Goal: Task Accomplishment & Management: Use online tool/utility

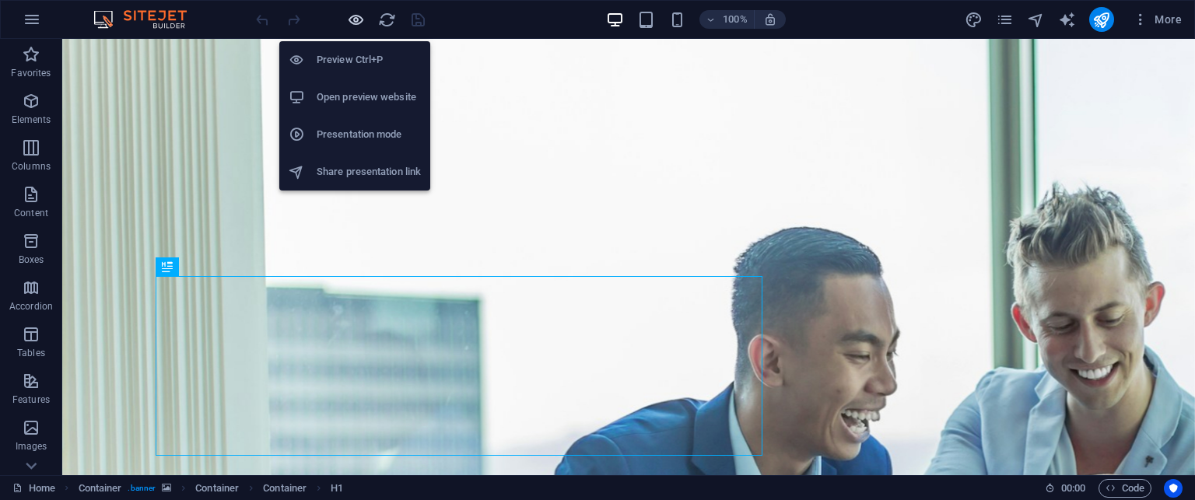
click at [352, 18] on icon "button" at bounding box center [356, 20] width 18 height 18
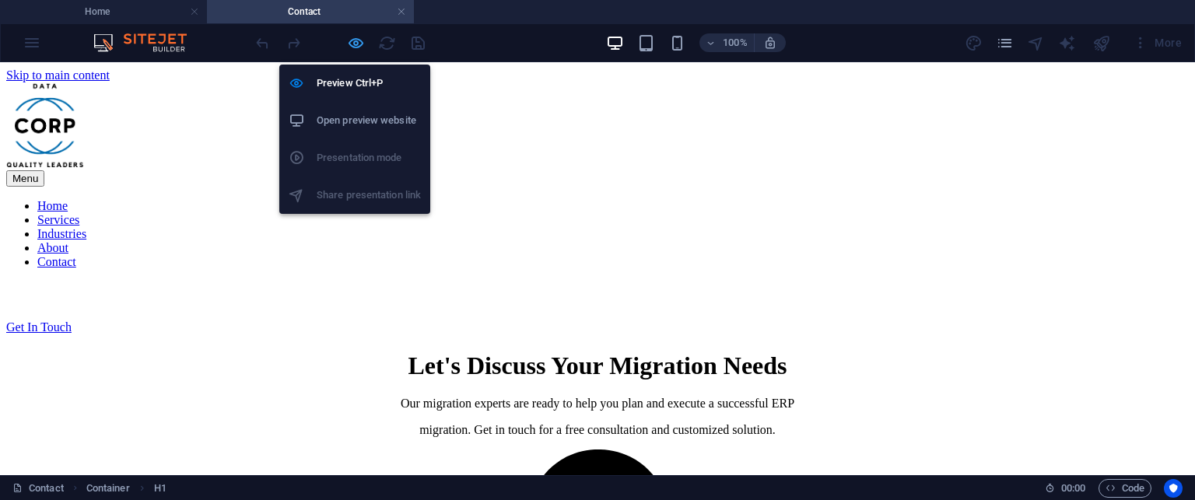
click at [355, 50] on icon "button" at bounding box center [356, 43] width 18 height 18
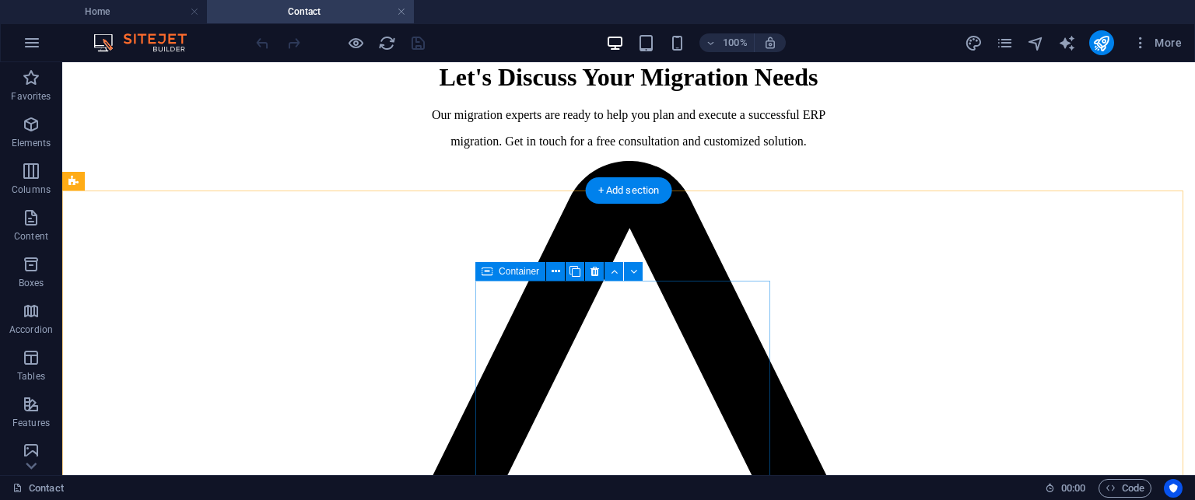
scroll to position [288, 0]
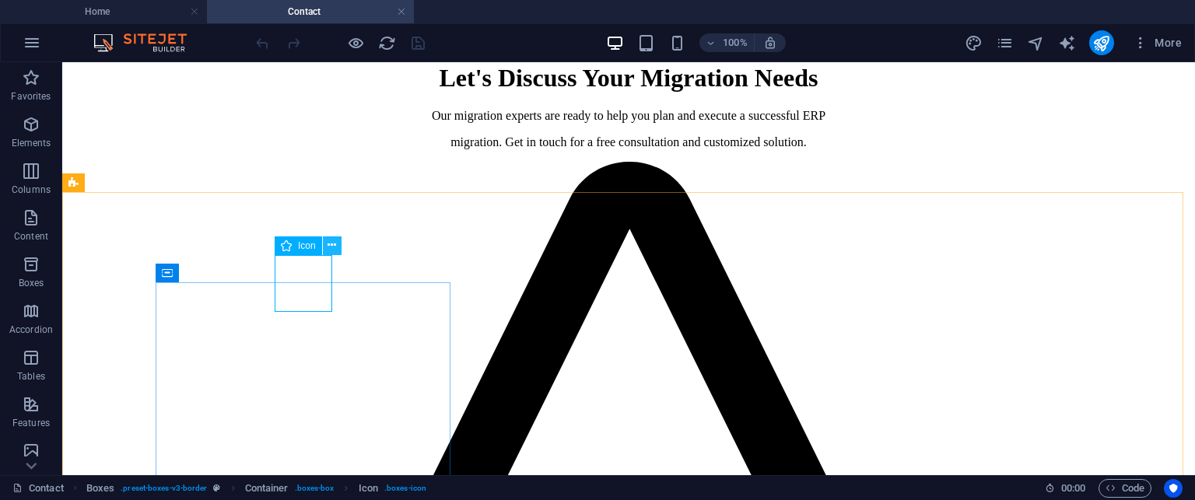
click at [329, 250] on icon at bounding box center [332, 245] width 9 height 16
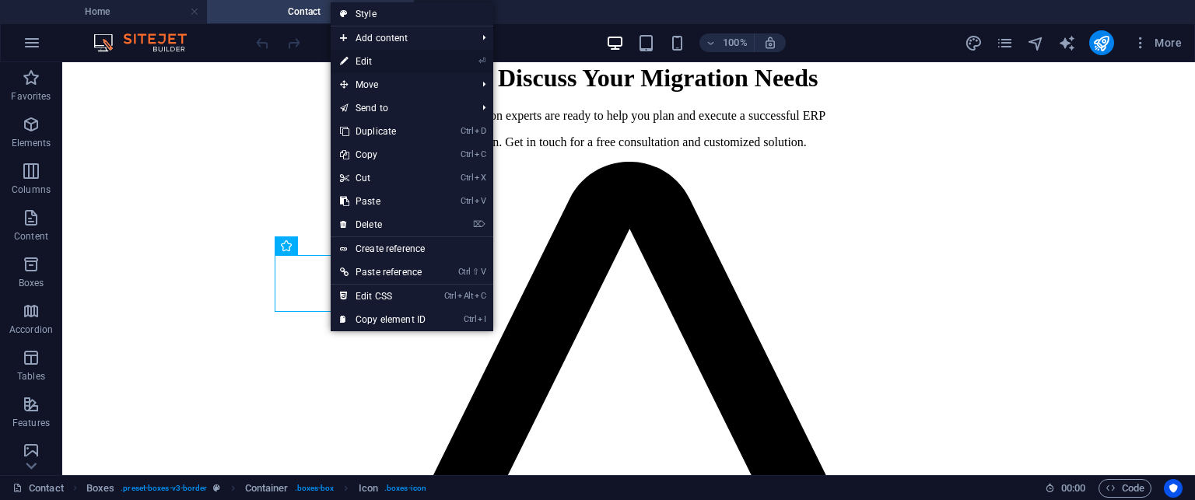
click at [361, 60] on link "⏎ Edit" at bounding box center [383, 61] width 104 height 23
select select "xMidYMid"
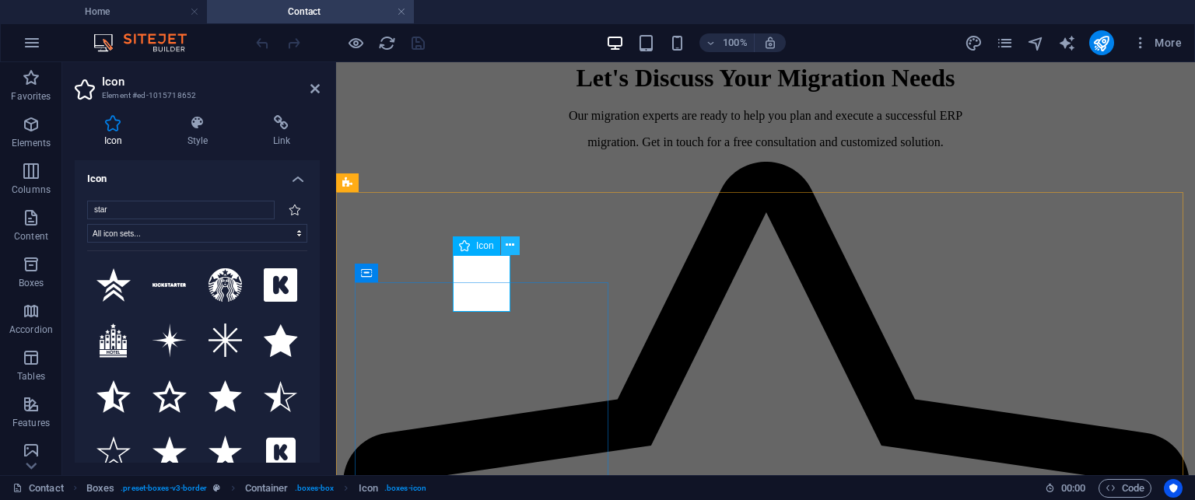
click at [507, 247] on icon at bounding box center [510, 245] width 9 height 16
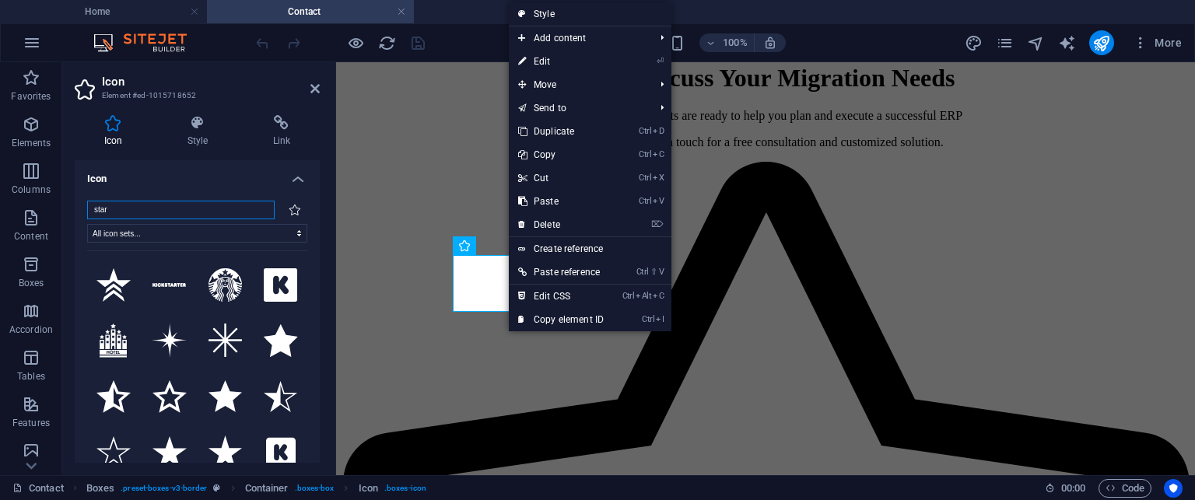
click at [209, 206] on input "star" at bounding box center [181, 210] width 188 height 19
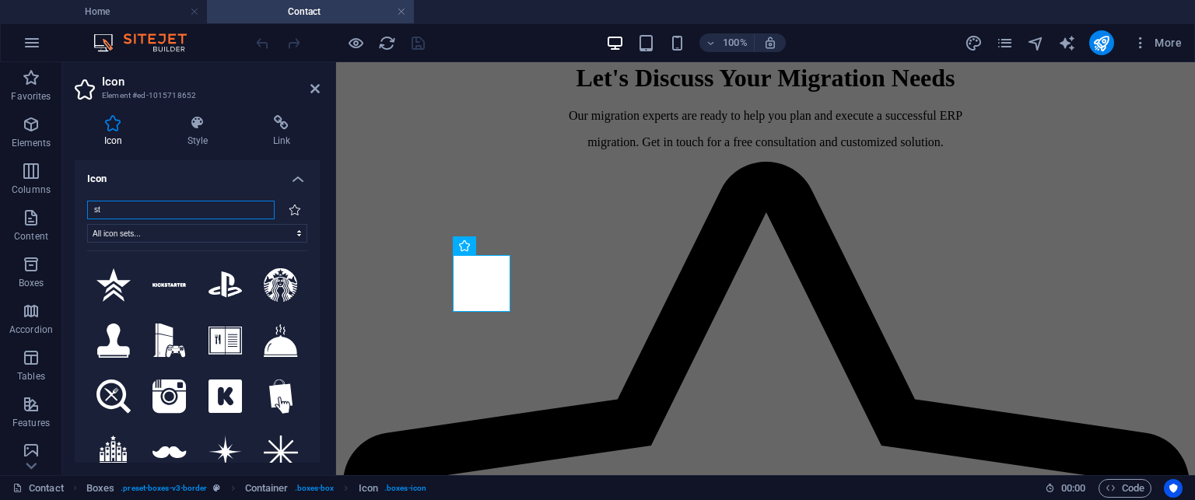
type input "s"
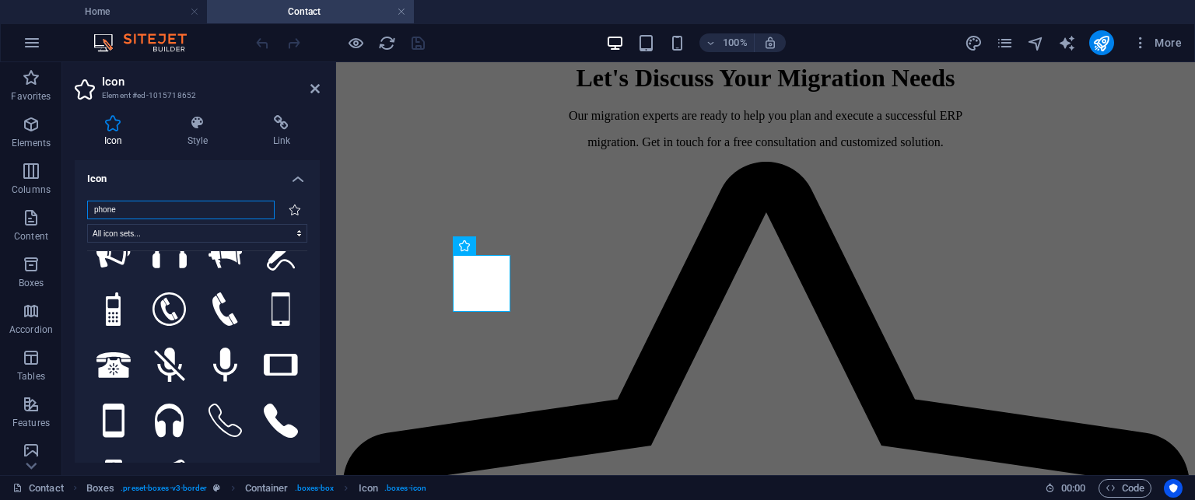
scroll to position [199, 0]
type input "phone"
click at [281, 404] on icon at bounding box center [281, 421] width 34 height 34
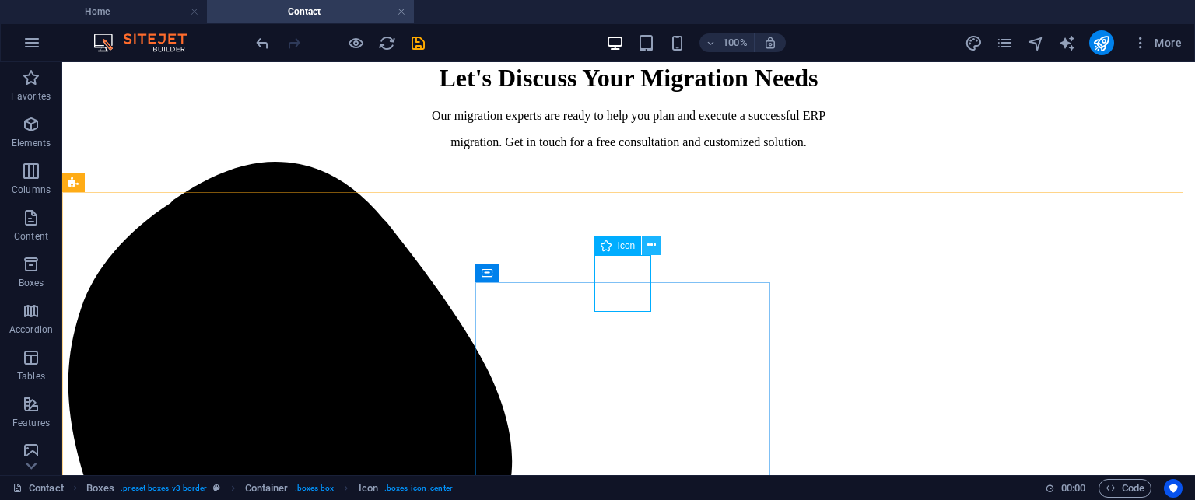
click at [651, 251] on icon at bounding box center [651, 245] width 9 height 16
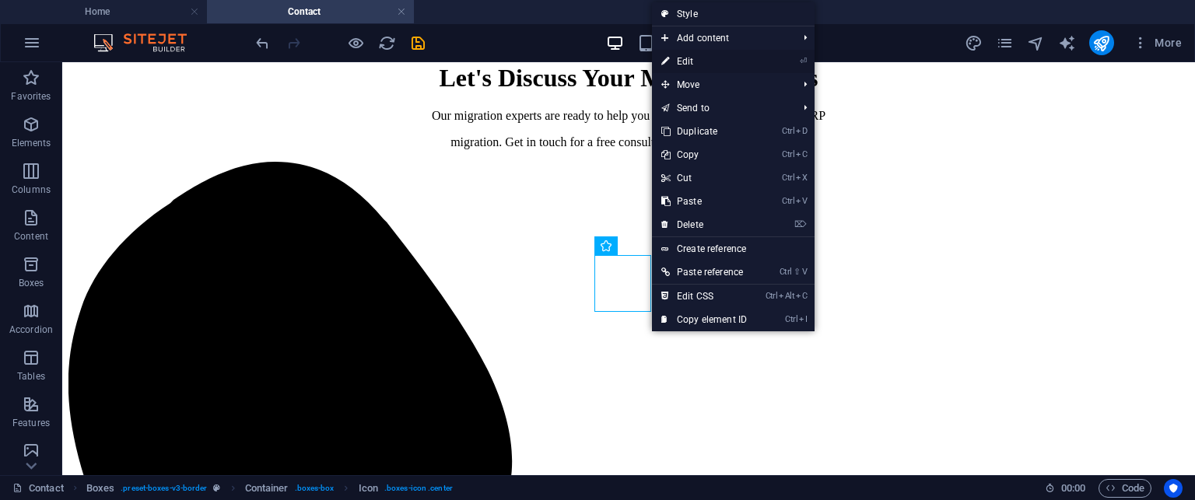
click at [689, 60] on link "⏎ Edit" at bounding box center [704, 61] width 104 height 23
select select "xMidYMid"
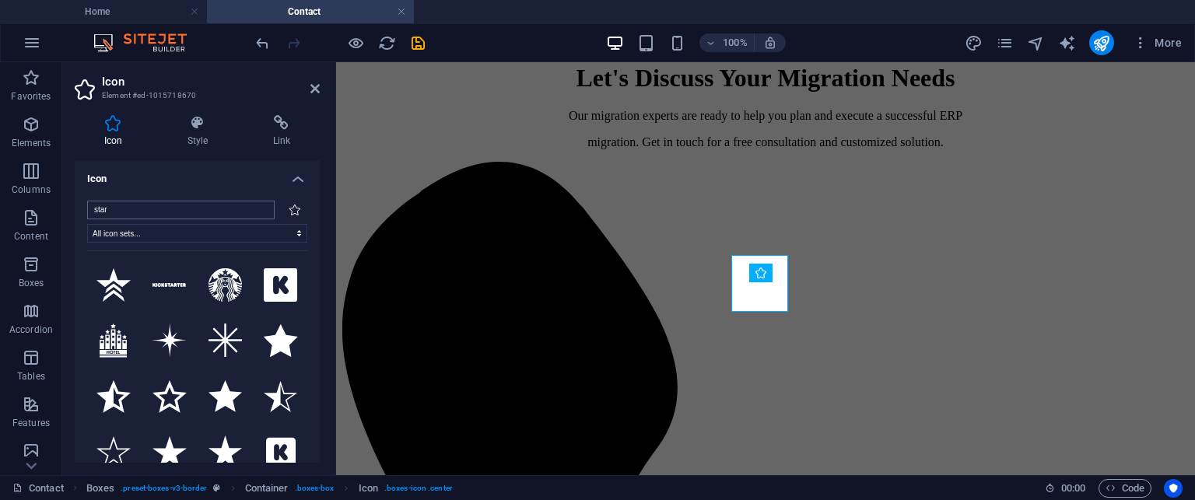
click at [191, 212] on input "star" at bounding box center [181, 210] width 188 height 19
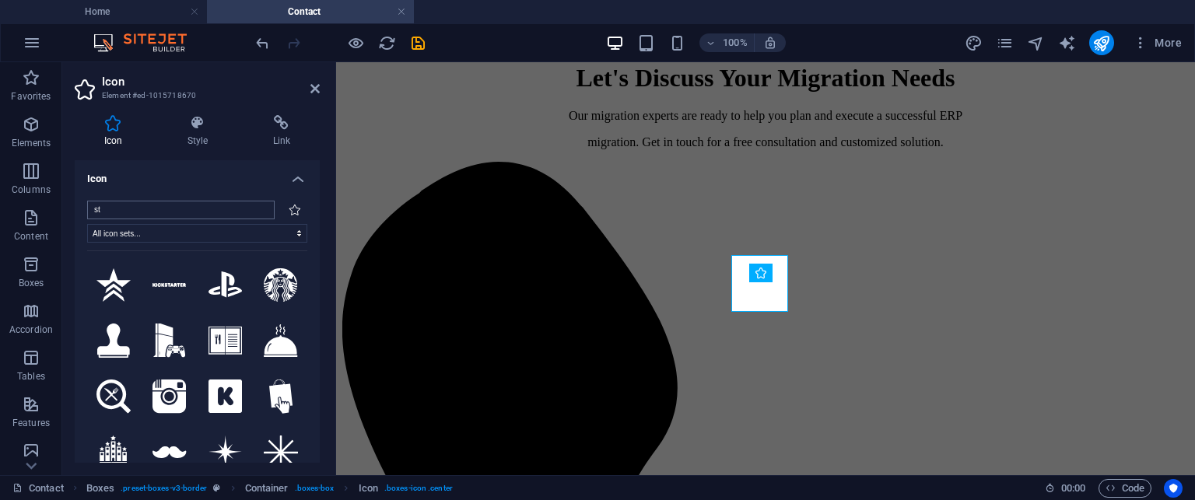
type input "s"
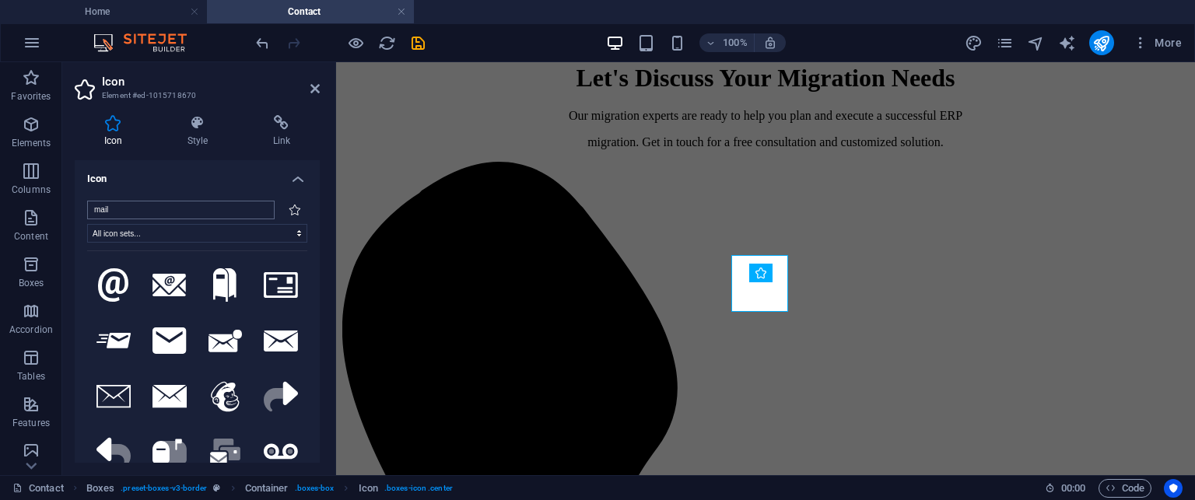
type input "mail"
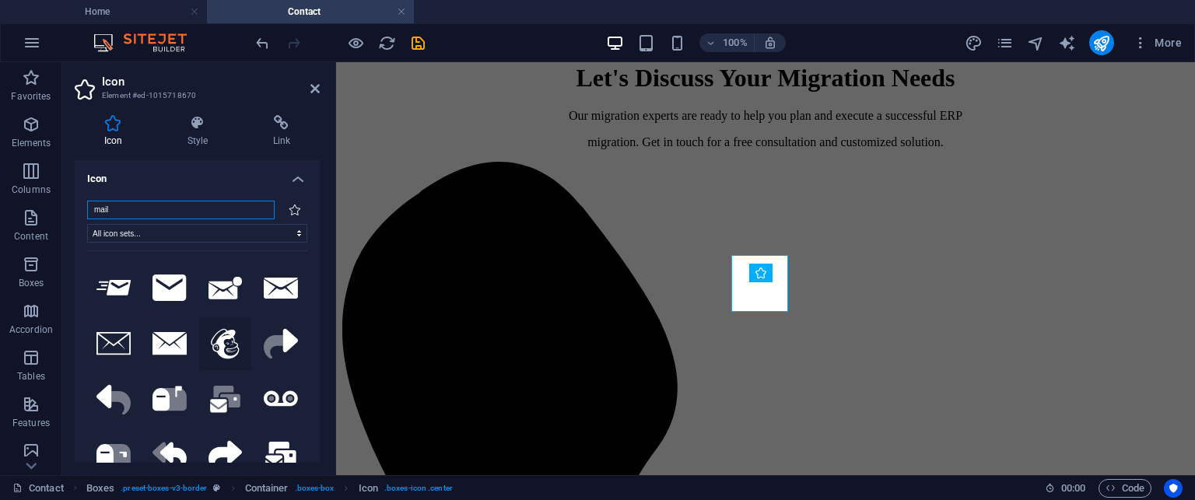
scroll to position [52, 0]
click at [173, 342] on icon at bounding box center [170, 344] width 34 height 23
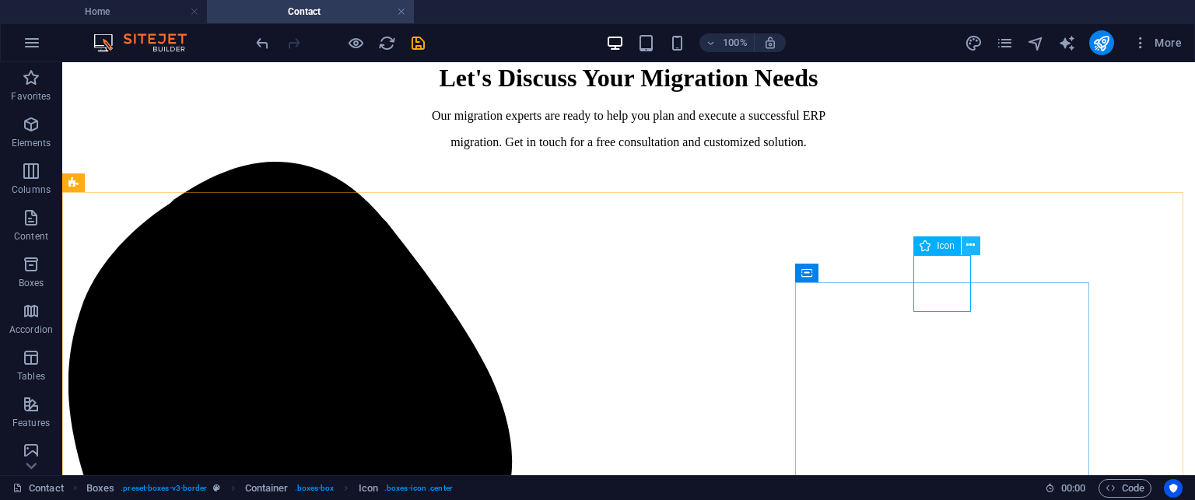
click at [972, 244] on icon at bounding box center [970, 245] width 9 height 16
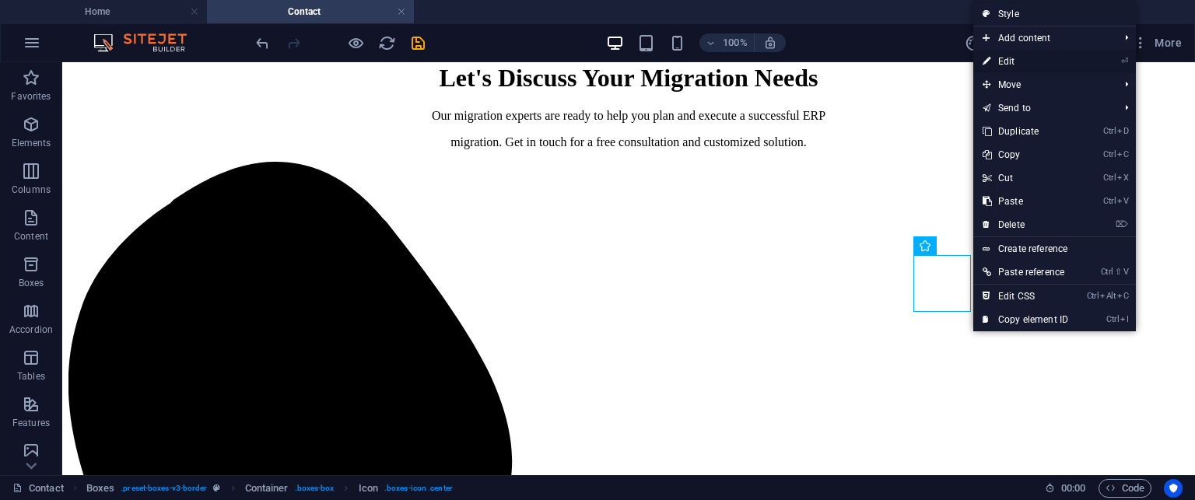
click at [1011, 62] on link "⏎ Edit" at bounding box center [1025, 61] width 104 height 23
select select "xMidYMid"
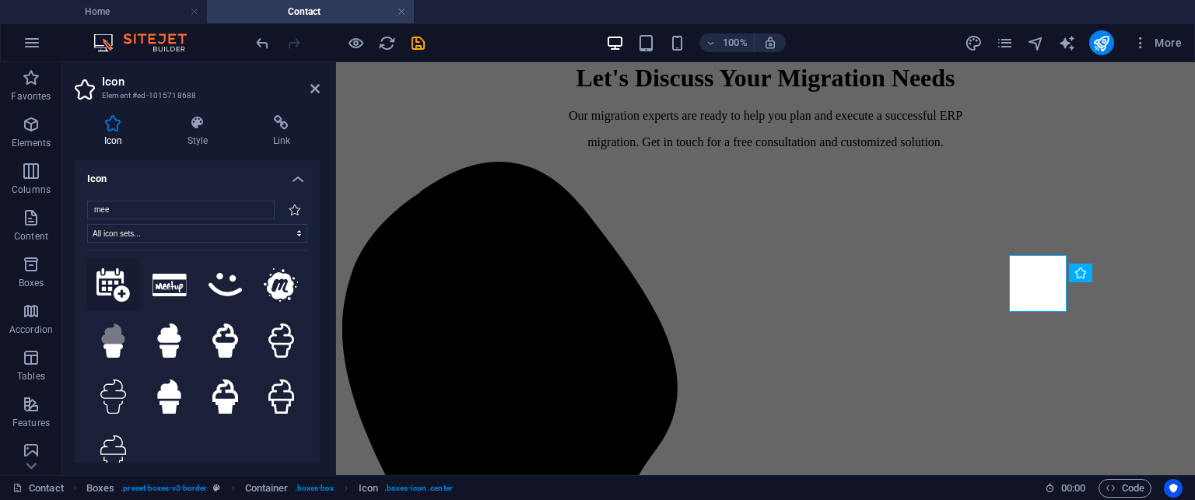
type input "mee"
click at [103, 278] on icon at bounding box center [112, 285] width 33 height 34
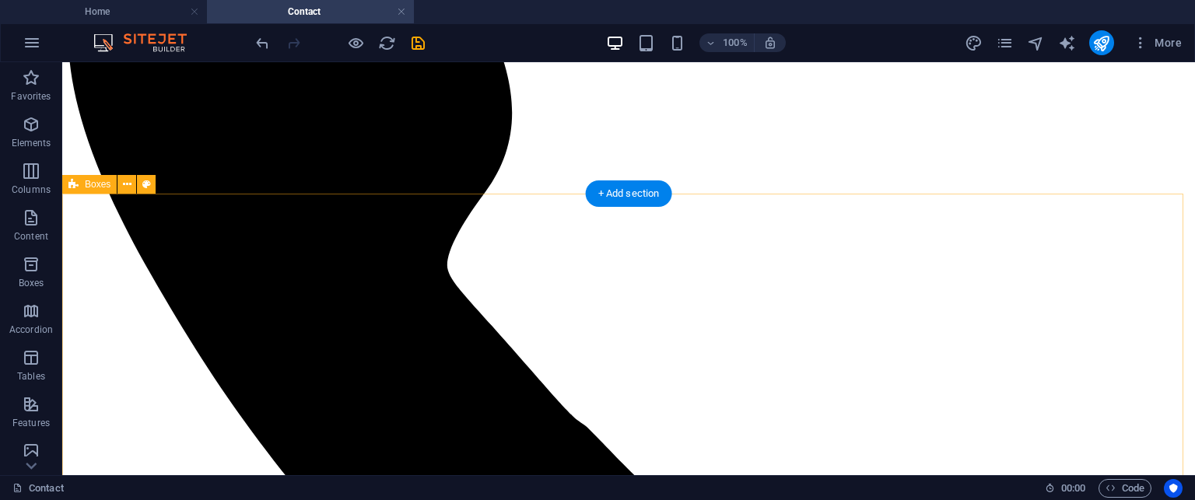
scroll to position [638, 0]
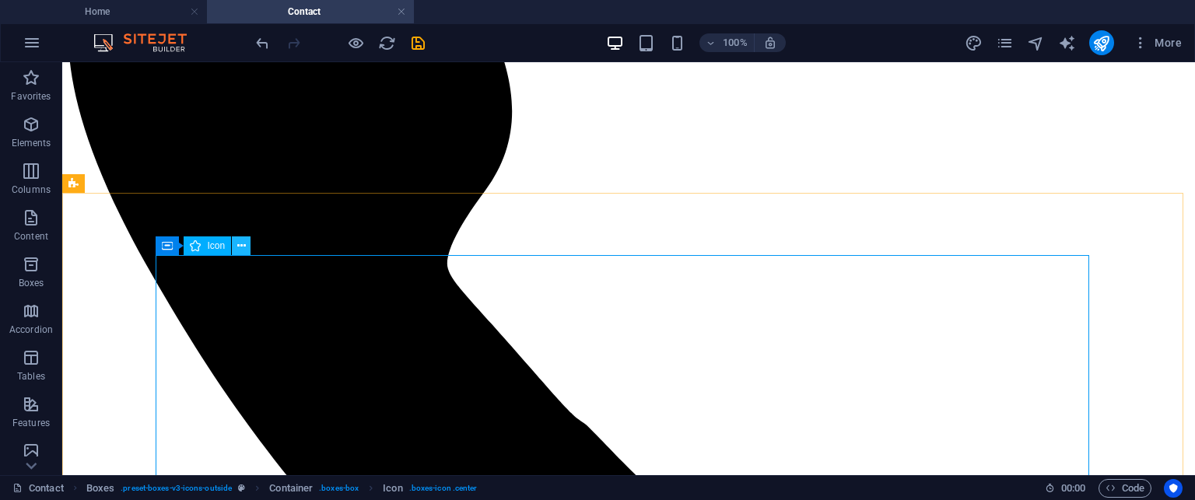
click at [240, 244] on icon at bounding box center [241, 246] width 9 height 16
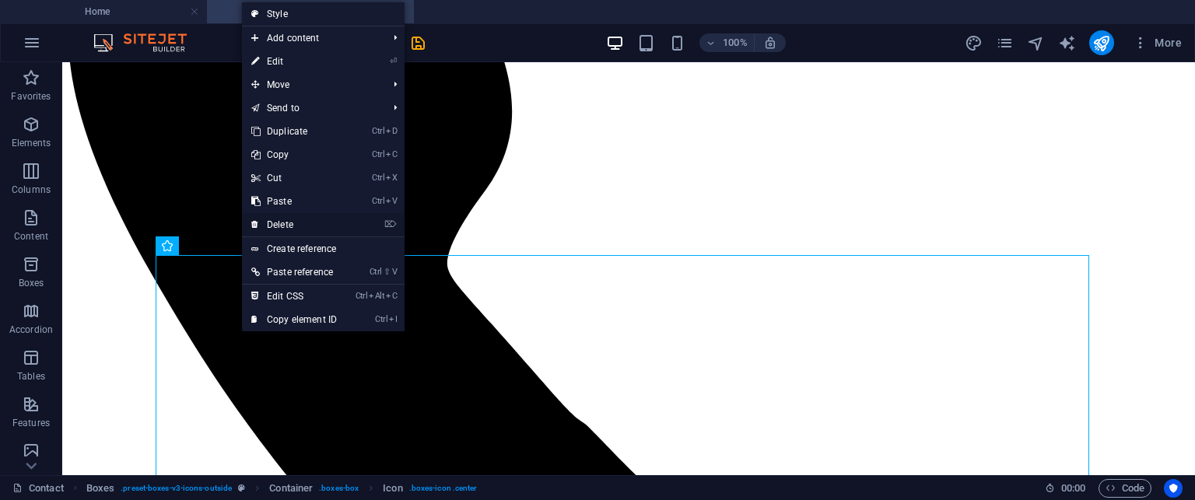
click at [275, 217] on link "⌦ Delete" at bounding box center [294, 224] width 104 height 23
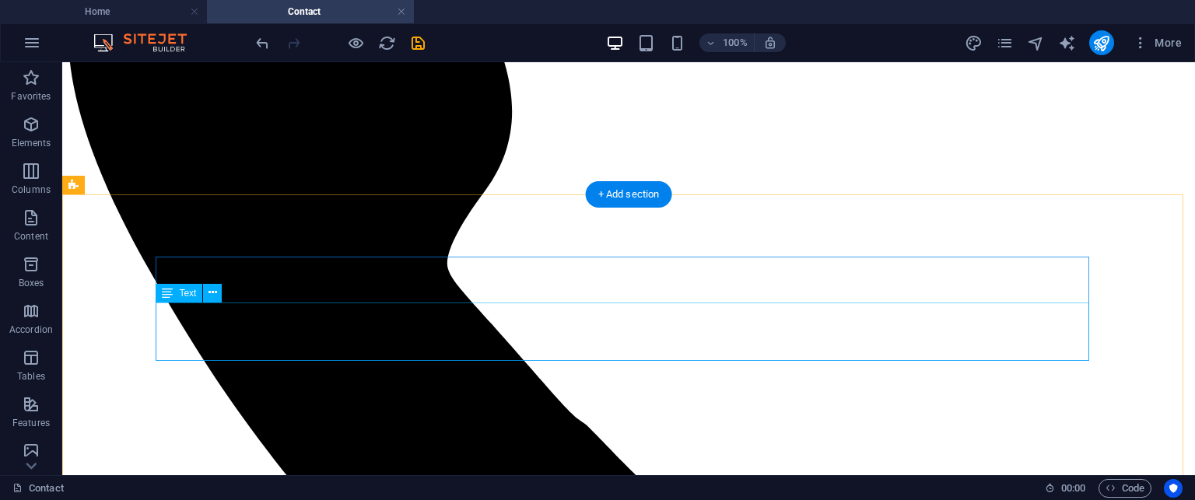
scroll to position [637, 0]
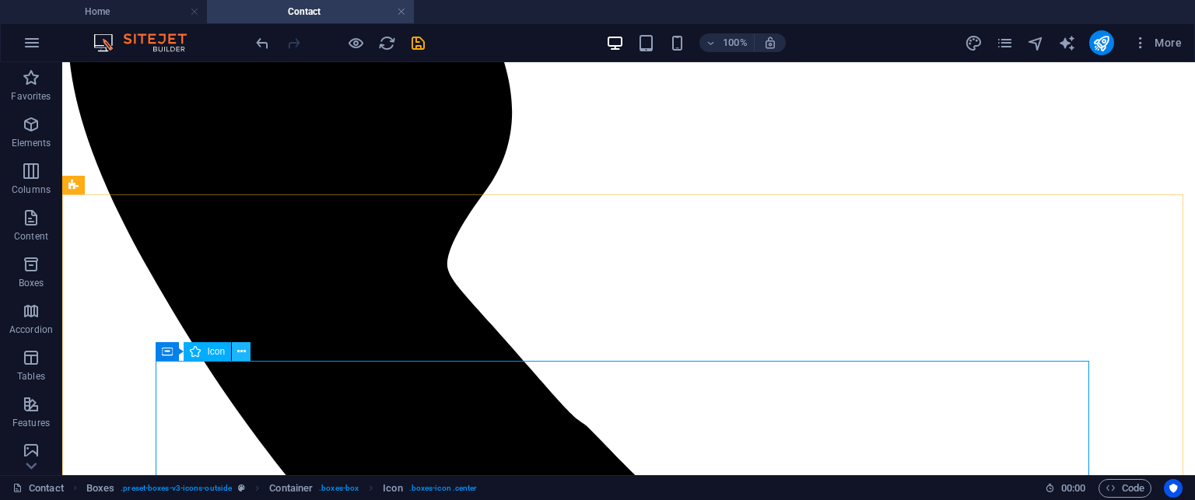
click at [246, 354] on button at bounding box center [241, 351] width 19 height 19
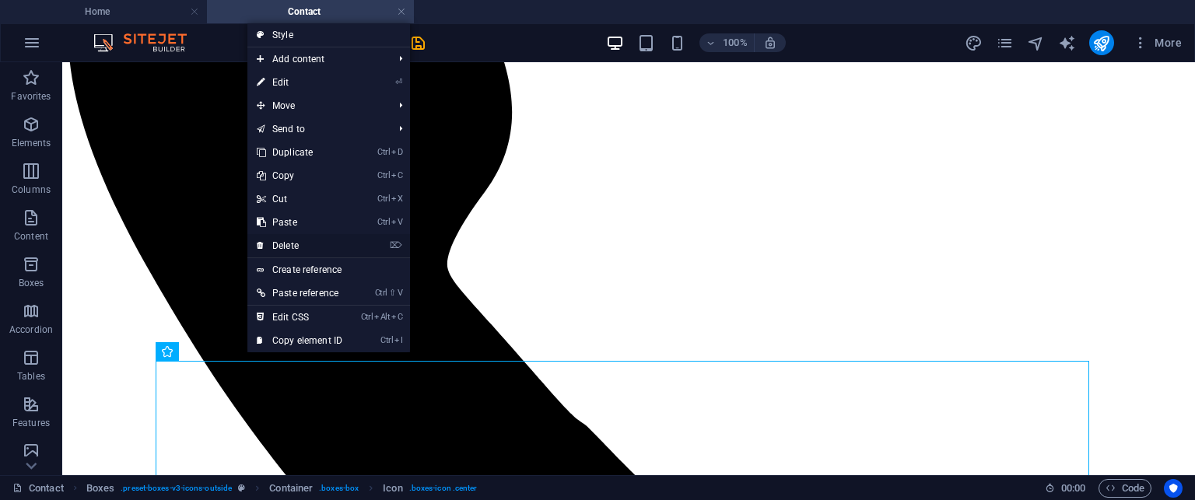
click at [321, 250] on link "⌦ Delete" at bounding box center [299, 245] width 104 height 23
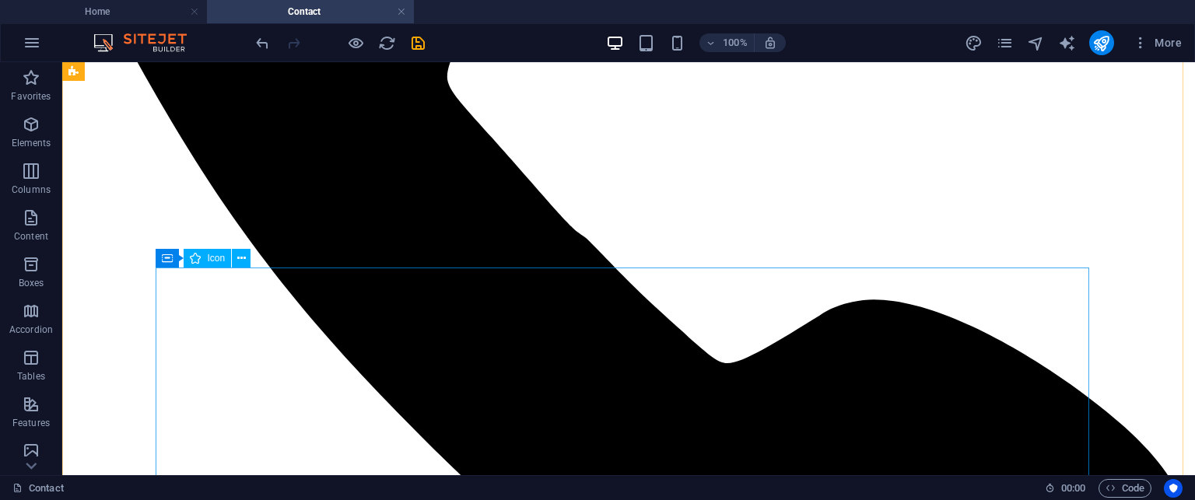
scroll to position [824, 0]
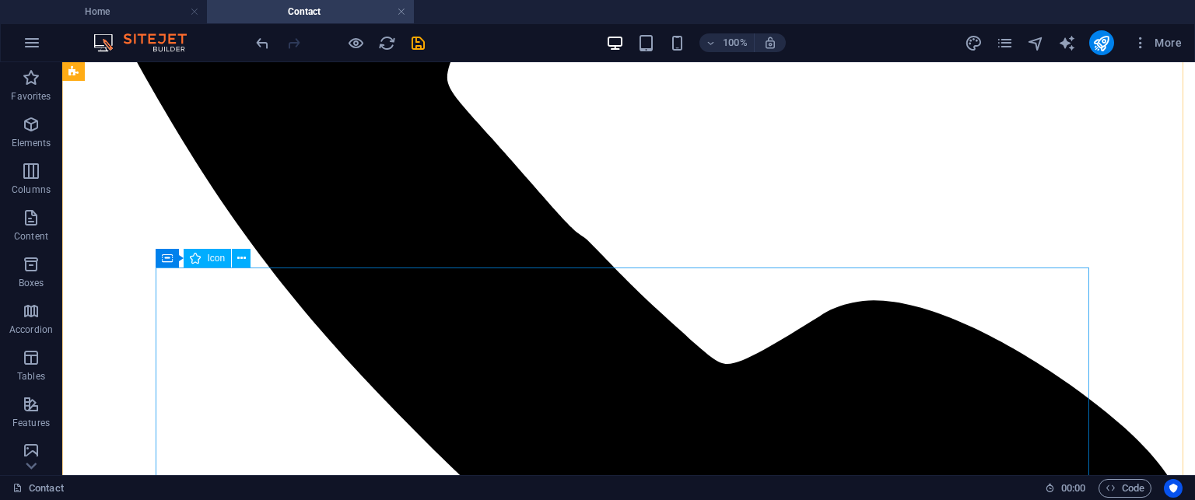
click at [246, 265] on button at bounding box center [241, 258] width 19 height 19
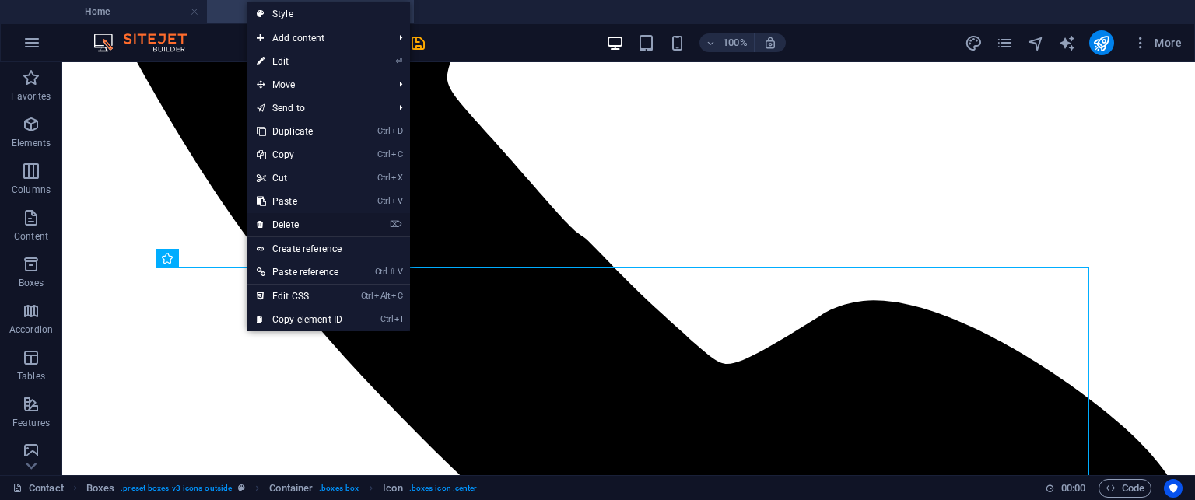
click at [283, 216] on link "⌦ Delete" at bounding box center [299, 224] width 104 height 23
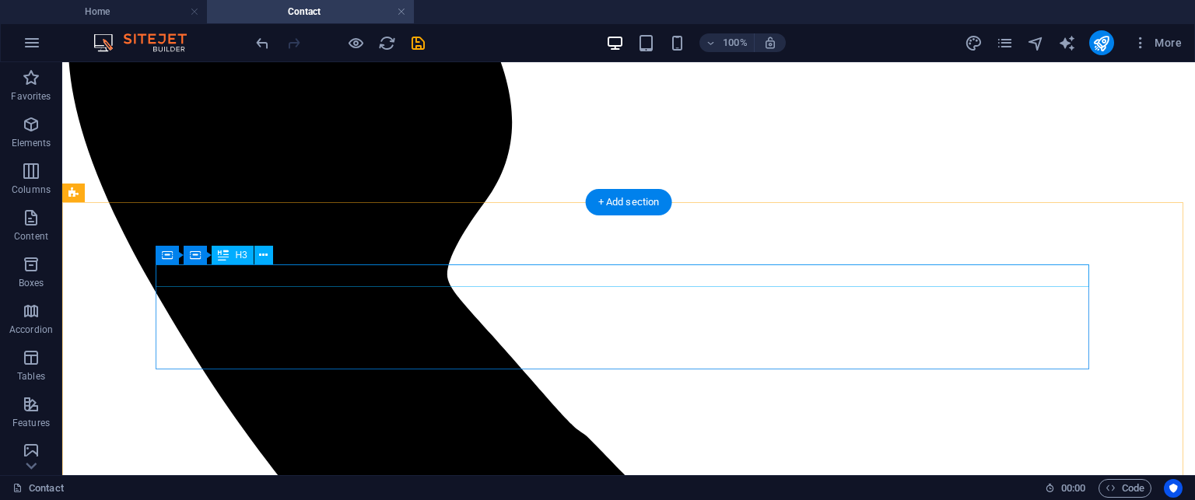
scroll to position [626, 0]
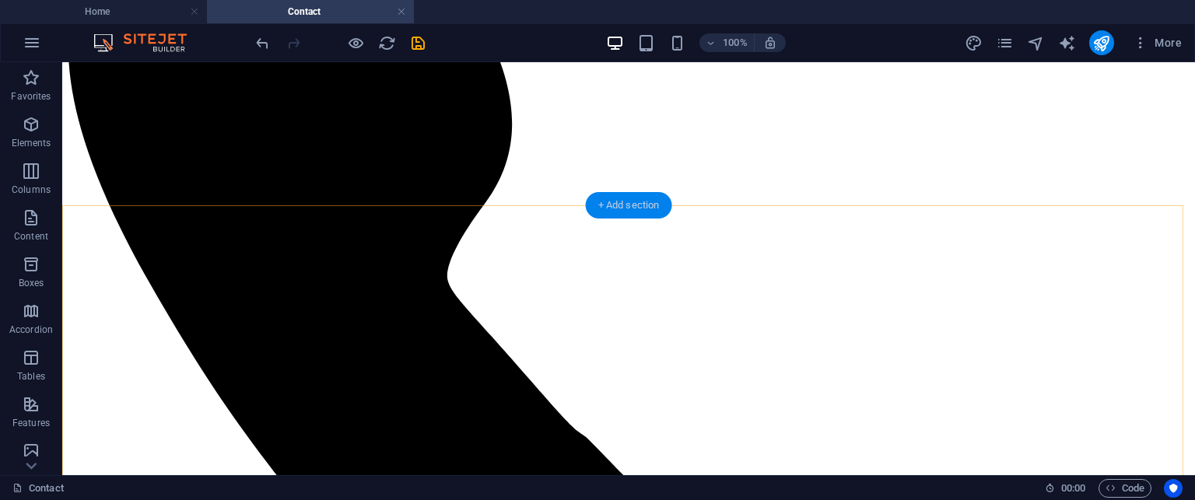
click at [634, 205] on div "+ Add section" at bounding box center [629, 205] width 86 height 26
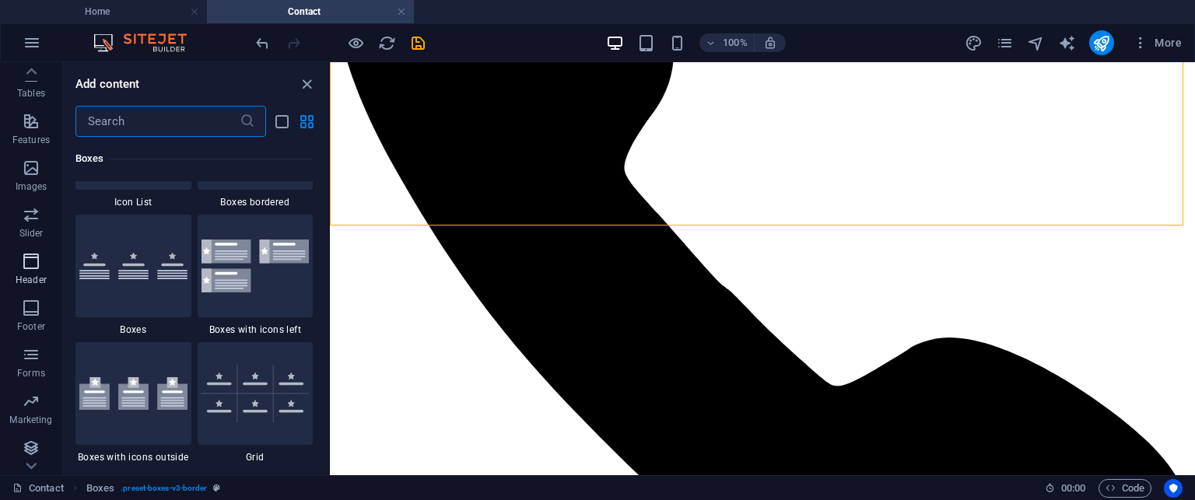
scroll to position [286, 0]
click at [30, 354] on icon "button" at bounding box center [31, 351] width 19 height 19
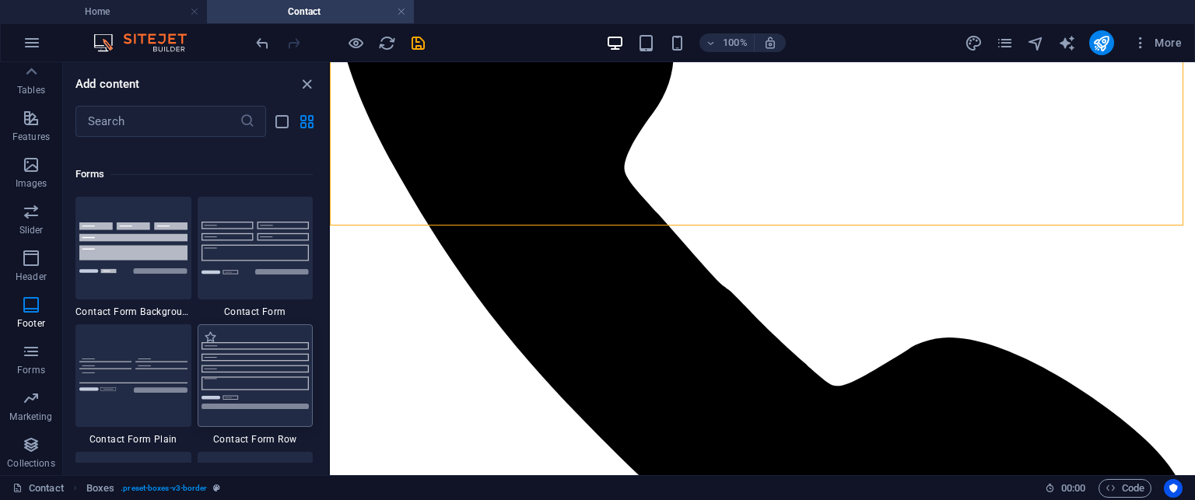
scroll to position [11342, 0]
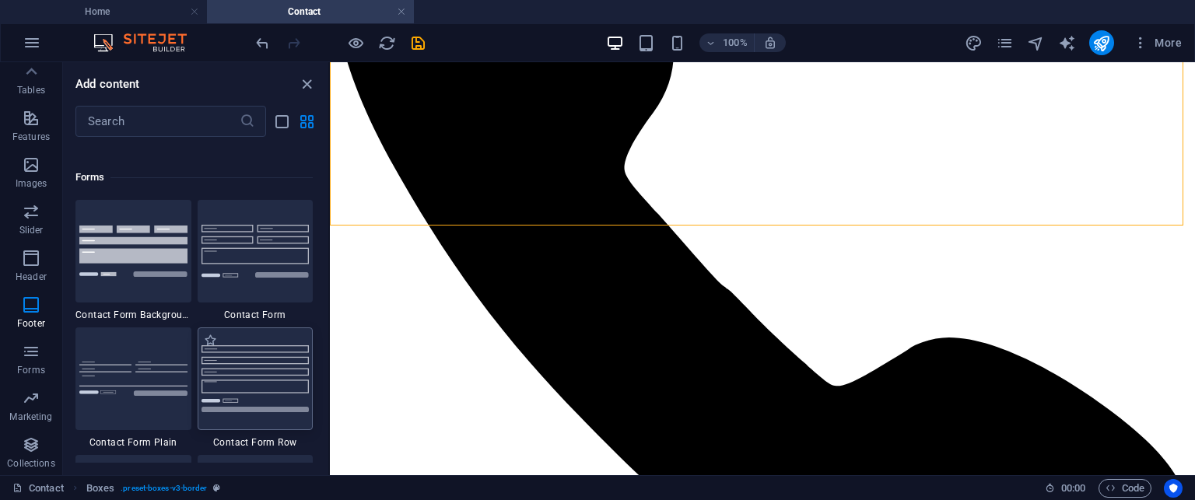
click at [255, 367] on img at bounding box center [256, 378] width 108 height 66
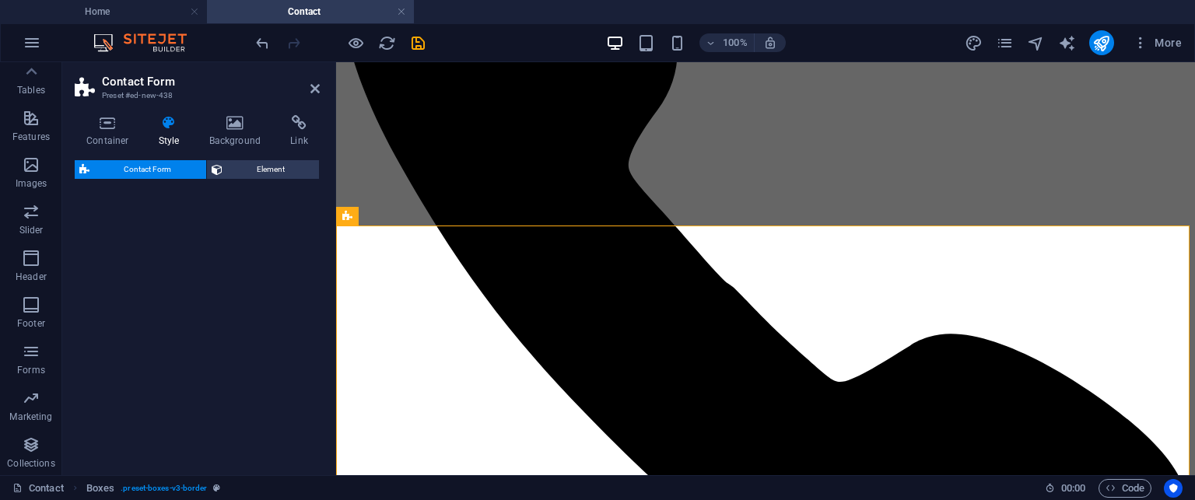
select select "rem"
select select "preset-contact-form-v3-row"
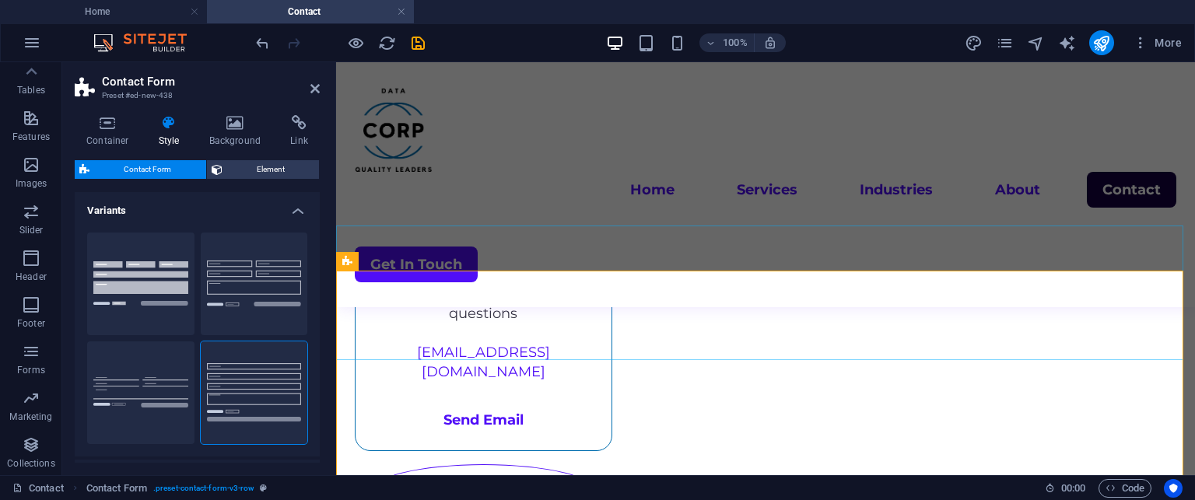
scroll to position [580, 0]
click at [143, 279] on button "Background" at bounding box center [140, 284] width 107 height 103
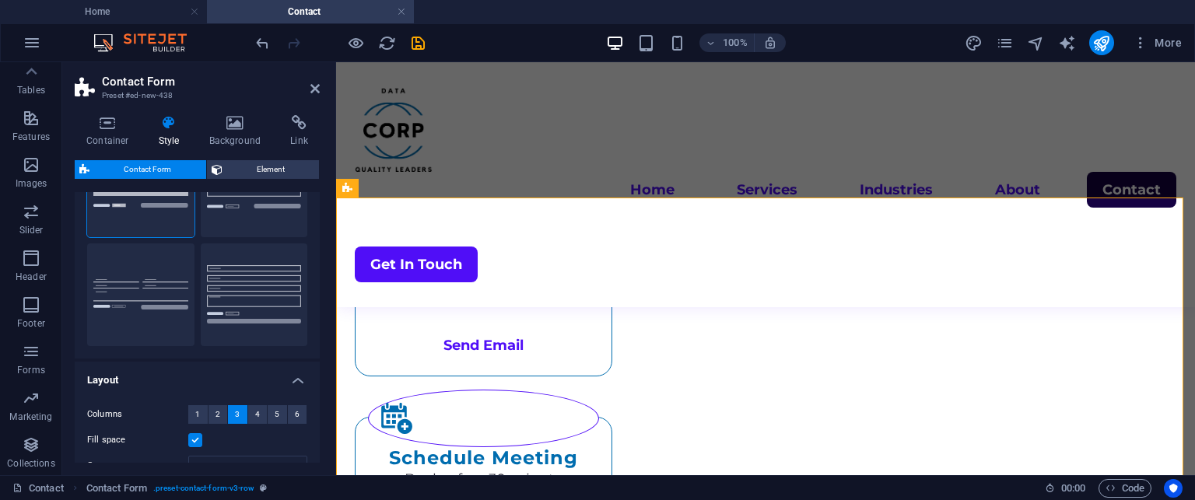
scroll to position [96, 0]
click at [22, 354] on icon "button" at bounding box center [31, 351] width 19 height 19
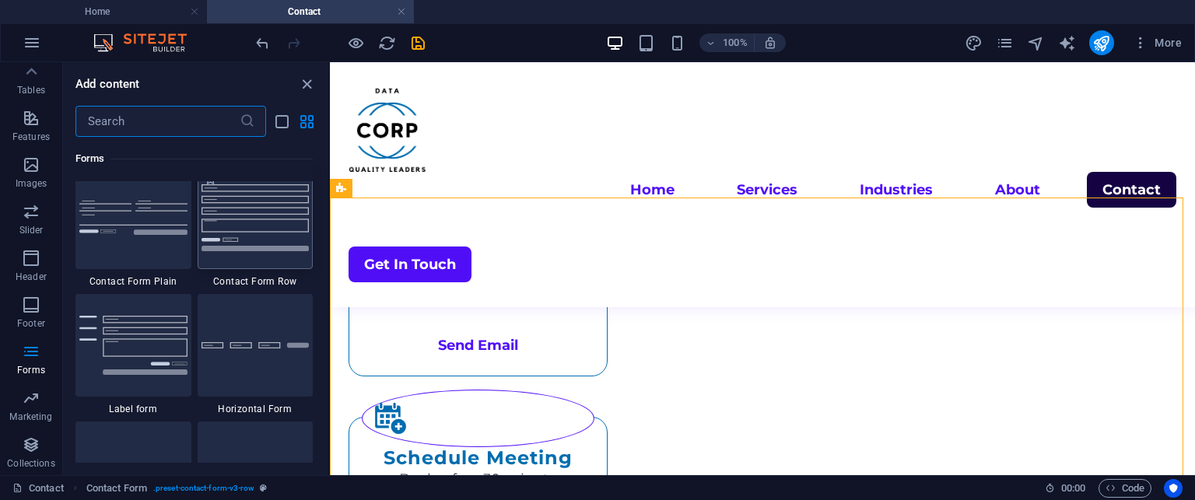
scroll to position [11501, 0]
click at [308, 77] on icon "close panel" at bounding box center [307, 84] width 18 height 18
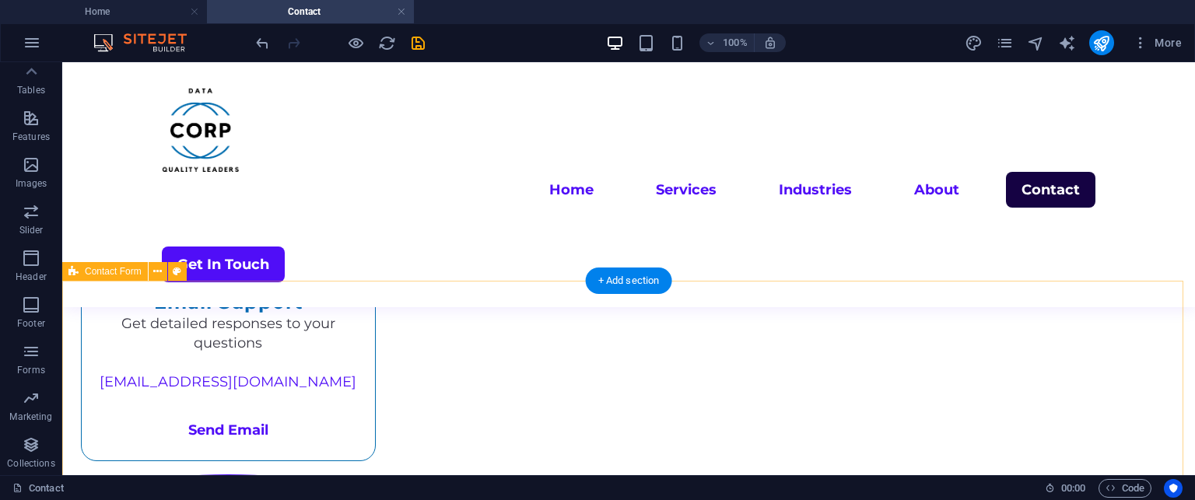
scroll to position [548, 0]
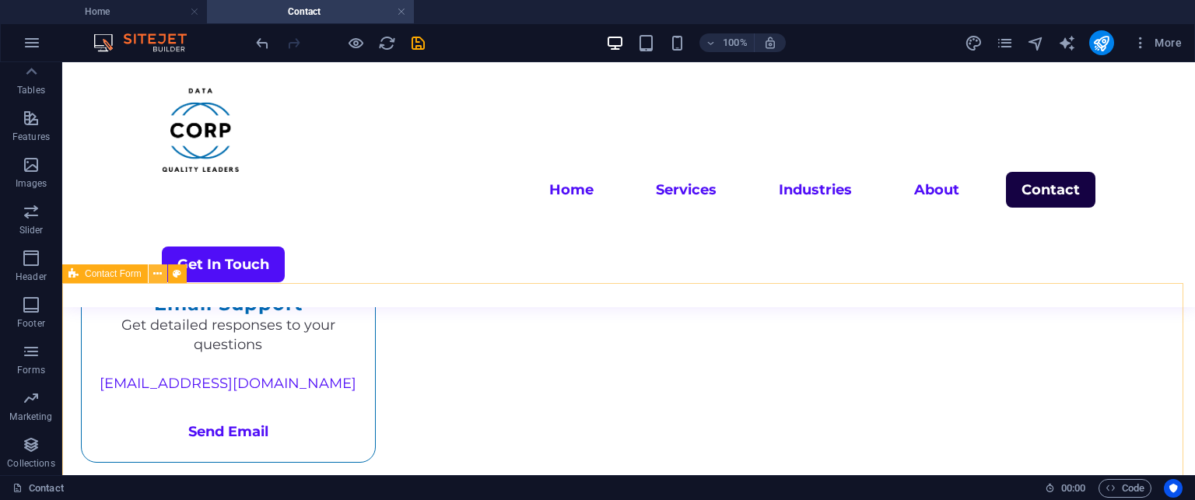
click at [156, 274] on icon at bounding box center [157, 274] width 9 height 16
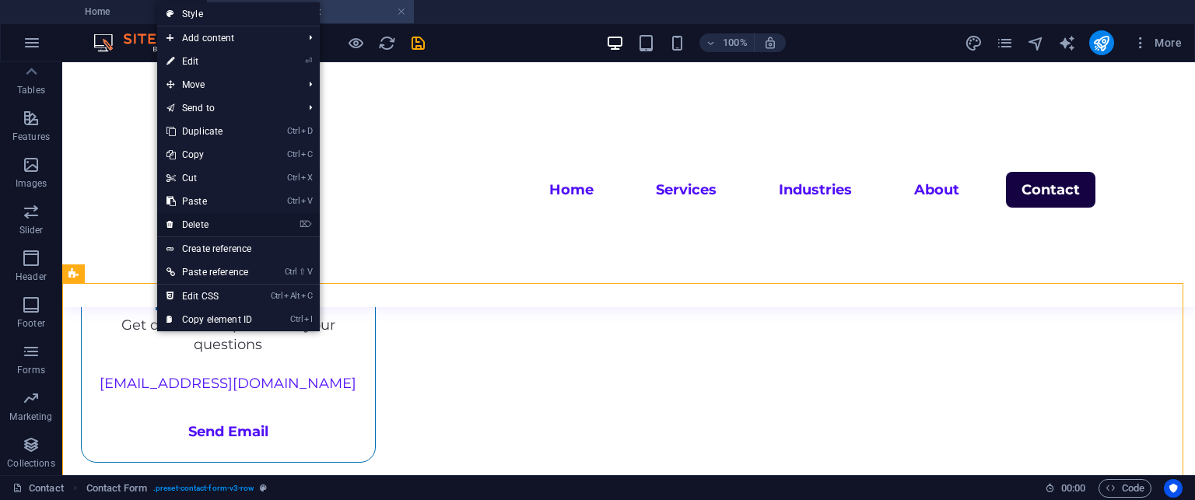
click at [203, 214] on link "⌦ Delete" at bounding box center [209, 224] width 104 height 23
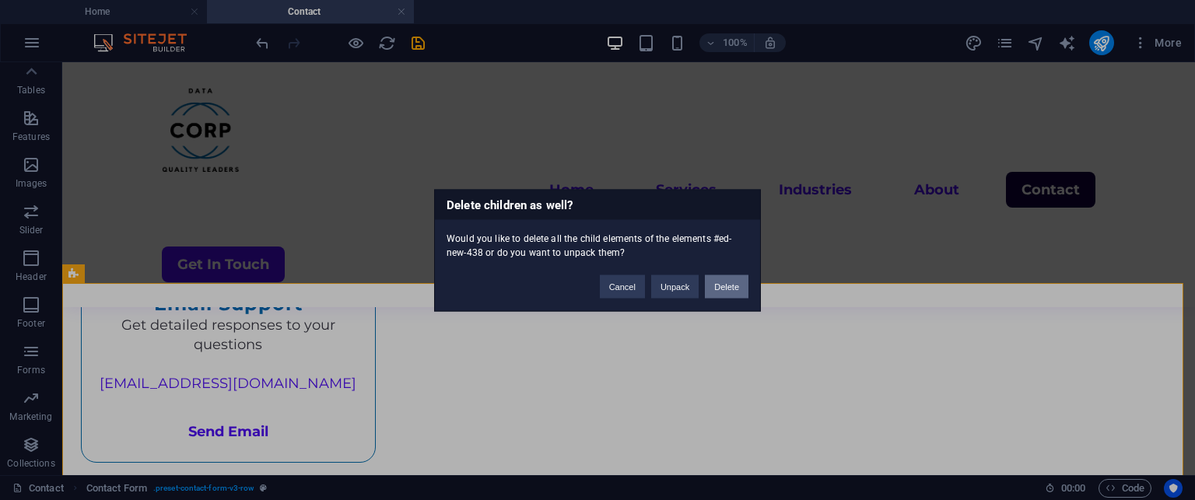
click at [731, 286] on button "Delete" at bounding box center [727, 286] width 44 height 23
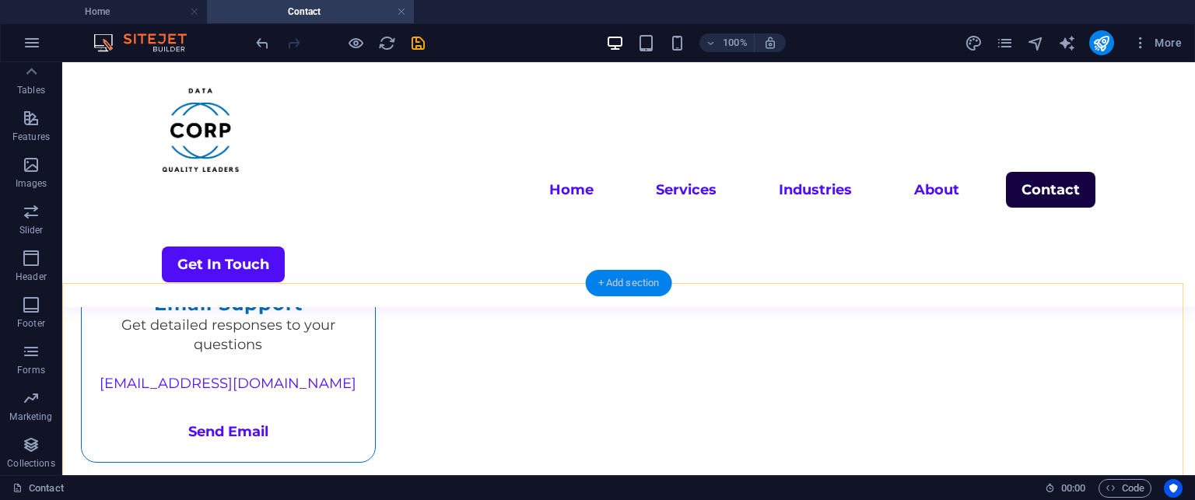
click at [661, 280] on div "+ Add section" at bounding box center [629, 283] width 86 height 26
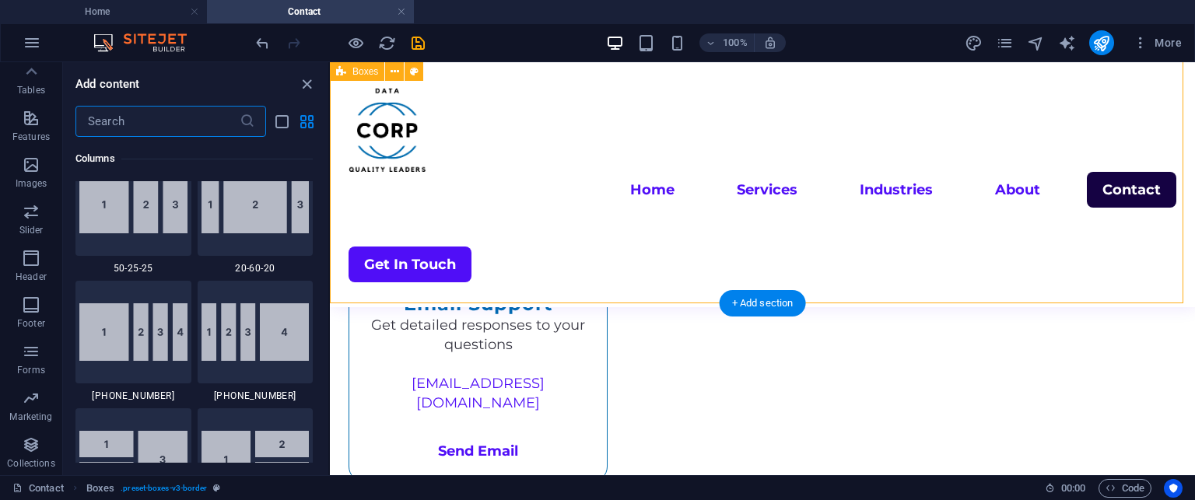
scroll to position [2723, 0]
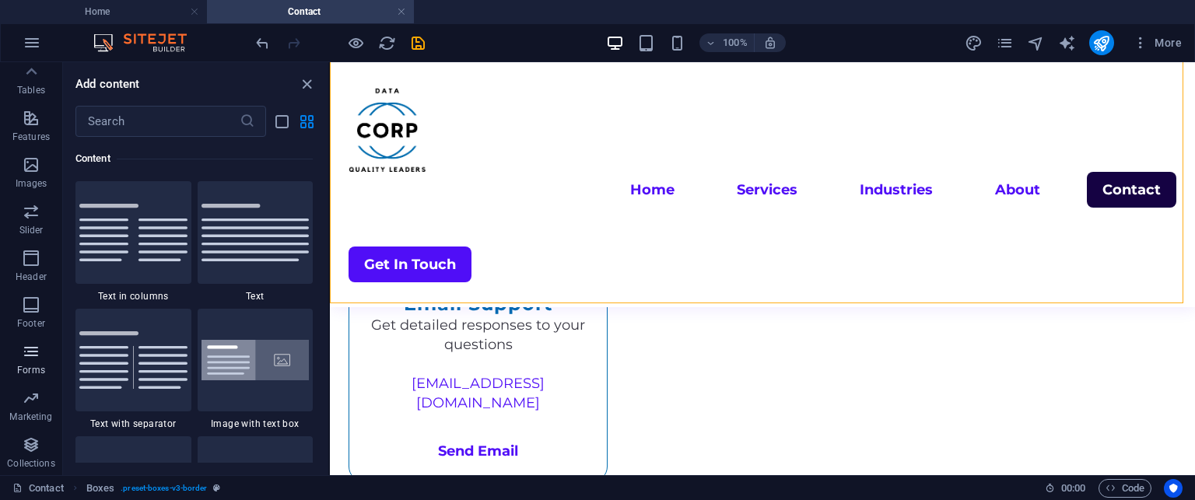
click at [43, 342] on span "Forms" at bounding box center [31, 360] width 62 height 37
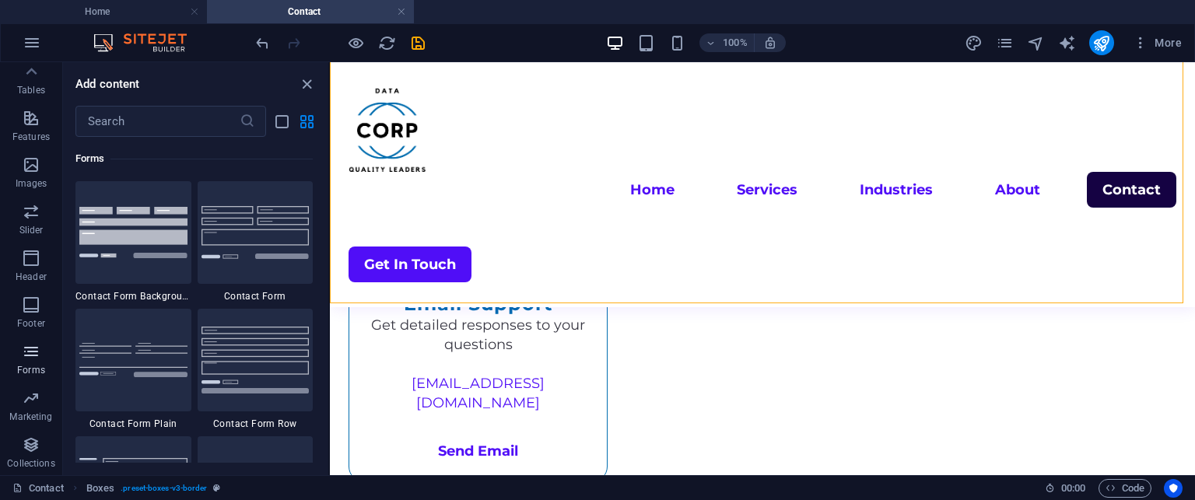
scroll to position [11361, 0]
click at [237, 341] on img at bounding box center [256, 360] width 108 height 66
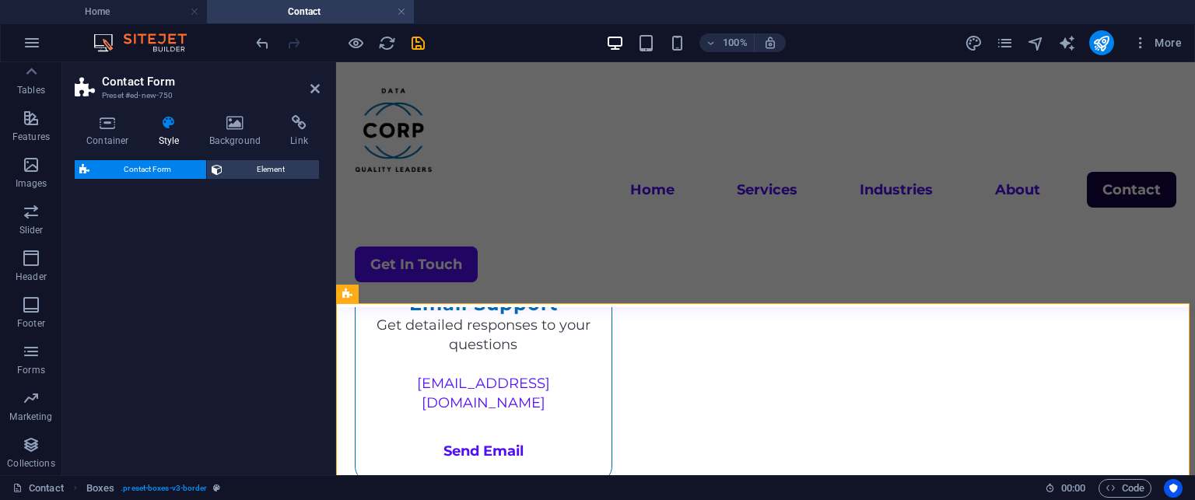
select select "rem"
select select "preset-contact-form-v3-row"
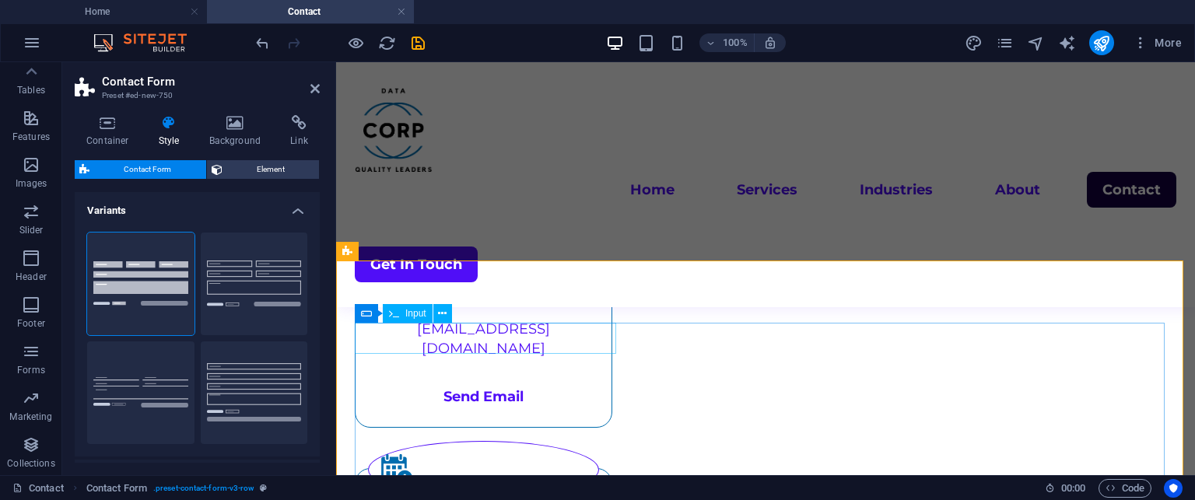
scroll to position [590, 0]
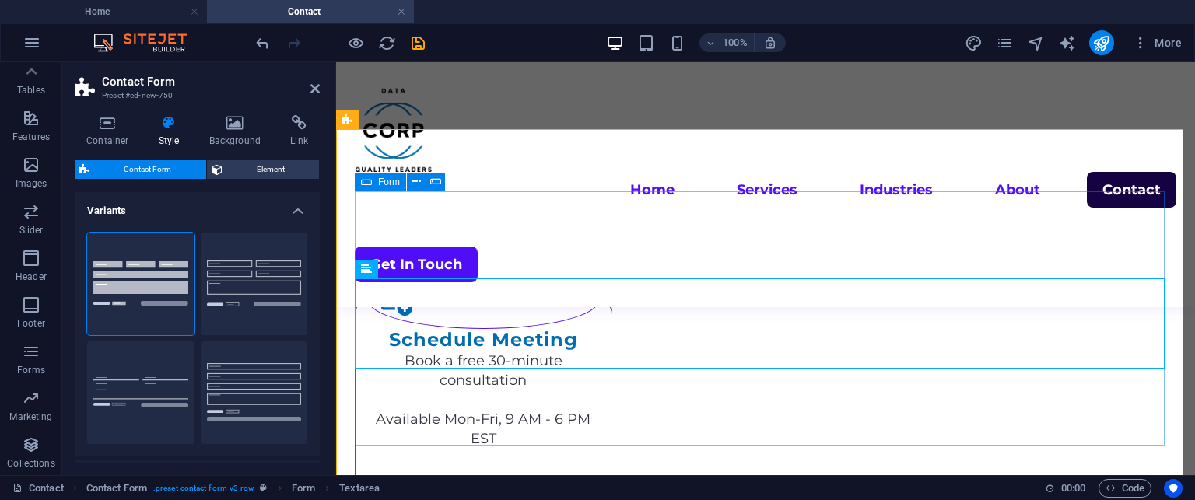
scroll to position [784, 0]
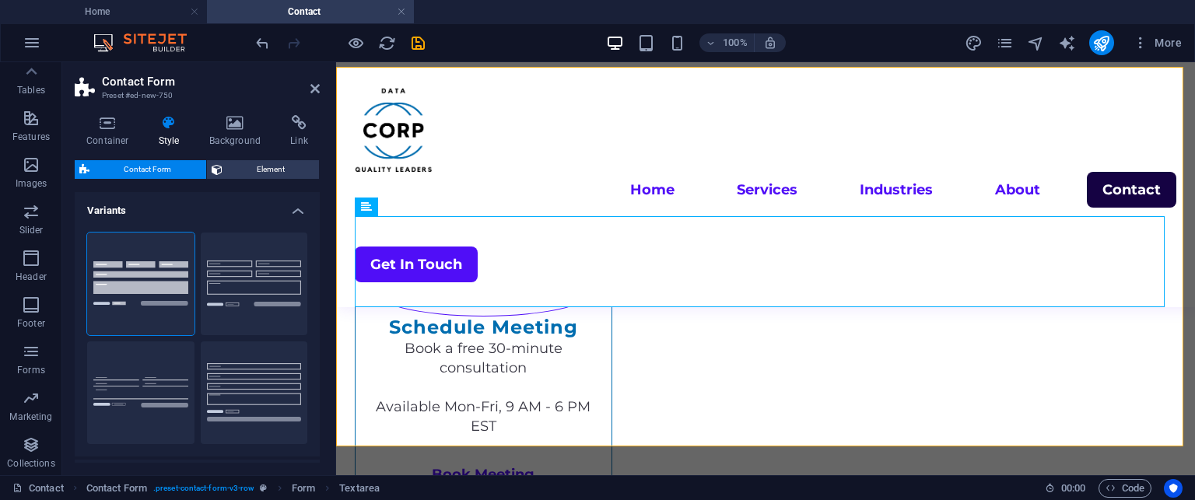
click at [308, 88] on h2 "Contact Form" at bounding box center [211, 82] width 218 height 14
click at [311, 86] on icon at bounding box center [314, 88] width 9 height 12
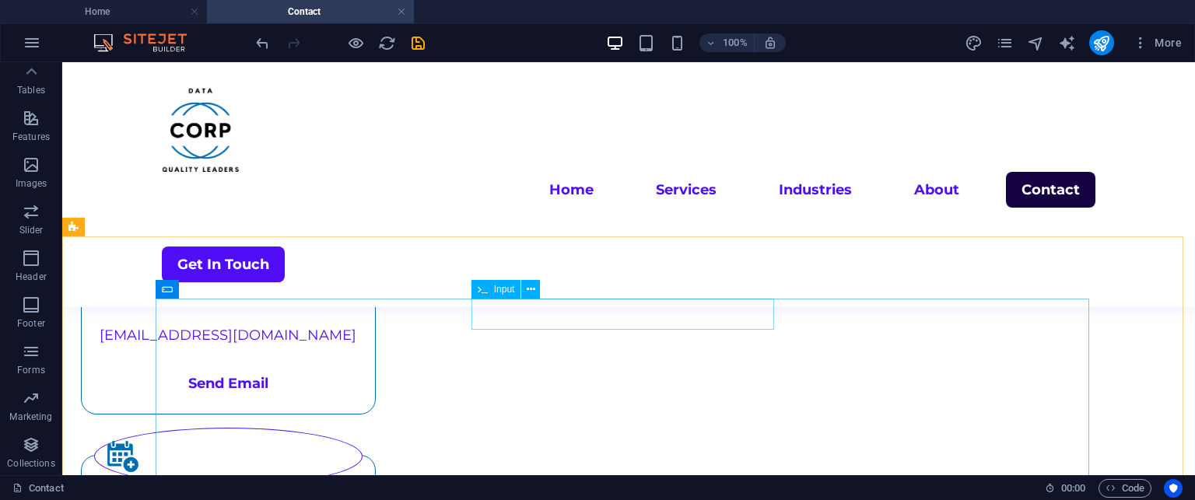
scroll to position [595, 0]
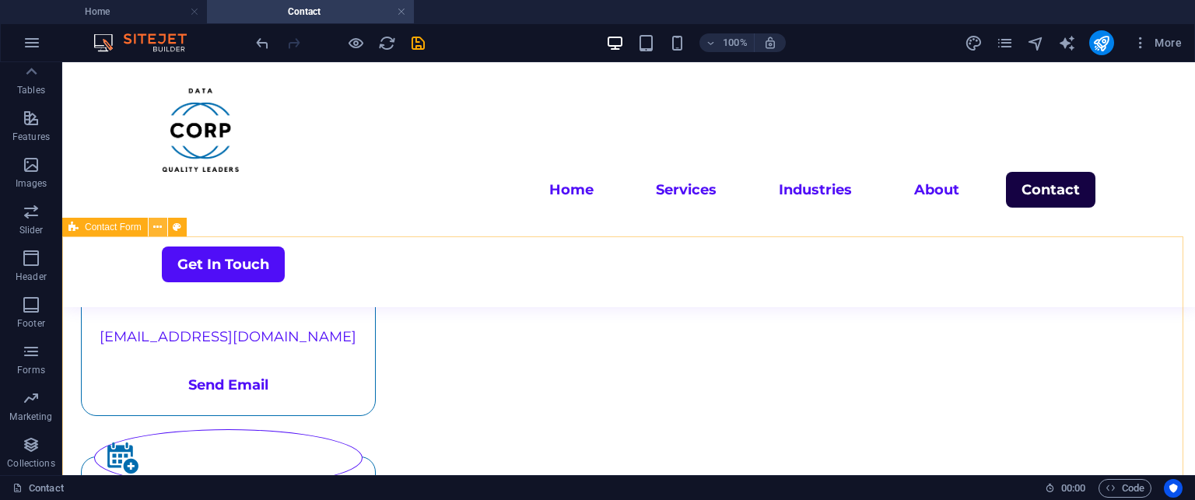
click at [156, 229] on icon at bounding box center [157, 227] width 9 height 16
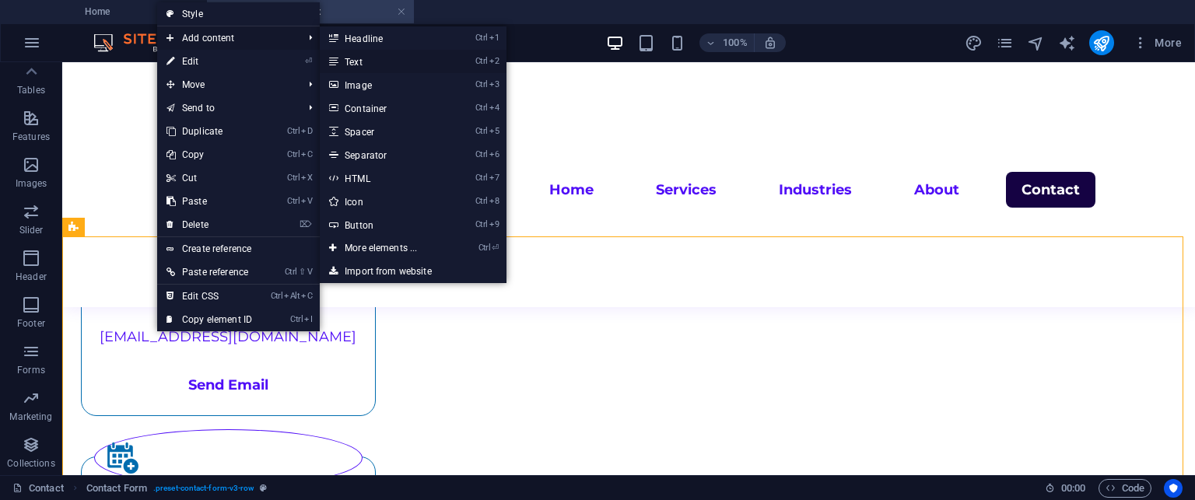
click at [353, 53] on link "Ctrl 2 Text" at bounding box center [384, 61] width 128 height 23
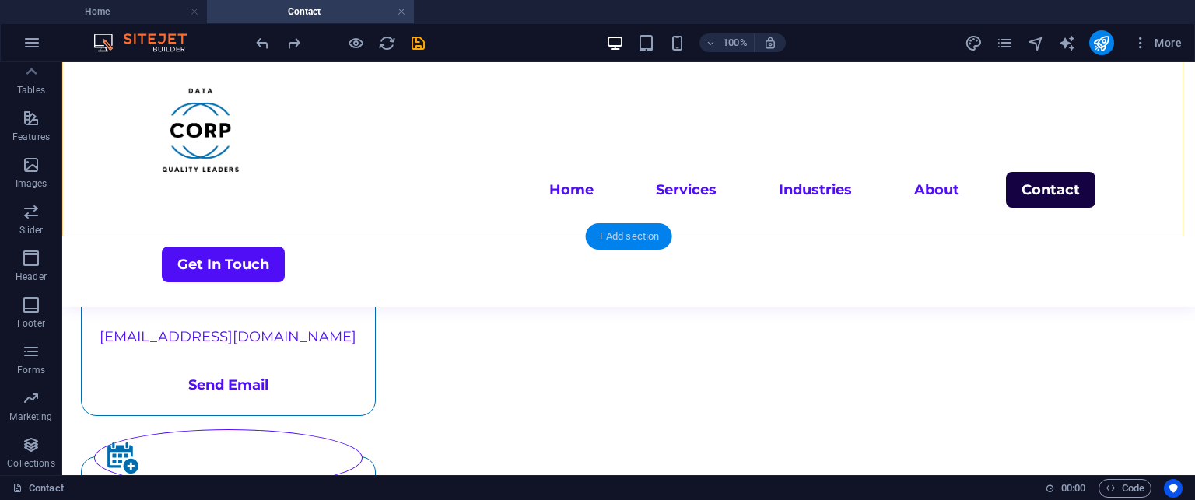
click at [623, 225] on div "+ Add section" at bounding box center [629, 236] width 86 height 26
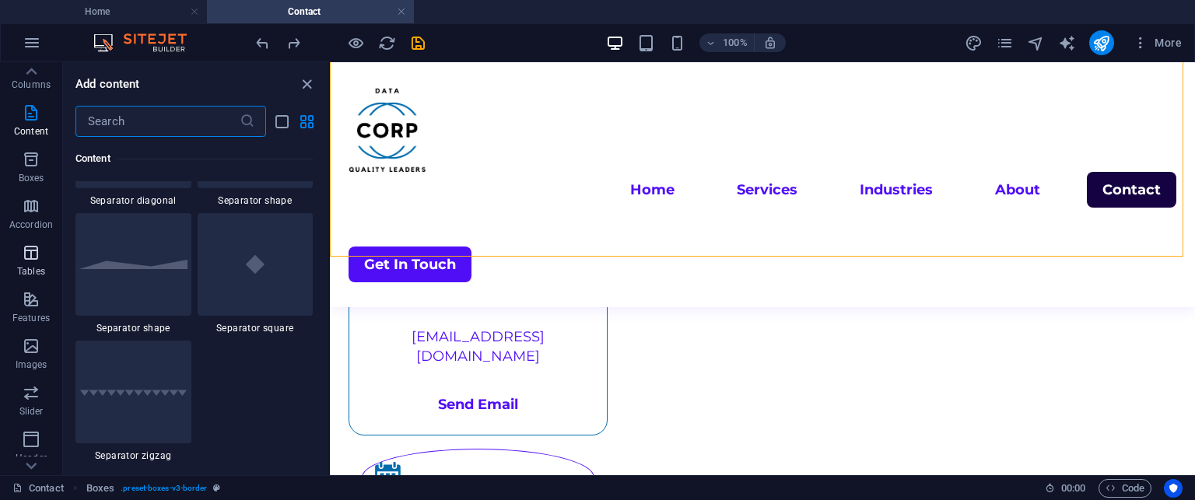
scroll to position [0, 0]
click at [36, 126] on icon "button" at bounding box center [31, 124] width 19 height 19
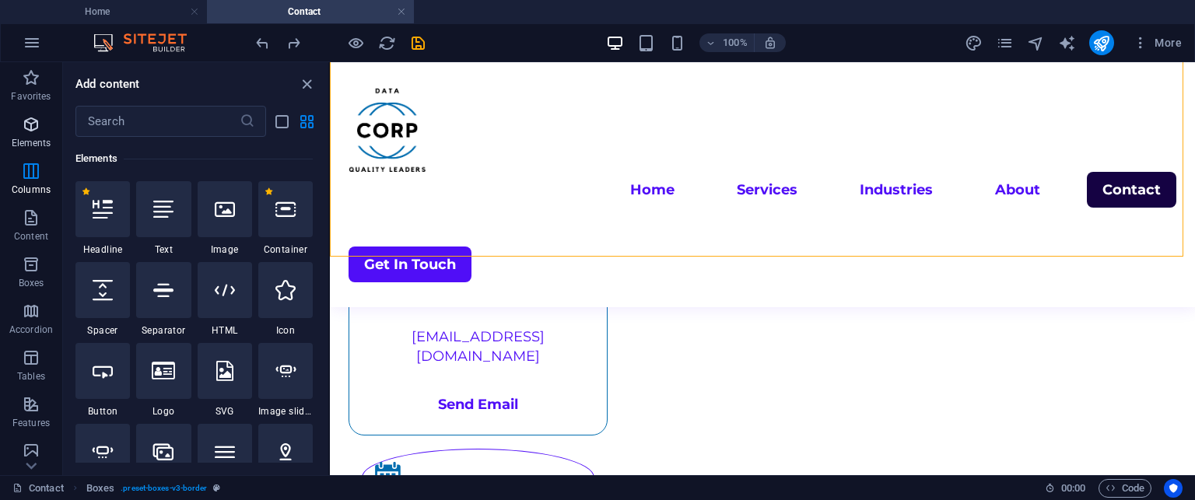
scroll to position [166, 0]
click at [156, 212] on icon at bounding box center [163, 209] width 20 height 20
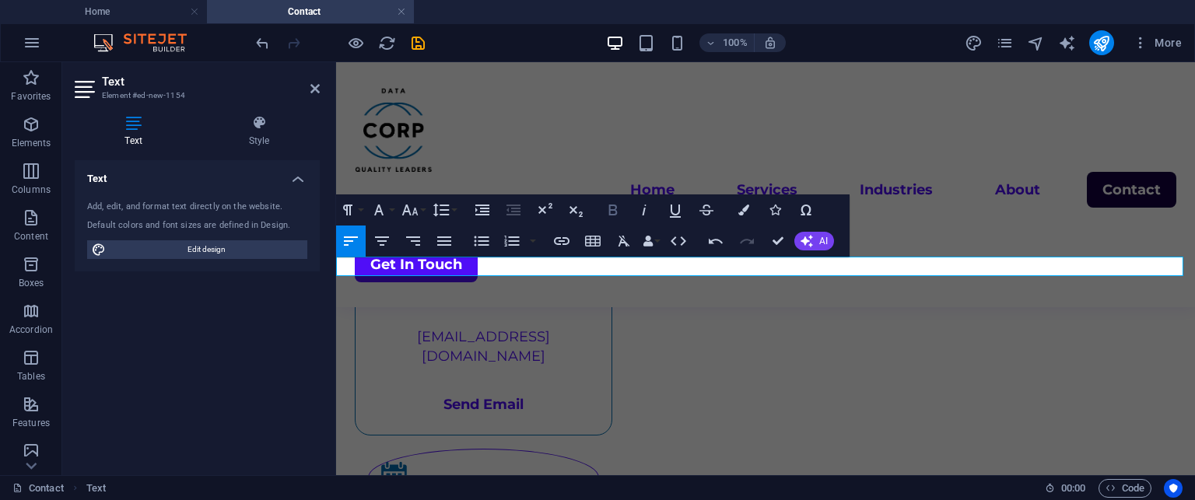
click at [601, 214] on button "Bold" at bounding box center [613, 210] width 30 height 31
drag, startPoint x: 521, startPoint y: 269, endPoint x: 338, endPoint y: 265, distance: 182.9
click at [605, 211] on icon "button" at bounding box center [613, 210] width 19 height 19
click at [388, 240] on icon "button" at bounding box center [382, 241] width 19 height 19
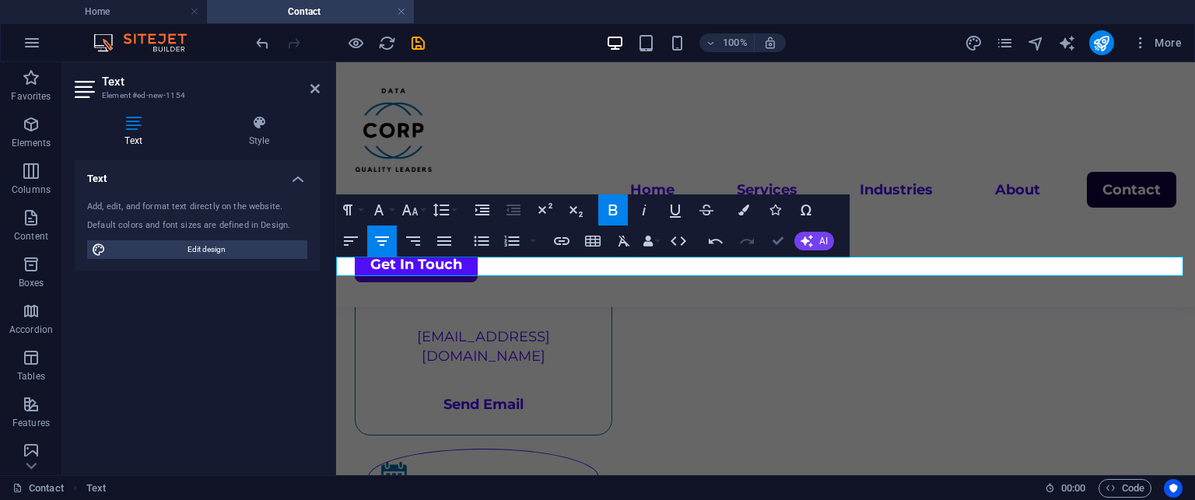
scroll to position [575, 0]
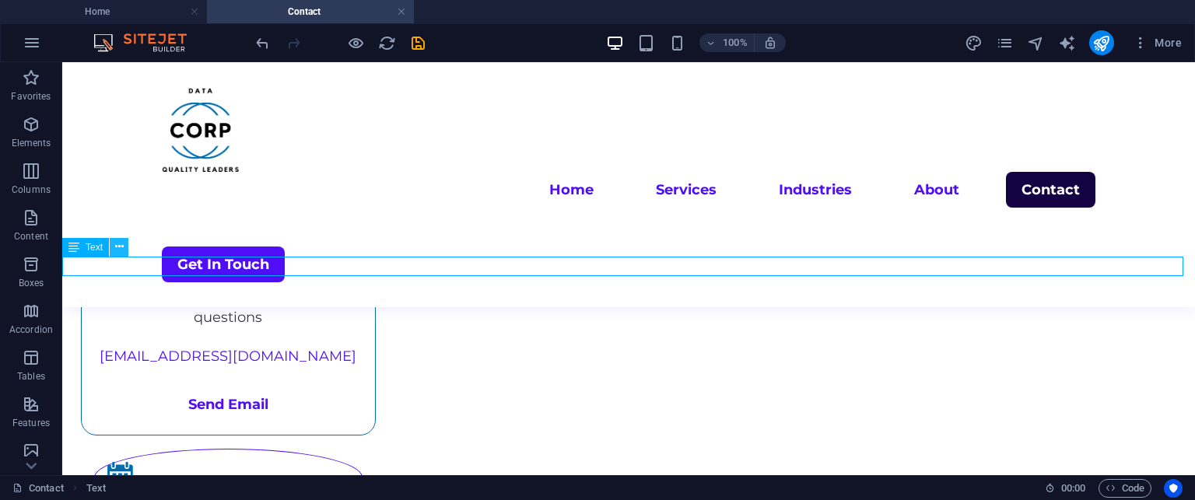
click at [110, 254] on button at bounding box center [119, 247] width 19 height 19
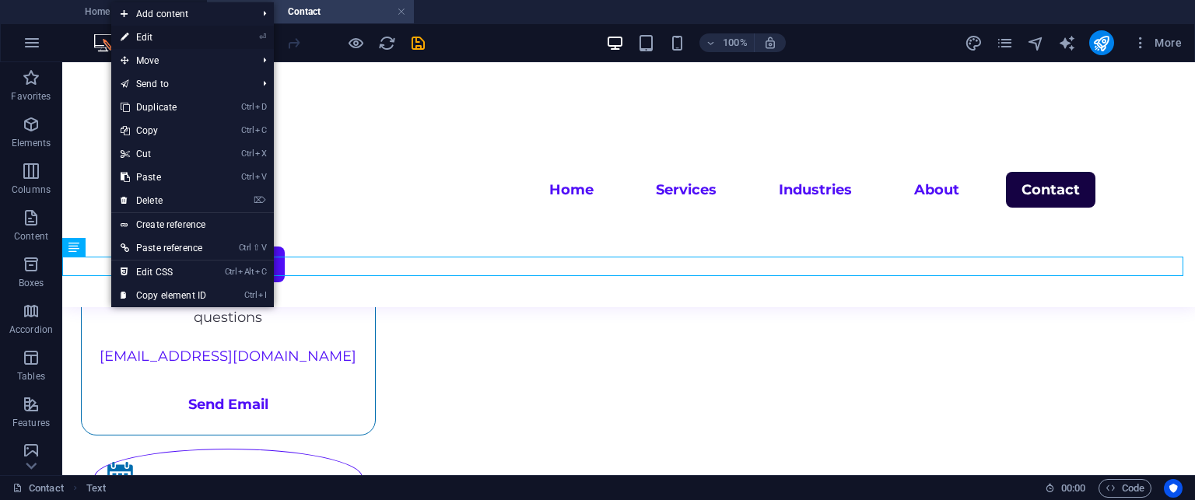
click at [214, 35] on link "⏎ Edit" at bounding box center [163, 37] width 104 height 23
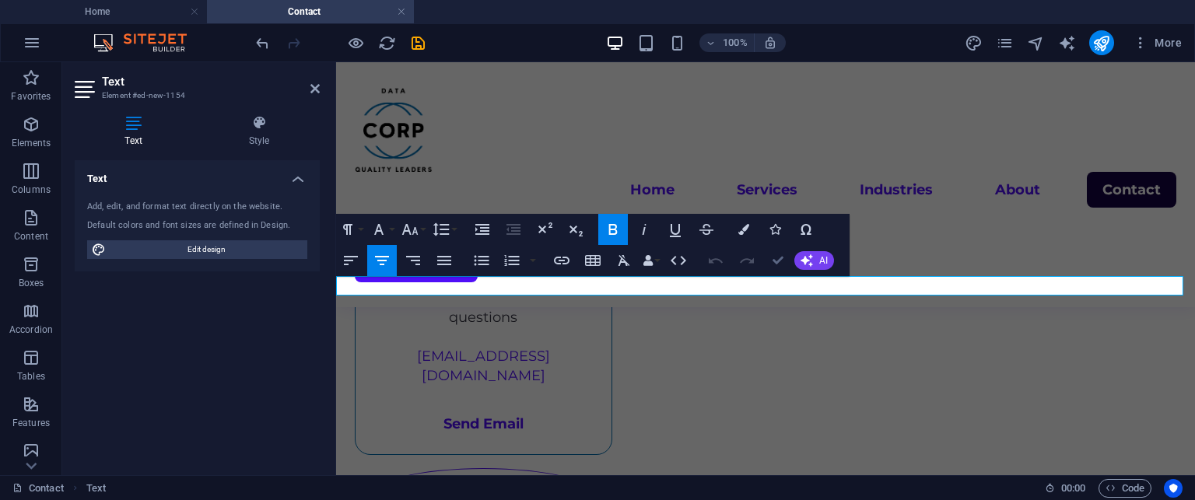
scroll to position [555, 0]
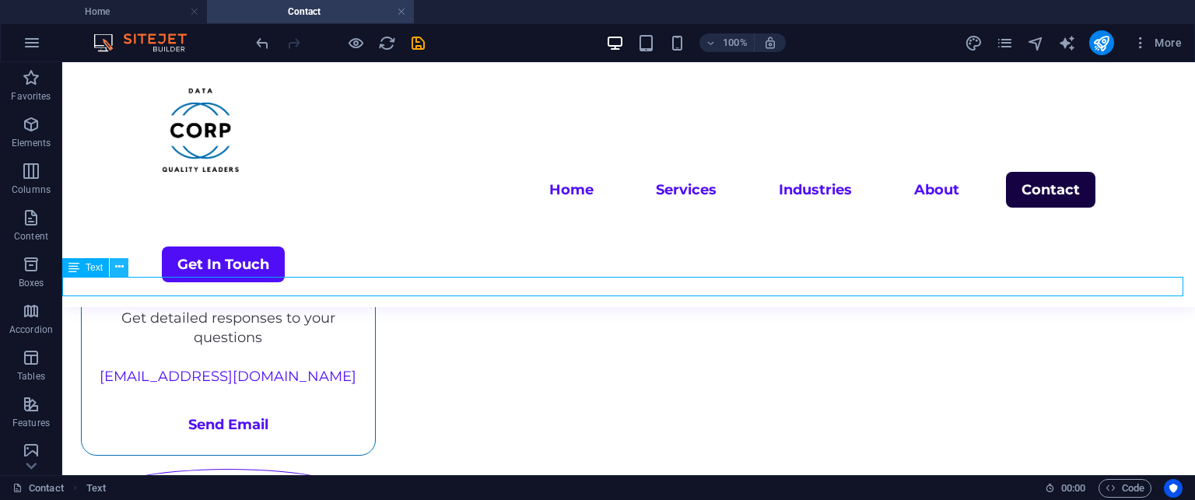
click at [117, 270] on icon at bounding box center [119, 267] width 9 height 16
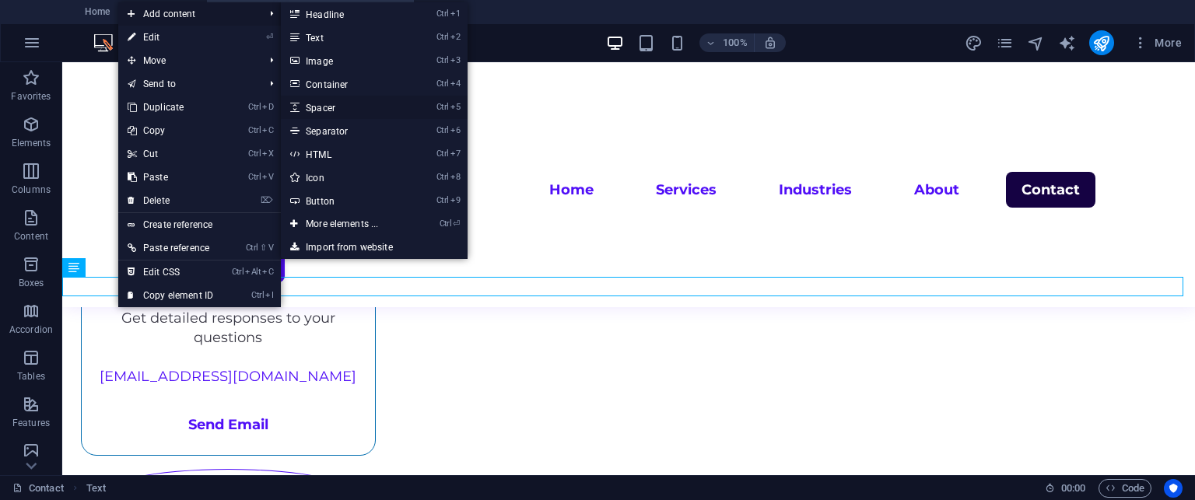
click at [339, 107] on link "Ctrl 5 Spacer" at bounding box center [345, 107] width 128 height 23
select select "px"
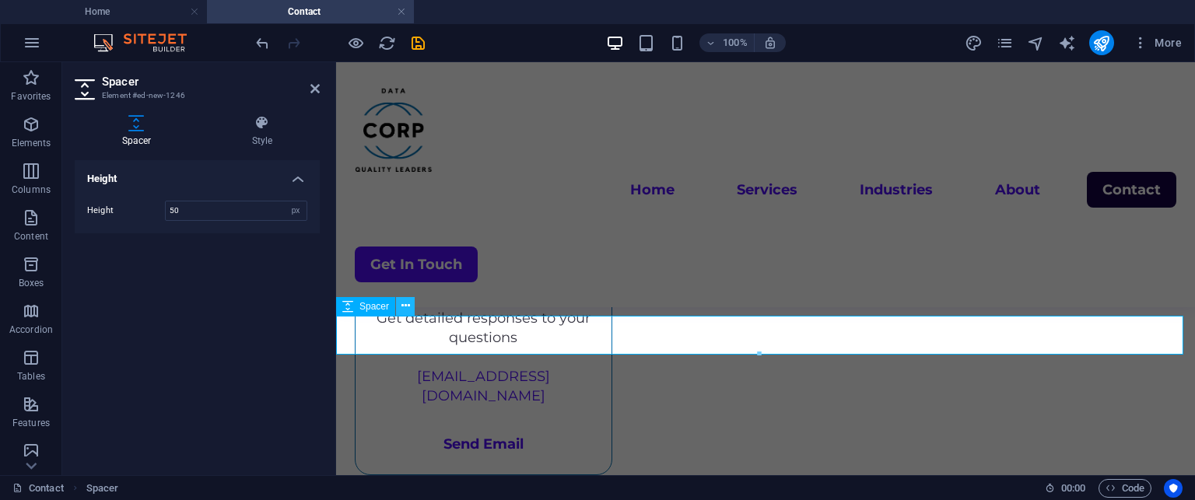
click at [398, 308] on button at bounding box center [405, 306] width 19 height 19
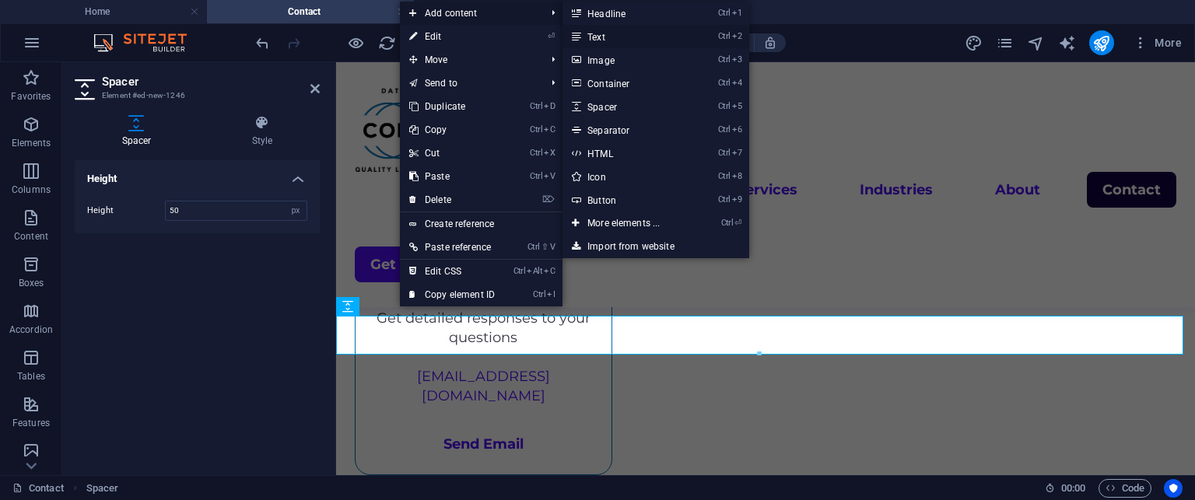
click at [602, 31] on link "Ctrl 2 Text" at bounding box center [627, 36] width 128 height 23
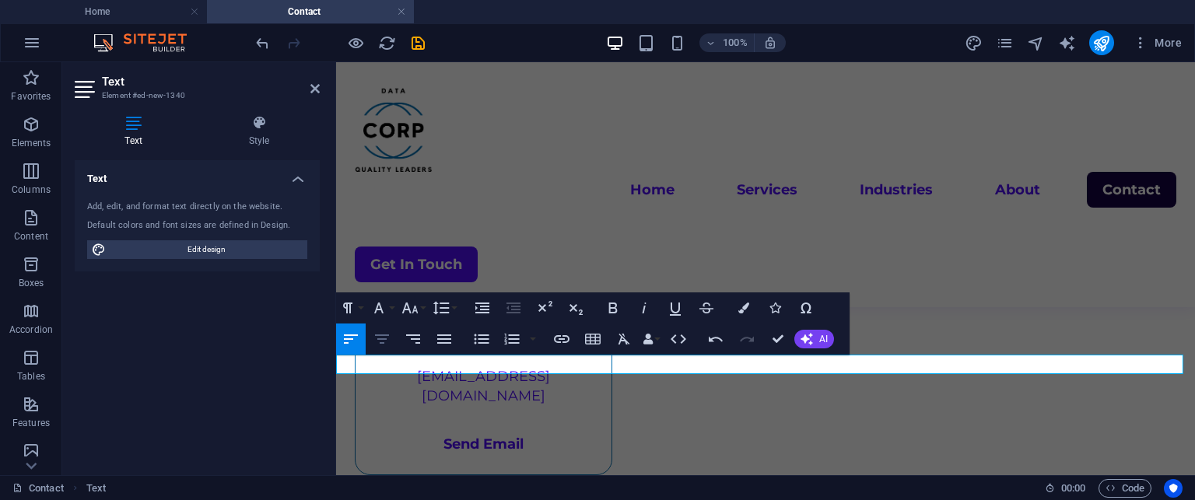
click at [386, 335] on icon "button" at bounding box center [382, 339] width 14 height 9
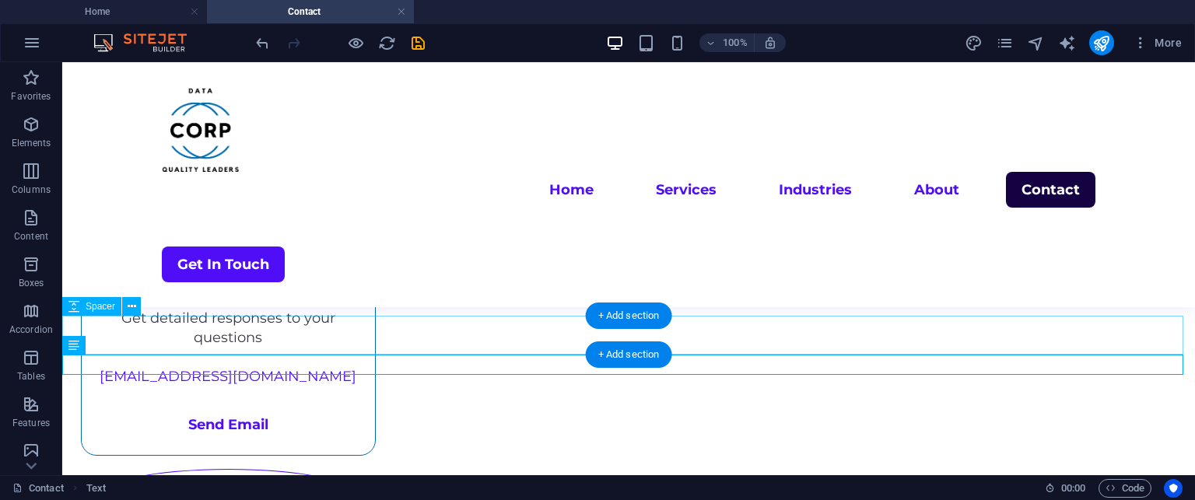
scroll to position [535, 0]
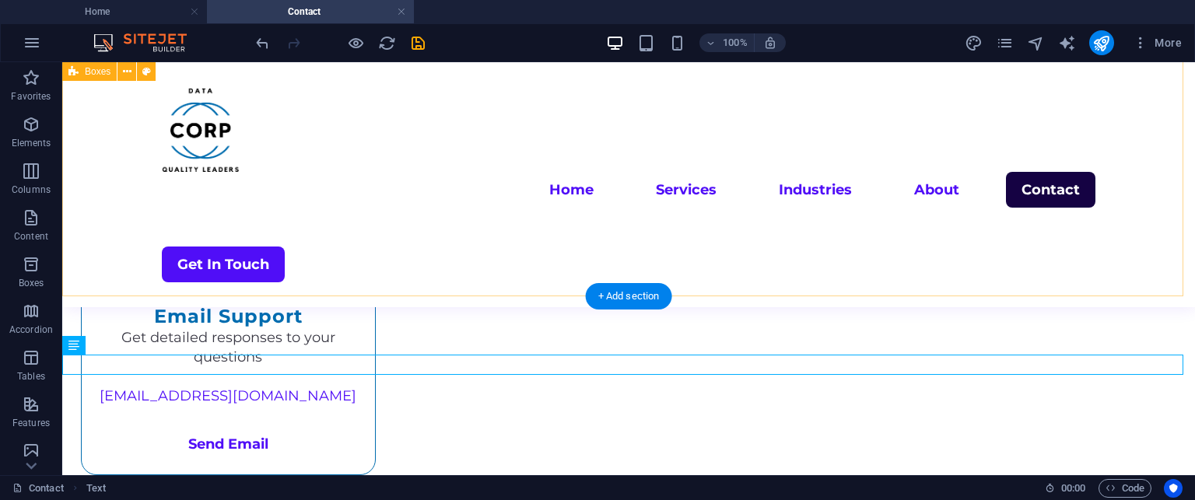
click at [860, 286] on div "Phone Consultation Speak directly with our migration experts [PHONE_NUMBER] Cal…" at bounding box center [628, 351] width 1133 height 813
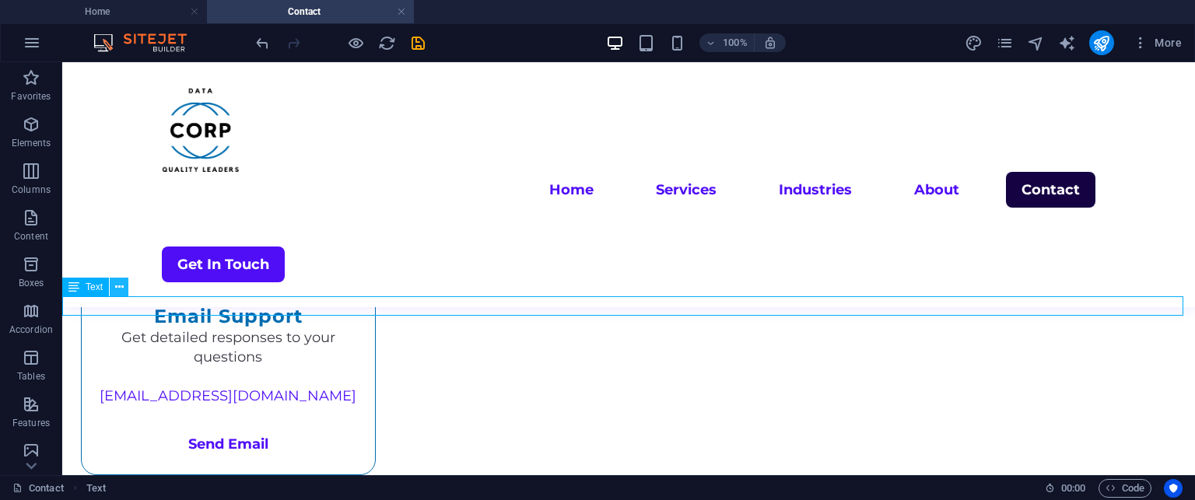
click at [118, 284] on icon at bounding box center [119, 287] width 9 height 16
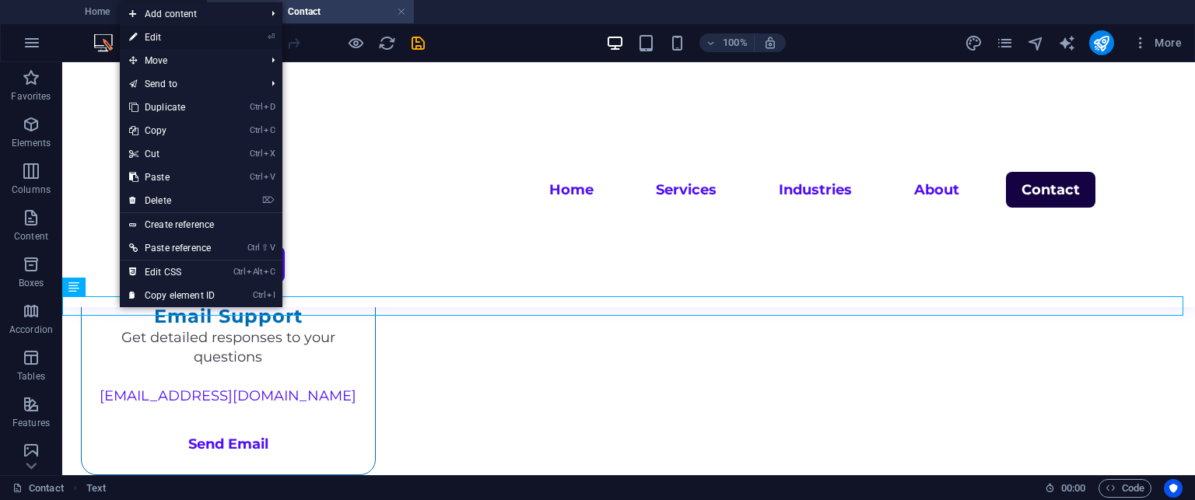
click at [171, 37] on link "⏎ Edit" at bounding box center [172, 37] width 104 height 23
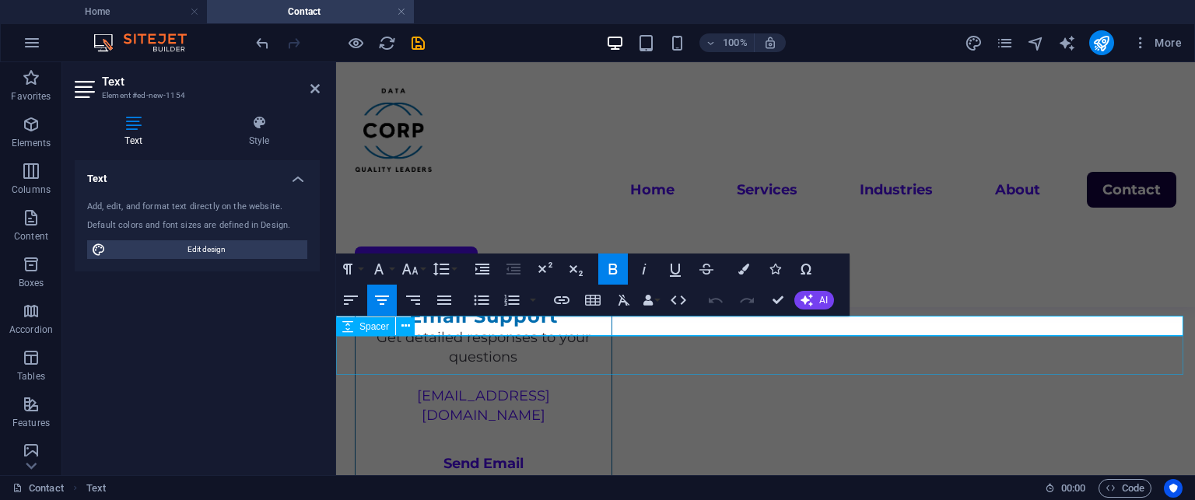
drag, startPoint x: 862, startPoint y: 328, endPoint x: 665, endPoint y: 335, distance: 197.8
click at [408, 265] on icon "button" at bounding box center [410, 269] width 19 height 19
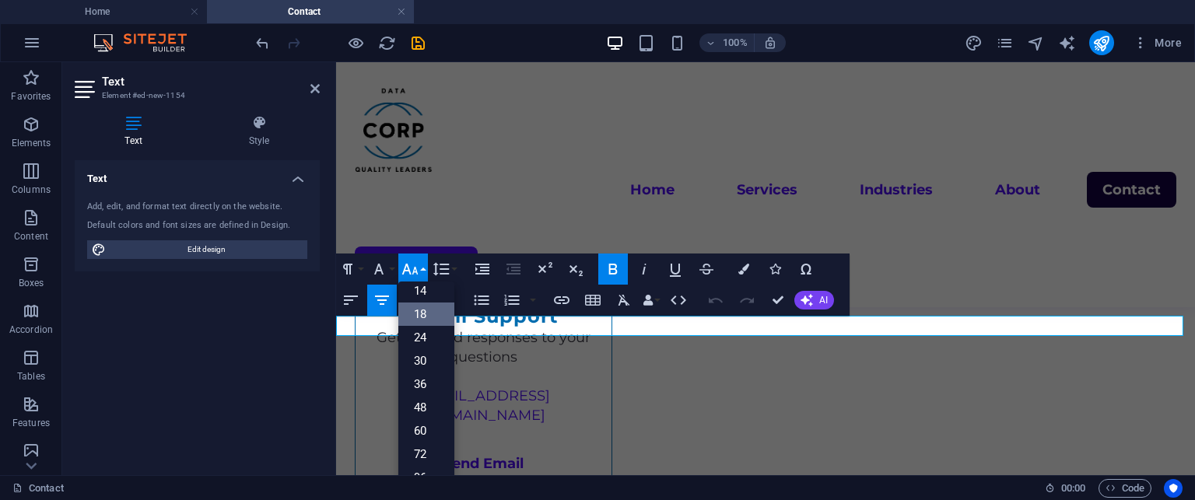
scroll to position [125, 0]
click at [421, 360] on link "30" at bounding box center [426, 361] width 56 height 23
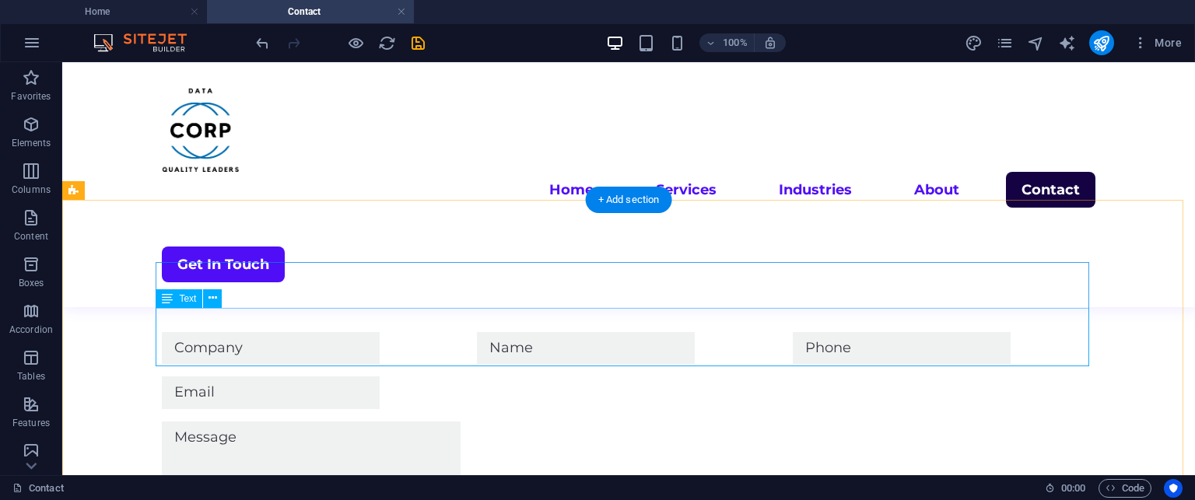
scroll to position [1093, 0]
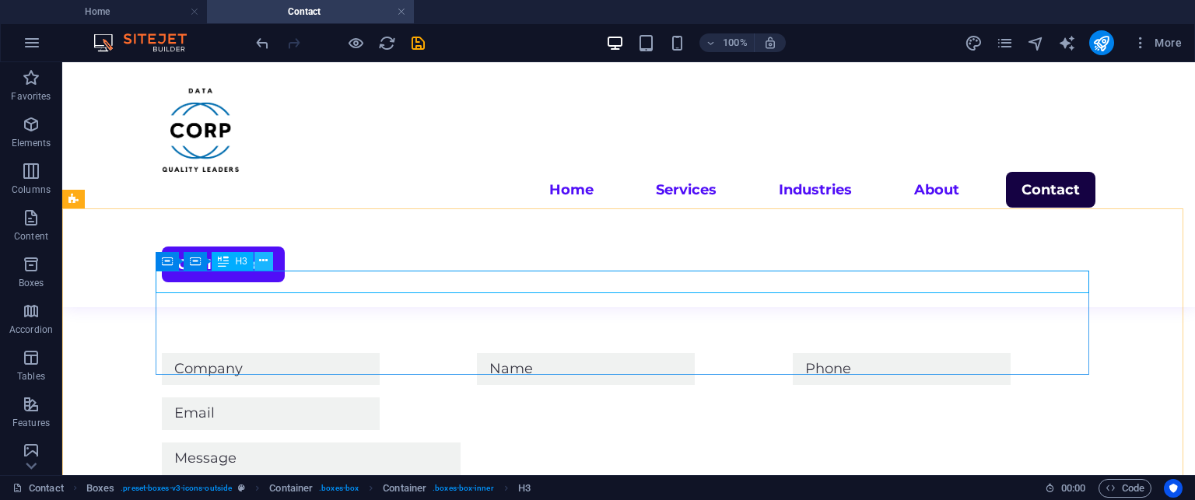
click at [261, 262] on icon at bounding box center [263, 261] width 9 height 16
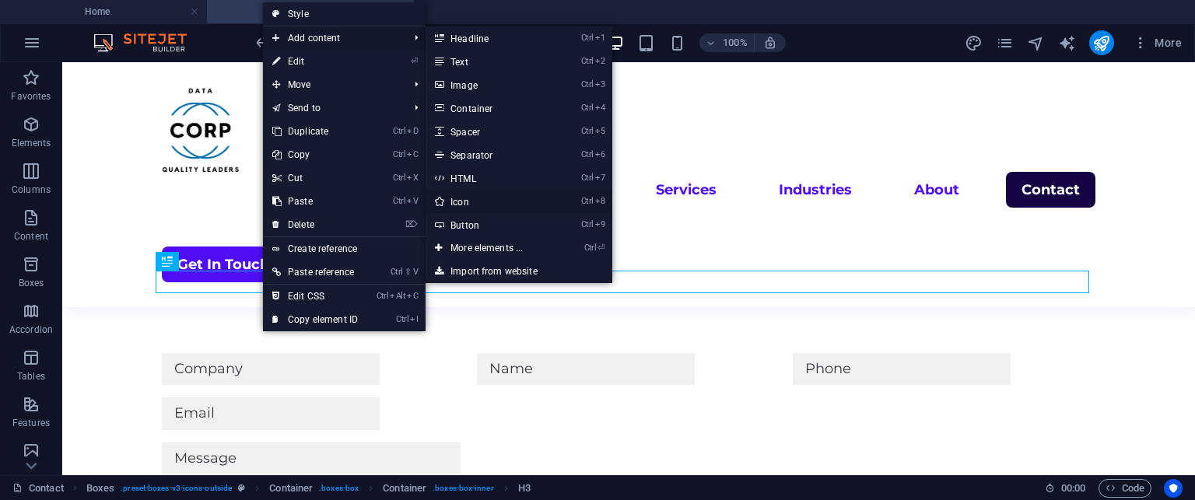
click at [454, 192] on link "Ctrl 8 Icon" at bounding box center [490, 201] width 128 height 23
select select "xMidYMid"
select select "px"
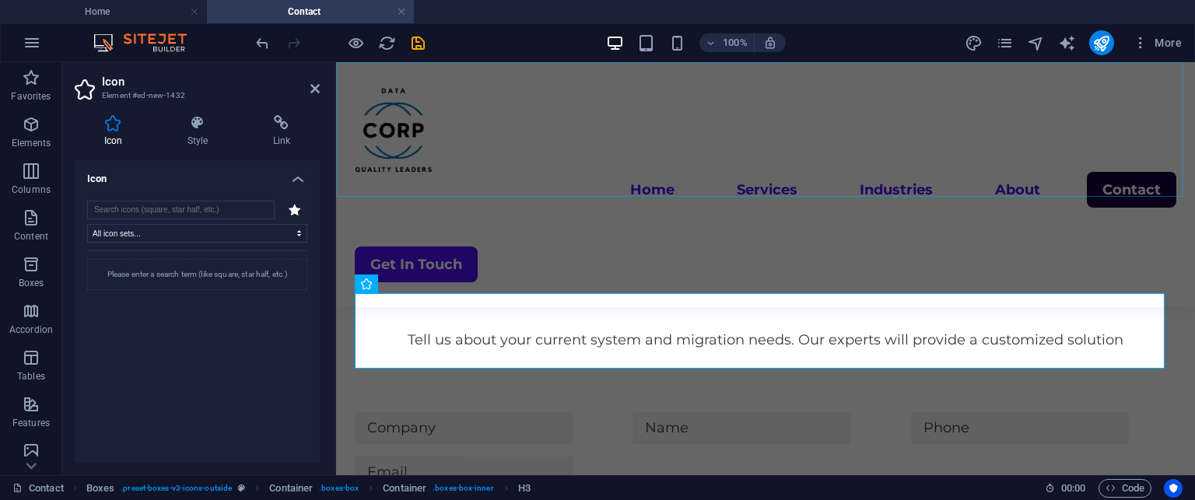
scroll to position [1113, 0]
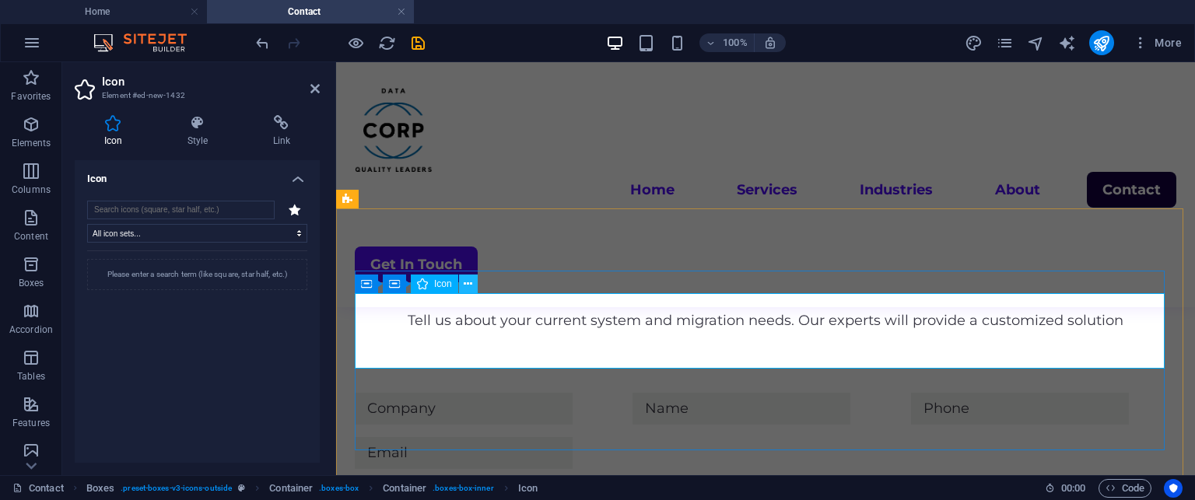
click at [464, 284] on icon at bounding box center [468, 284] width 9 height 16
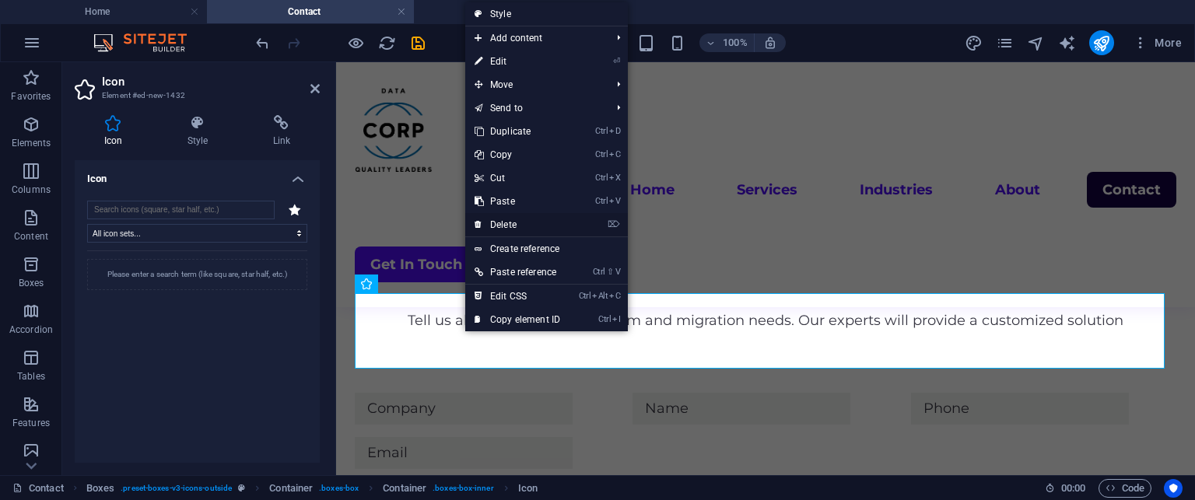
click at [507, 226] on link "⌦ Delete" at bounding box center [517, 224] width 104 height 23
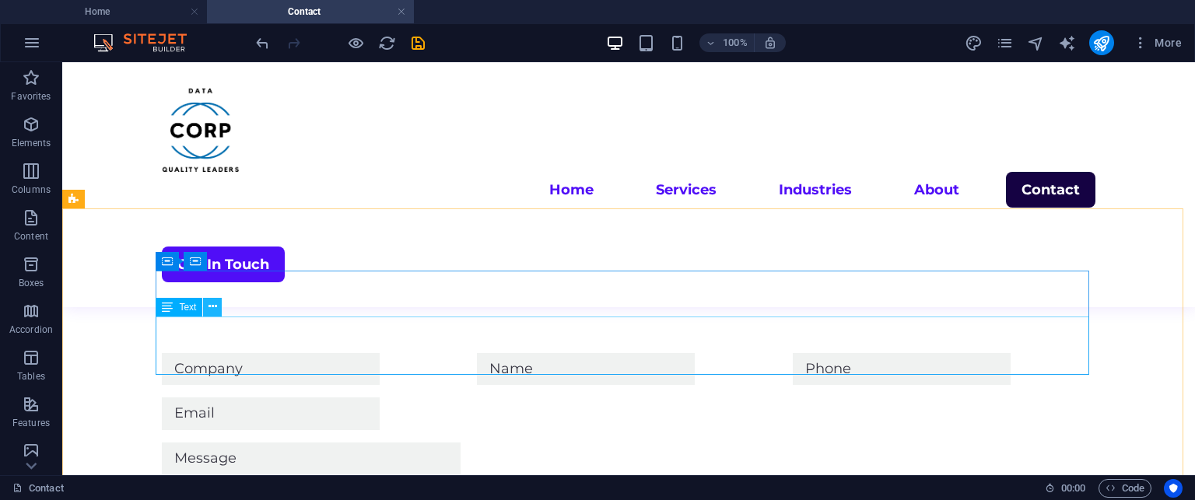
click at [212, 307] on icon at bounding box center [213, 307] width 9 height 16
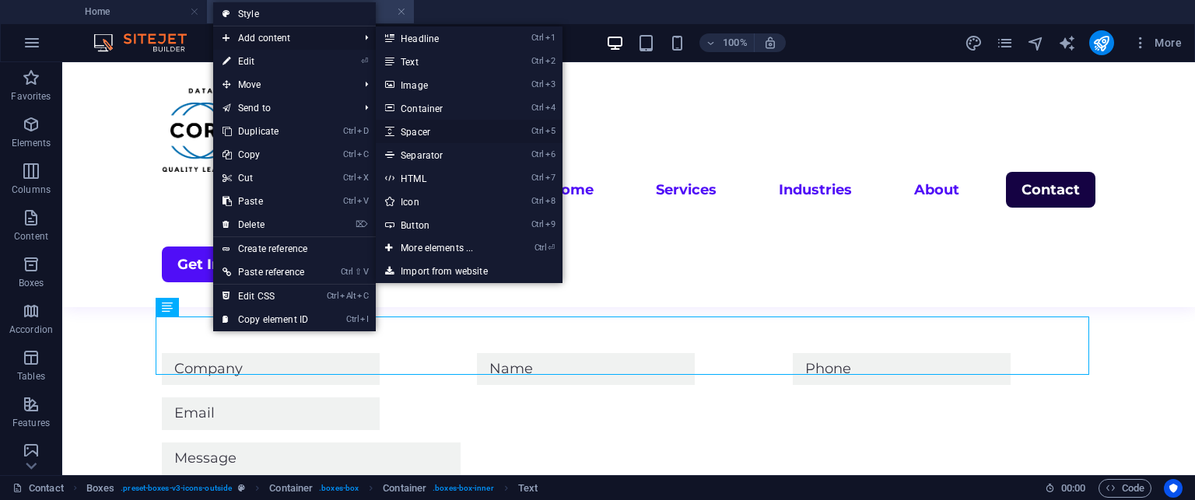
click at [411, 121] on link "Ctrl 5 Spacer" at bounding box center [440, 131] width 128 height 23
select select "px"
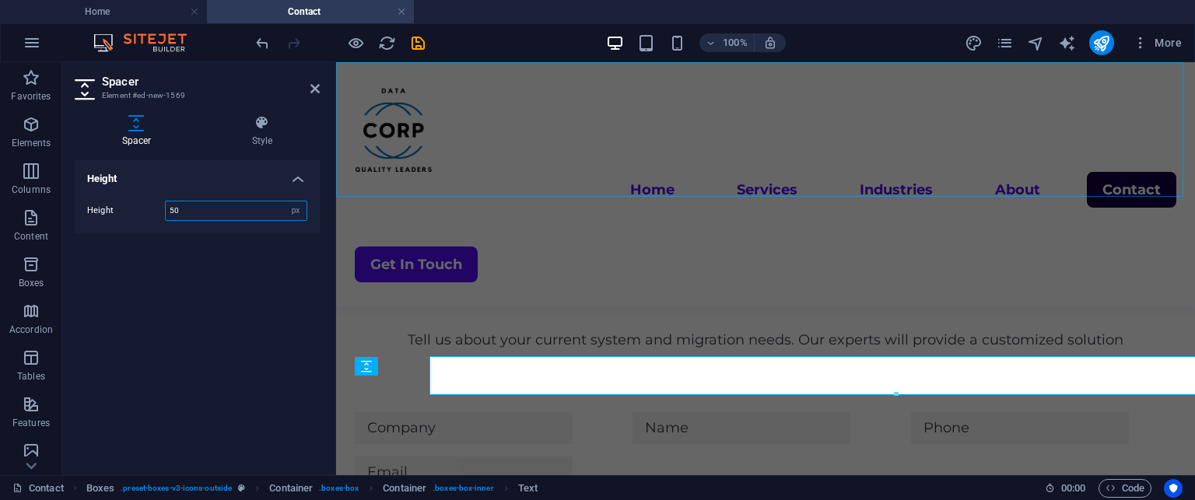
scroll to position [1113, 0]
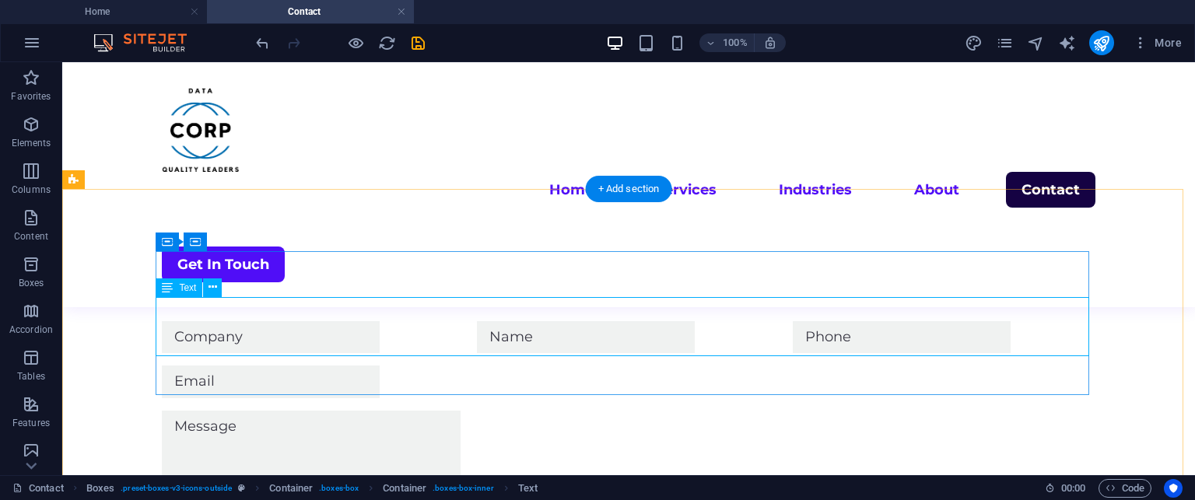
scroll to position [1108, 0]
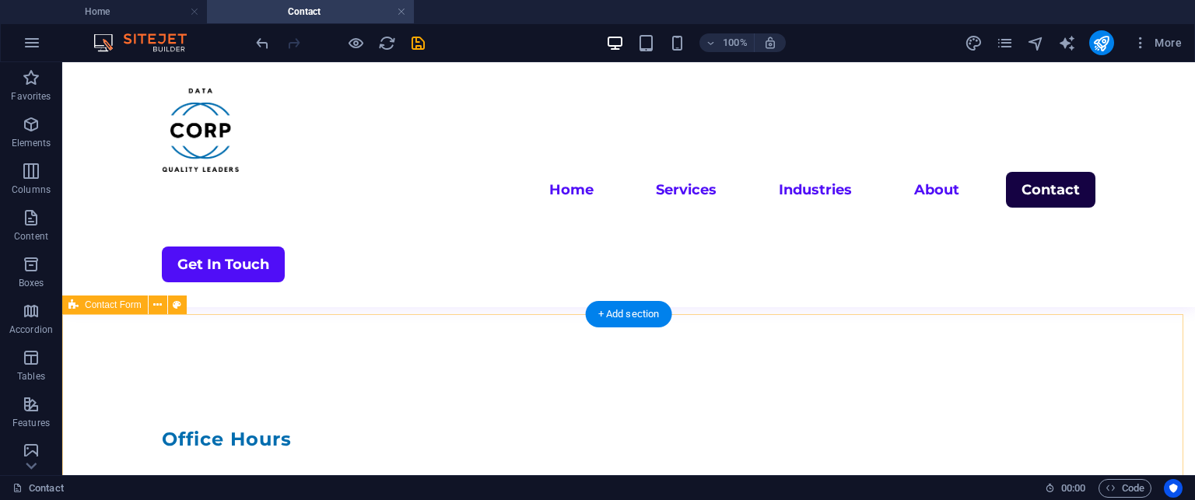
scroll to position [1401, 0]
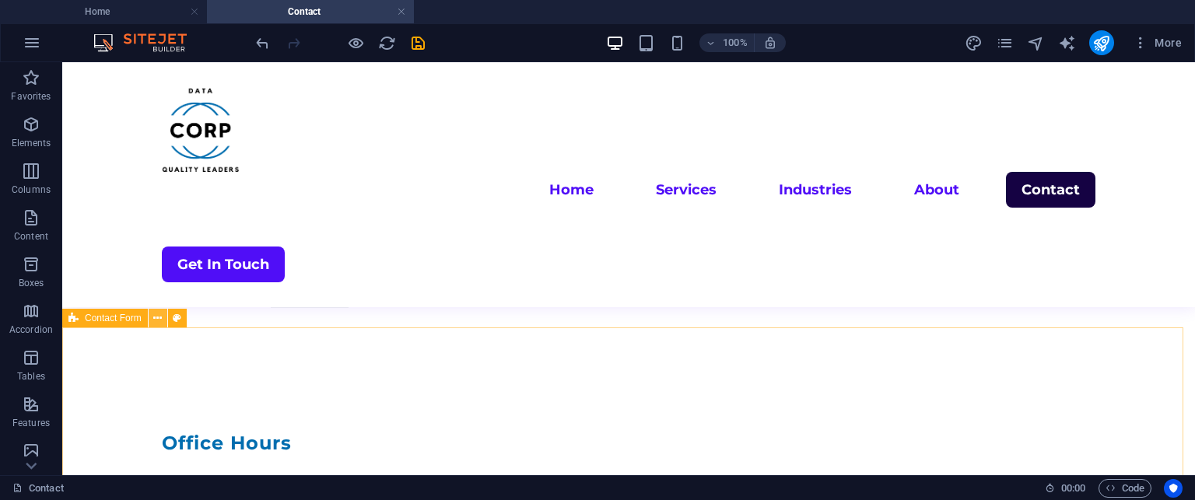
click at [159, 323] on icon at bounding box center [157, 318] width 9 height 16
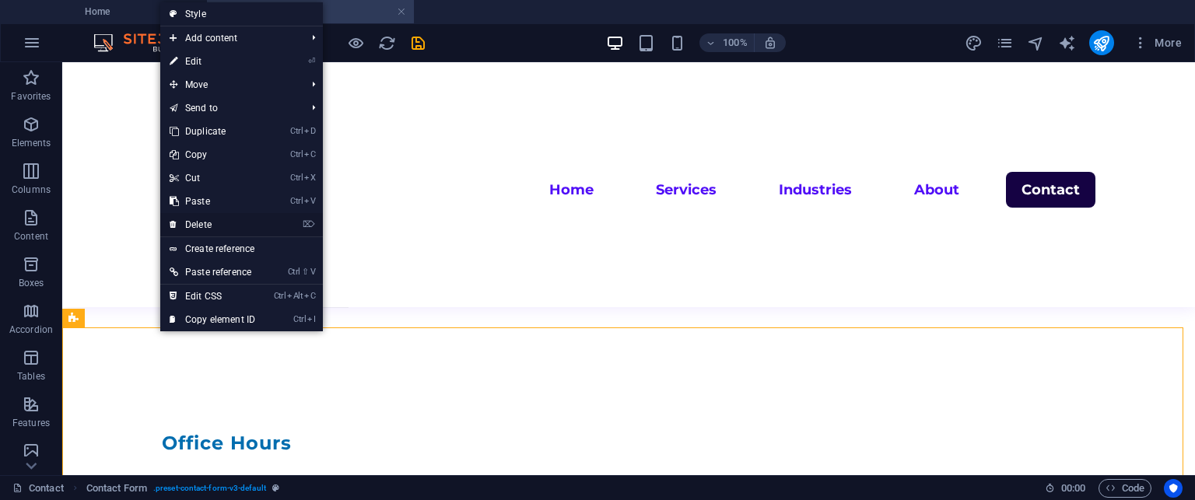
click at [226, 224] on link "⌦ Delete" at bounding box center [212, 224] width 104 height 23
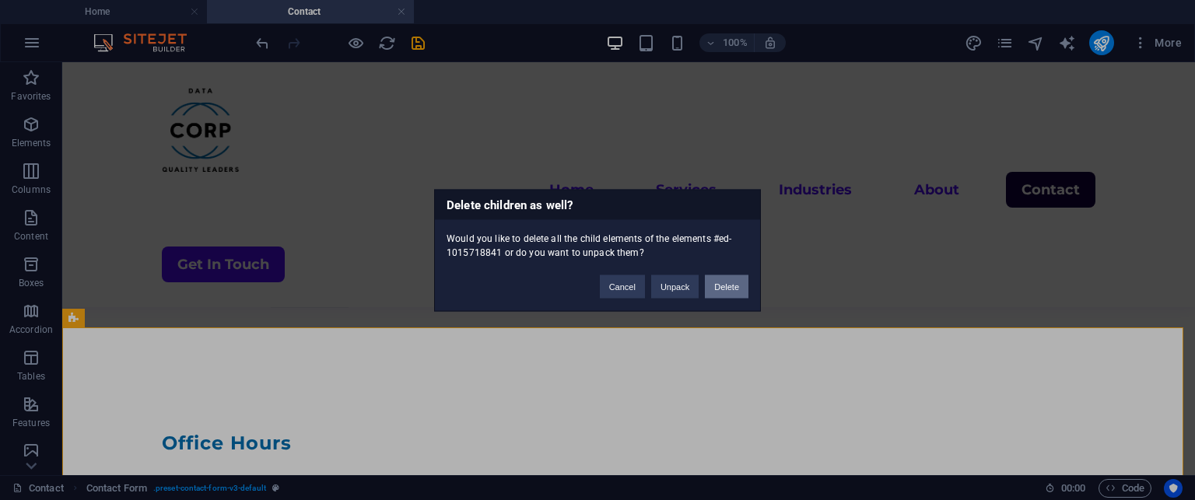
click at [738, 286] on button "Delete" at bounding box center [727, 286] width 44 height 23
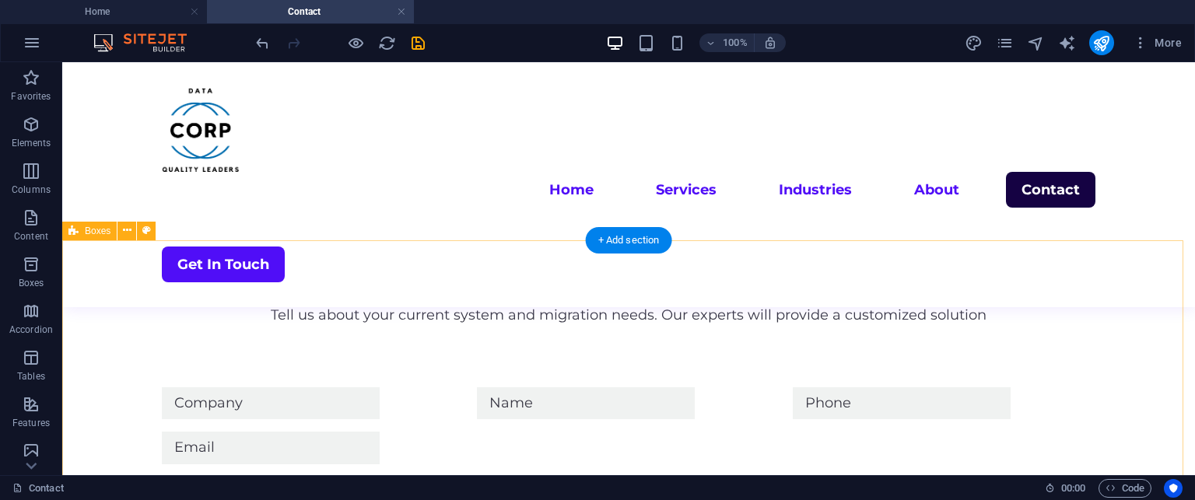
scroll to position [1041, 0]
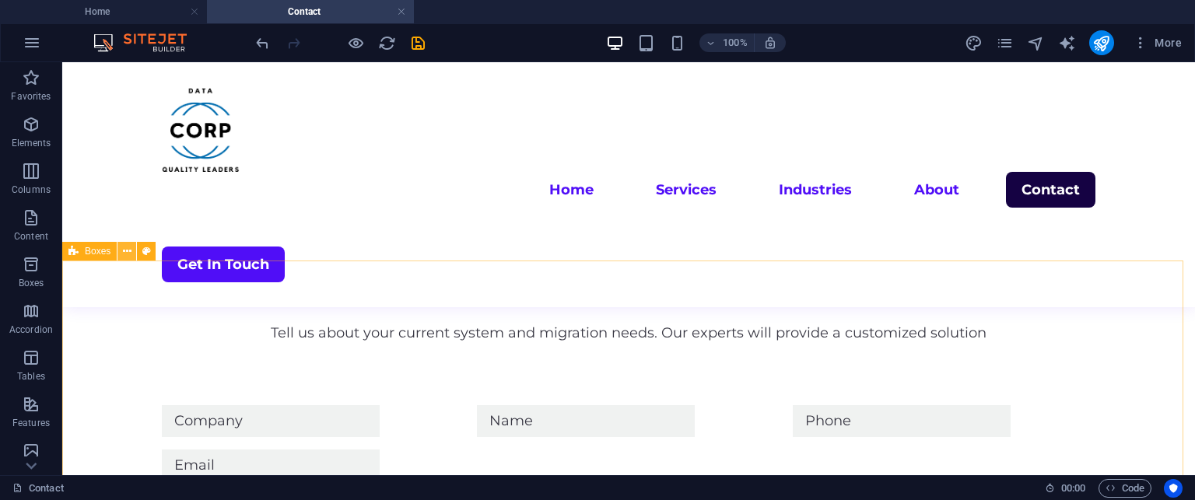
click at [125, 256] on icon at bounding box center [127, 252] width 9 height 16
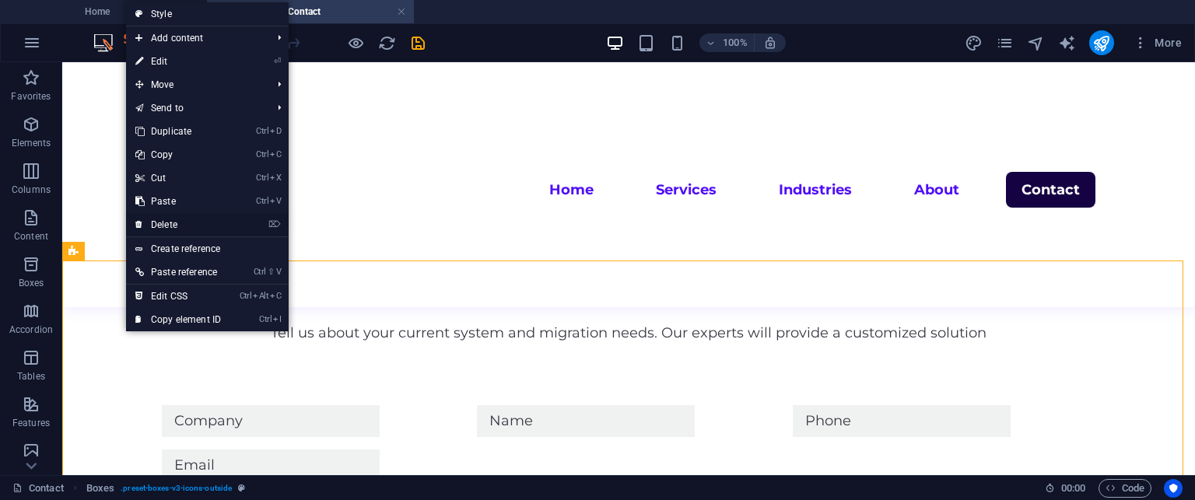
click at [163, 224] on link "⌦ Delete" at bounding box center [178, 224] width 104 height 23
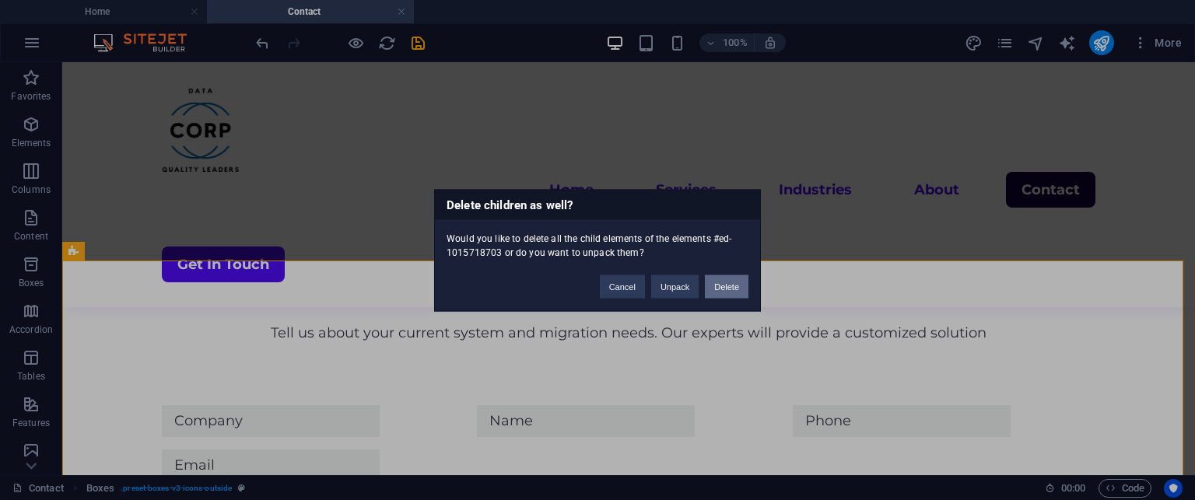
click at [723, 282] on button "Delete" at bounding box center [727, 286] width 44 height 23
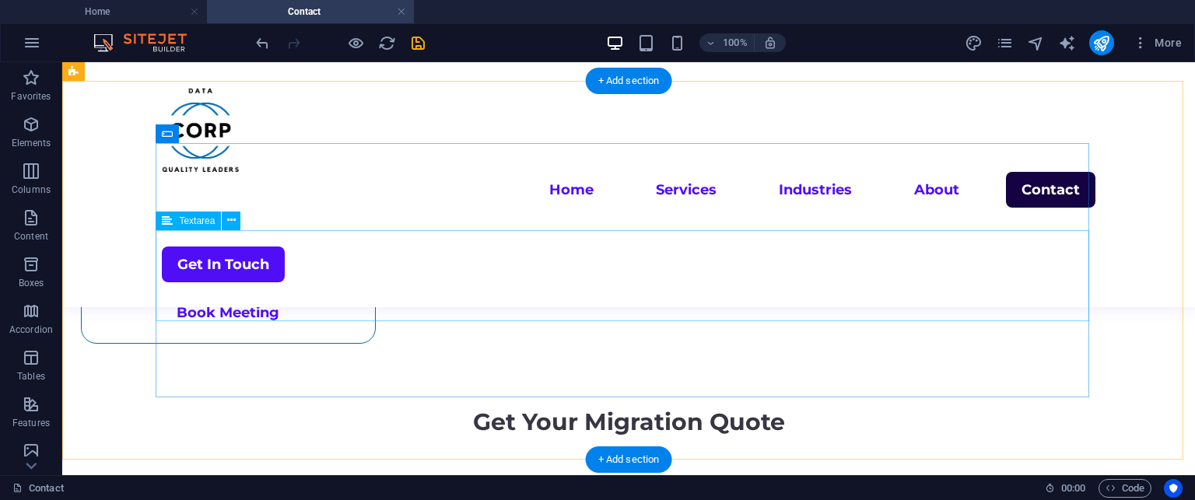
scroll to position [831, 0]
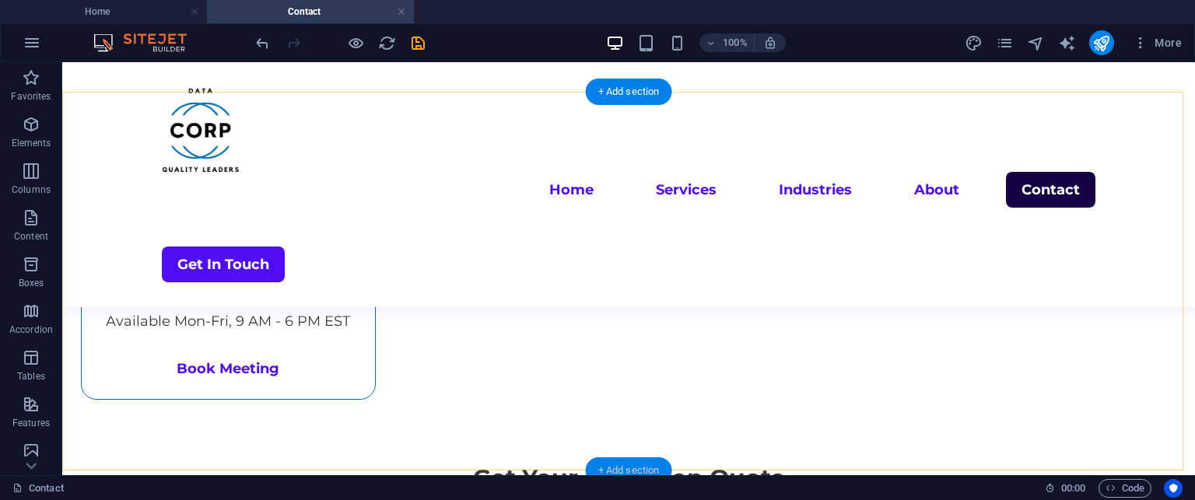
click at [606, 463] on div "+ Add section" at bounding box center [629, 471] width 86 height 26
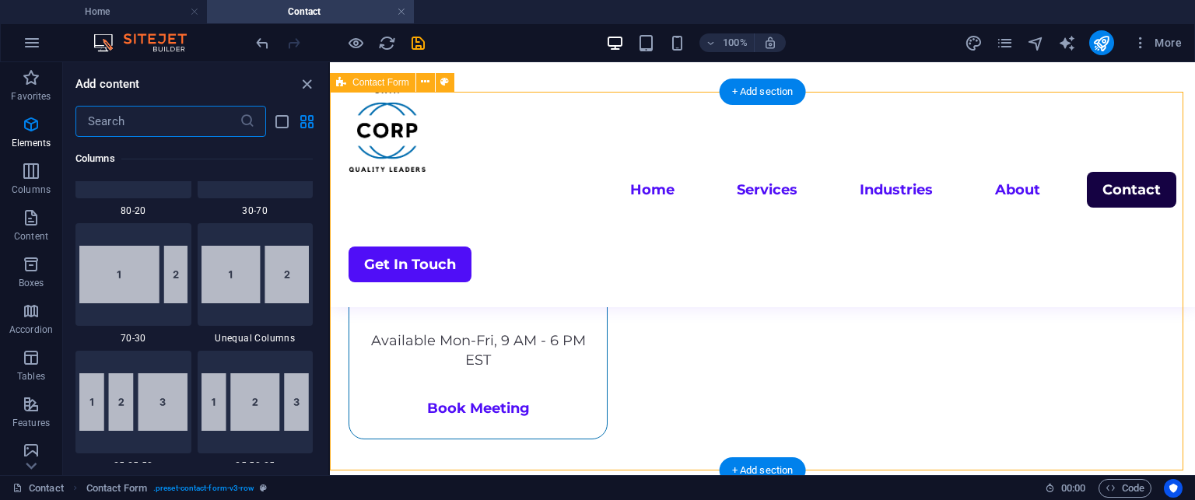
scroll to position [2723, 0]
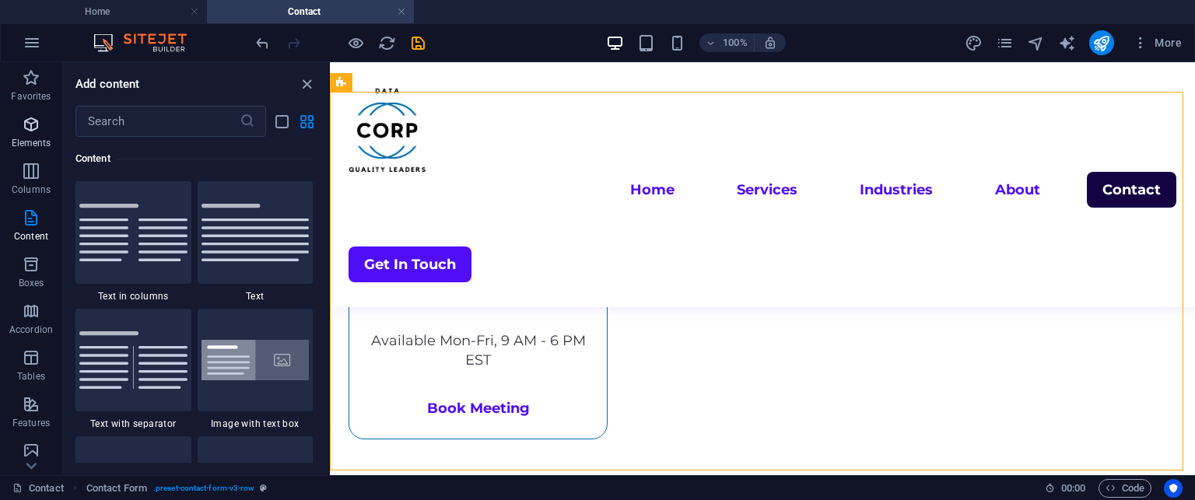
click at [22, 114] on button "Elements" at bounding box center [31, 132] width 62 height 47
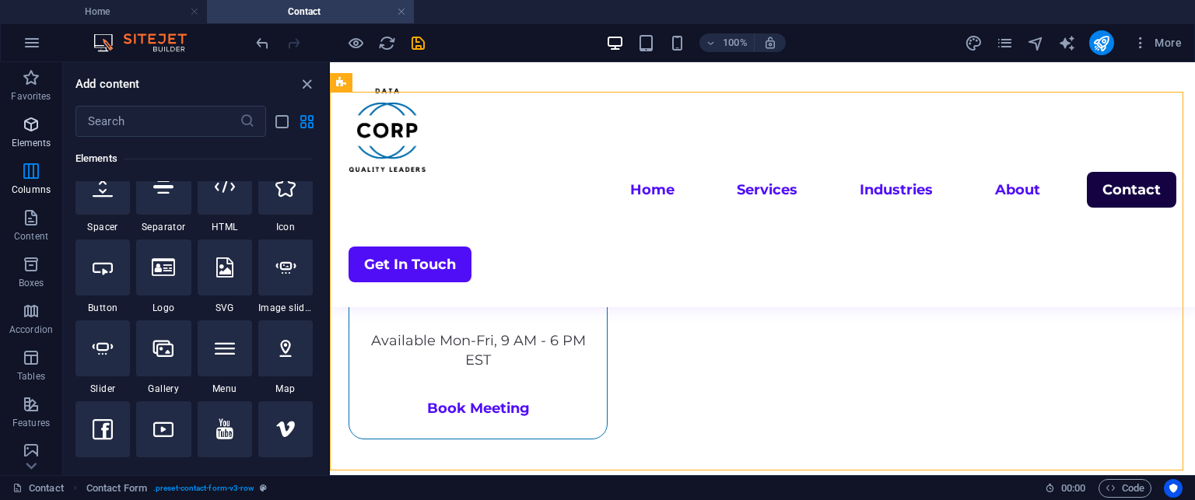
scroll to position [165, 0]
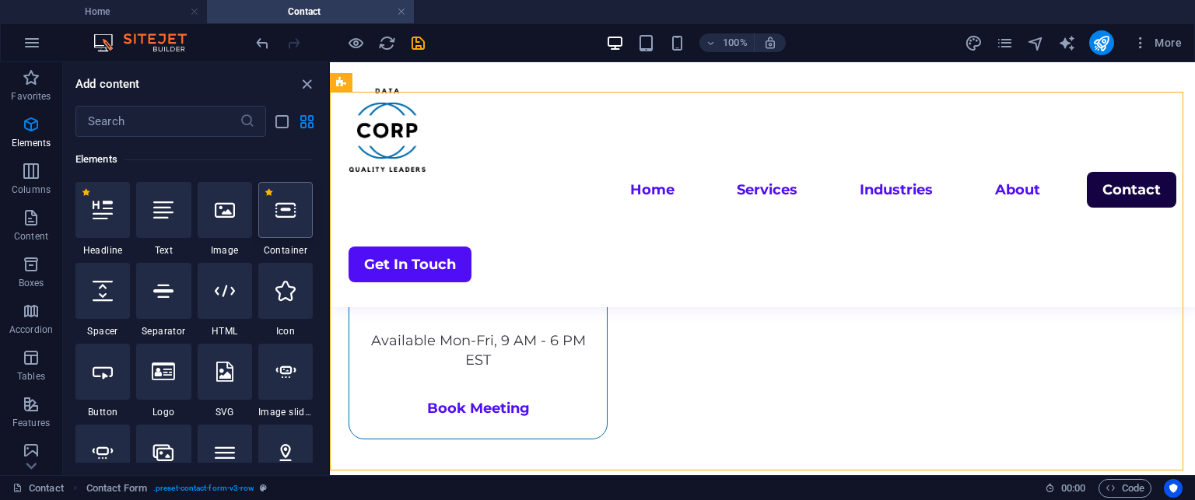
click at [261, 223] on div at bounding box center [285, 210] width 54 height 56
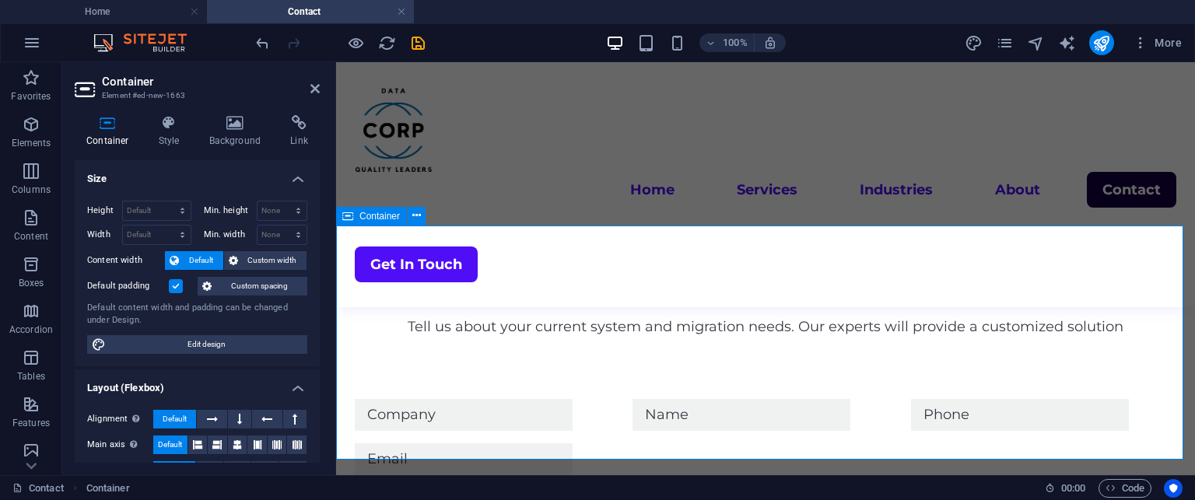
scroll to position [1092, 0]
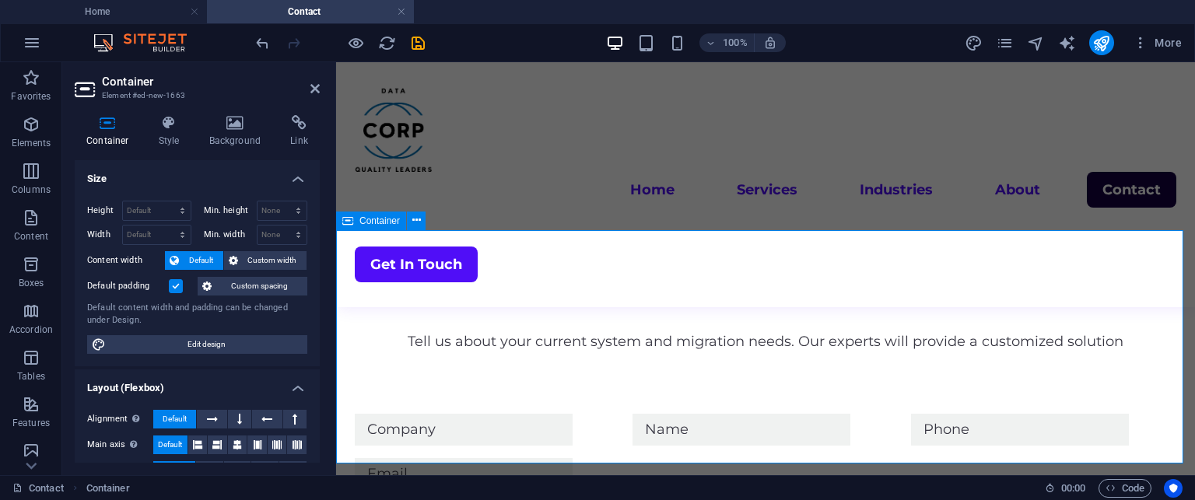
click at [317, 89] on icon at bounding box center [314, 88] width 9 height 12
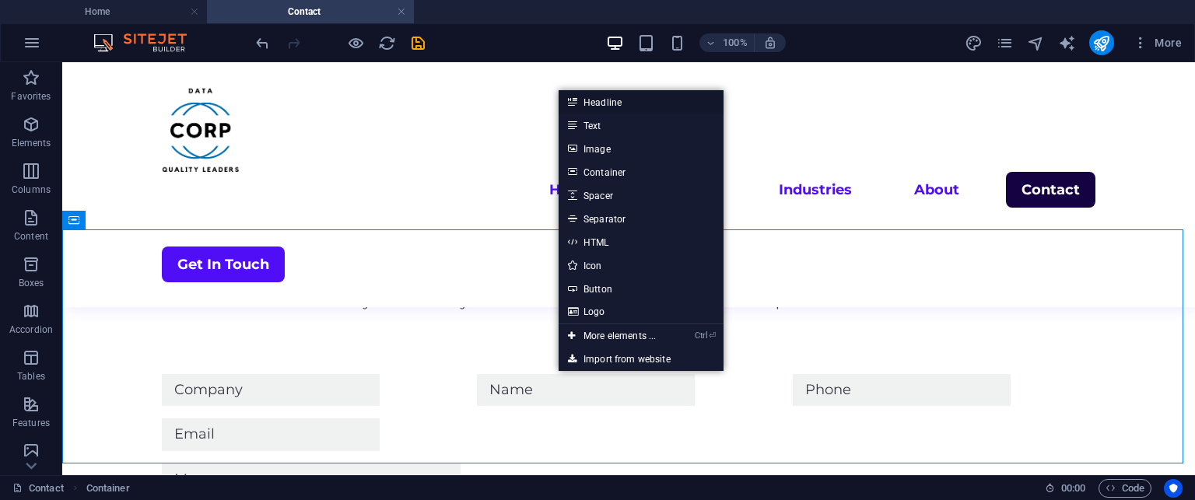
click at [603, 99] on link "Headline" at bounding box center [641, 101] width 165 height 23
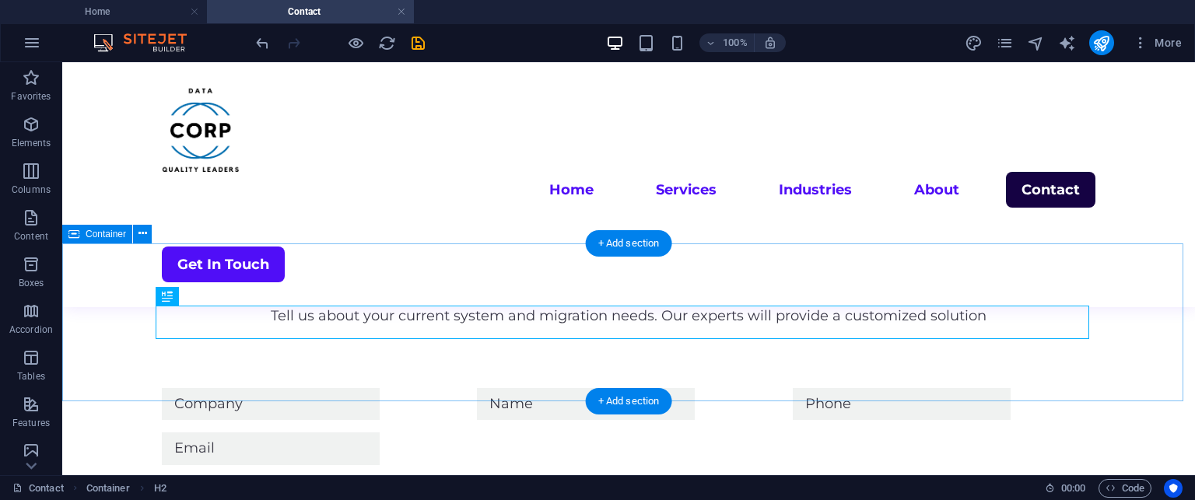
scroll to position [1058, 0]
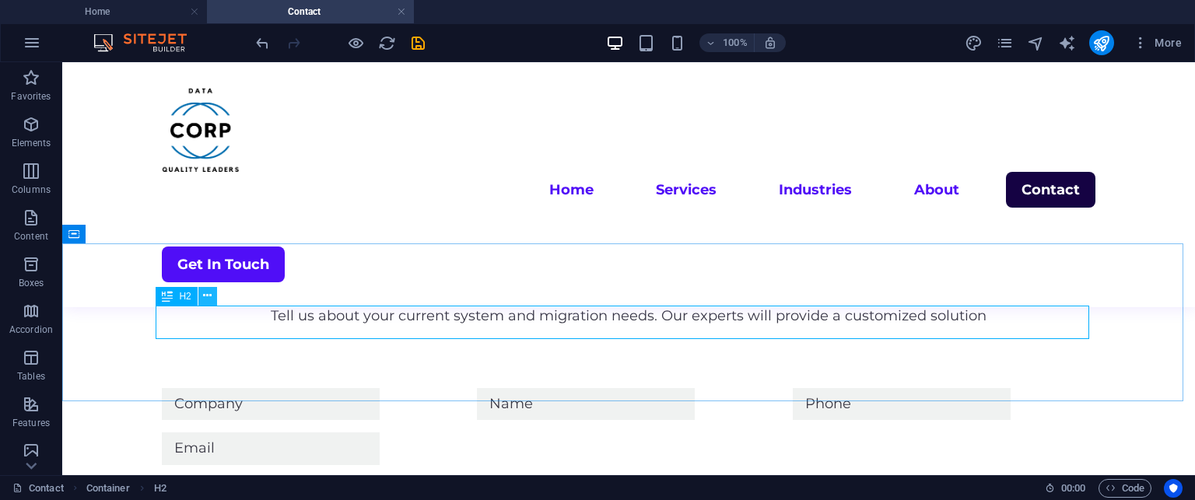
click at [208, 299] on icon at bounding box center [207, 296] width 9 height 16
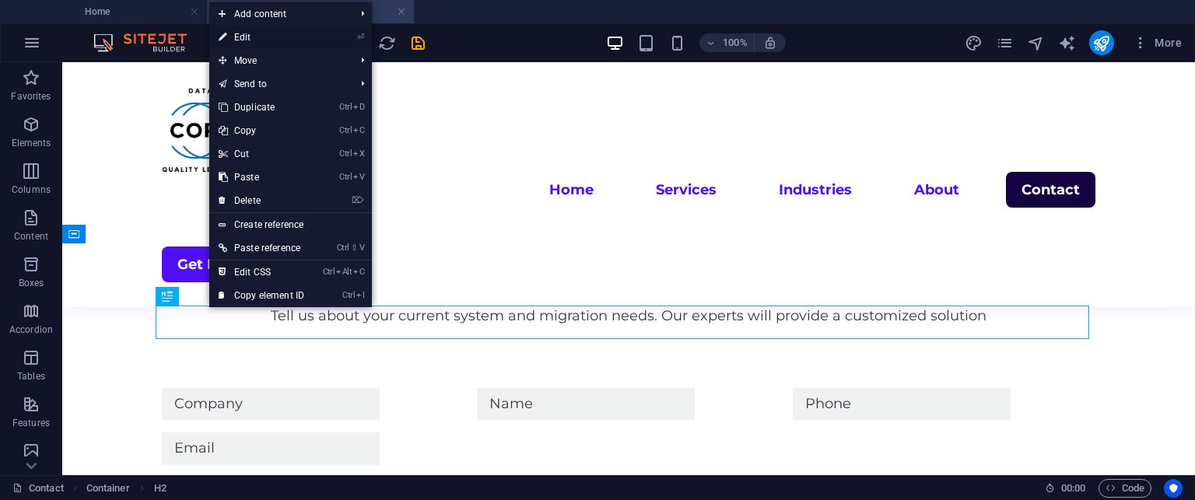
click at [259, 30] on link "⏎ Edit" at bounding box center [261, 37] width 104 height 23
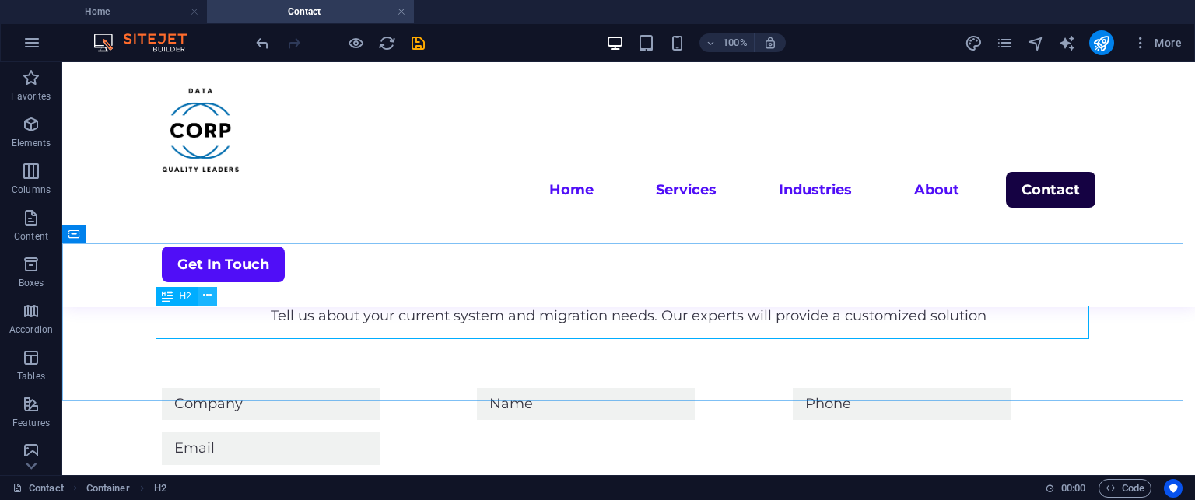
click at [205, 296] on icon at bounding box center [207, 296] width 9 height 16
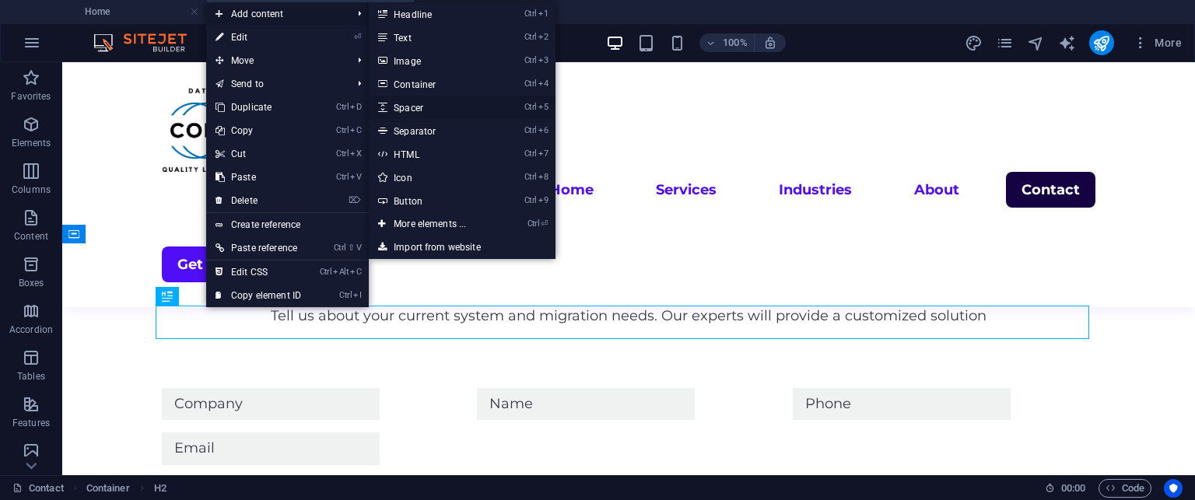
click at [411, 103] on link "Ctrl 5 Spacer" at bounding box center [433, 107] width 128 height 23
select select "px"
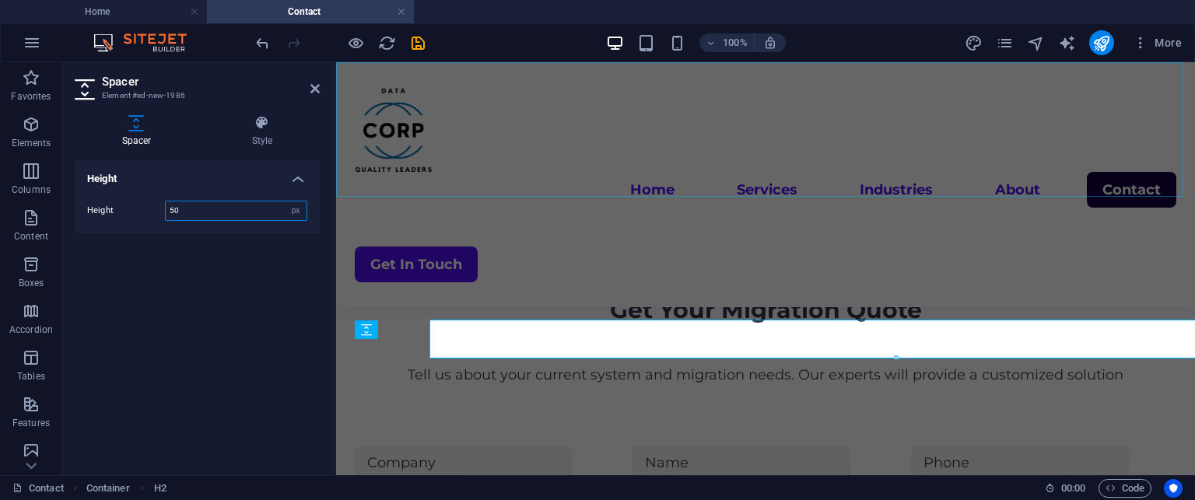
scroll to position [1078, 0]
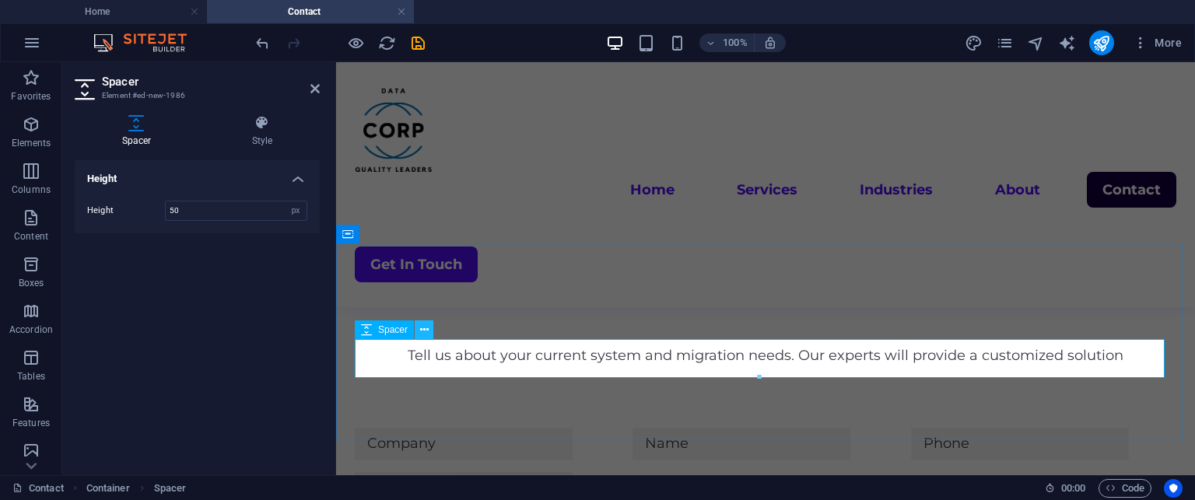
click at [419, 334] on button at bounding box center [424, 330] width 19 height 19
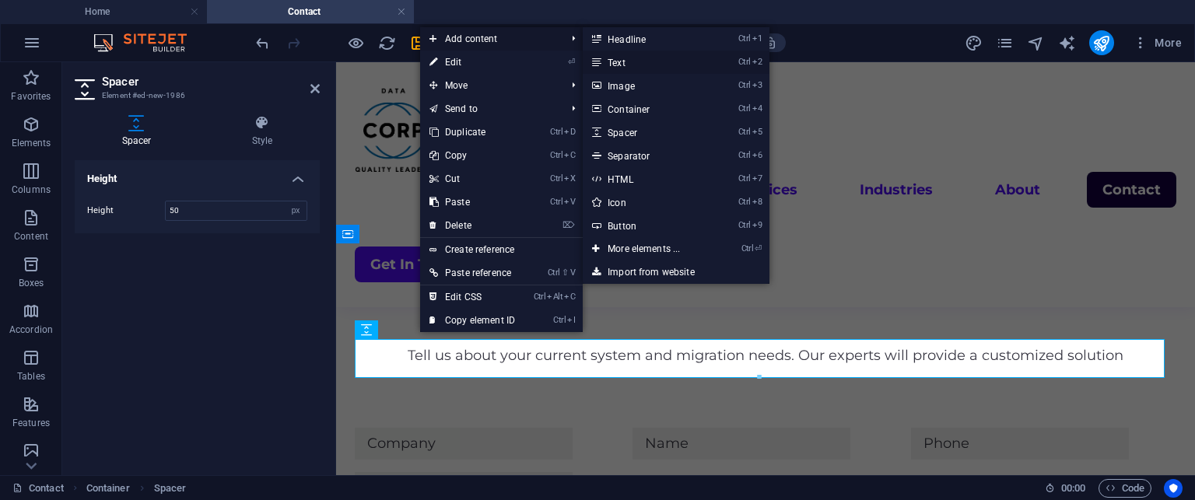
click at [613, 58] on link "Ctrl 2 Text" at bounding box center [647, 62] width 128 height 23
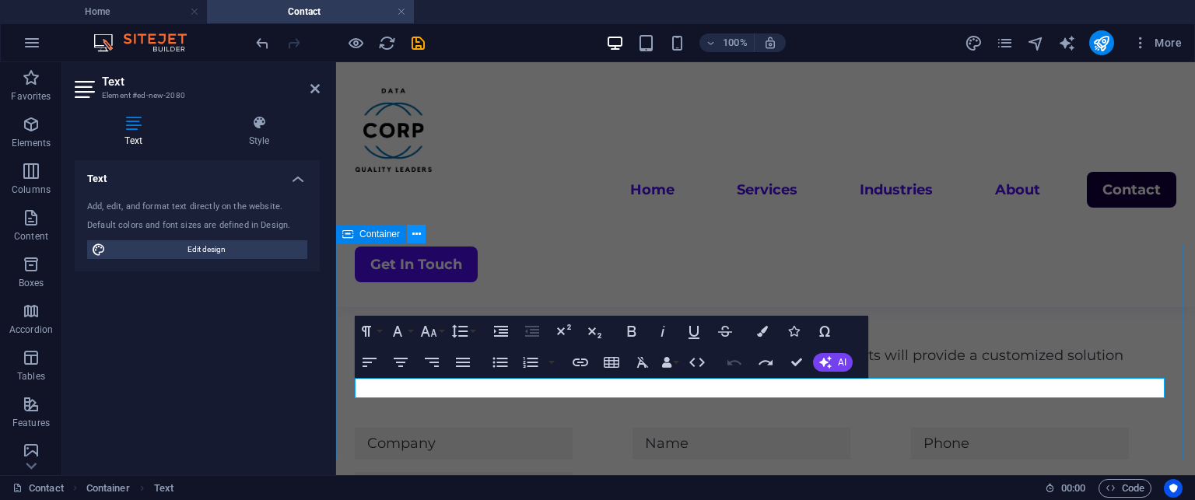
click at [412, 234] on icon at bounding box center [416, 234] width 9 height 16
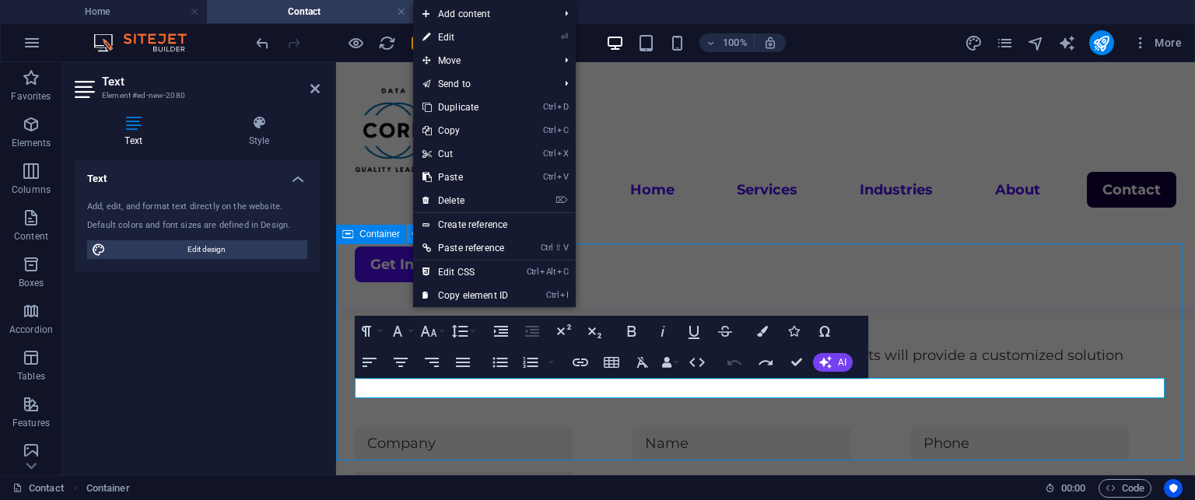
scroll to position [1058, 0]
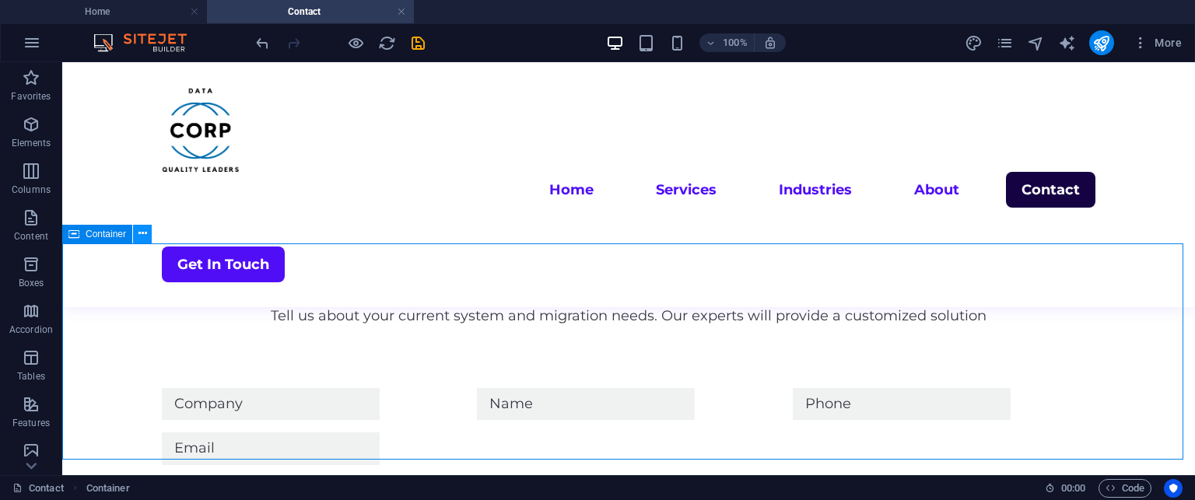
click at [143, 236] on icon at bounding box center [143, 234] width 9 height 16
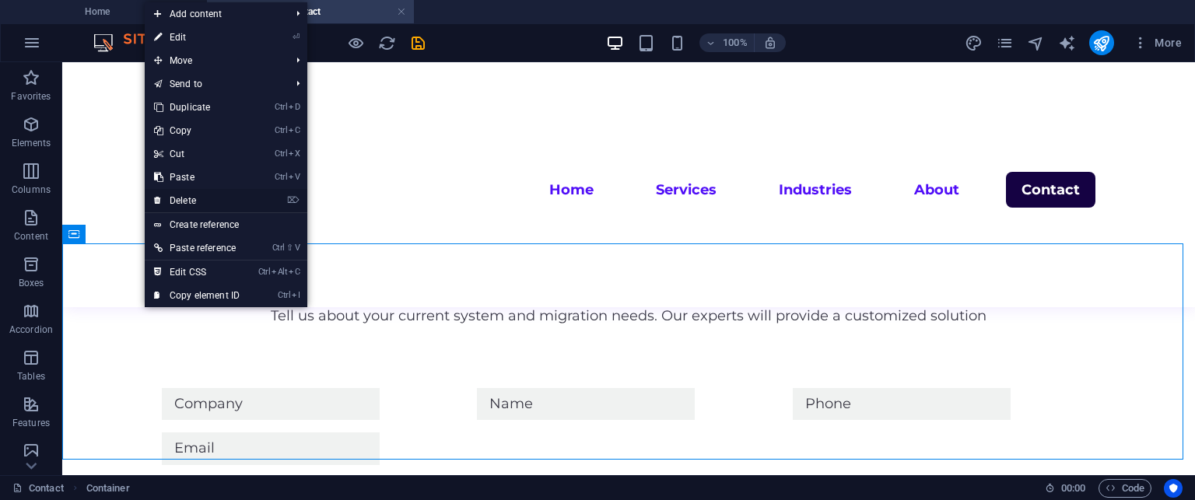
click at [191, 204] on link "⌦ Delete" at bounding box center [197, 200] width 104 height 23
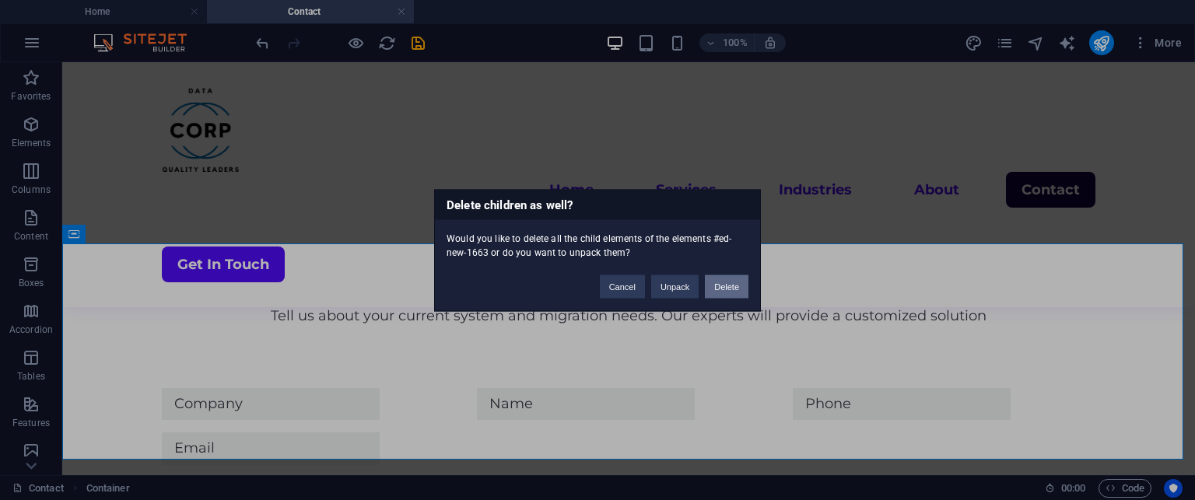
click at [724, 290] on button "Delete" at bounding box center [727, 286] width 44 height 23
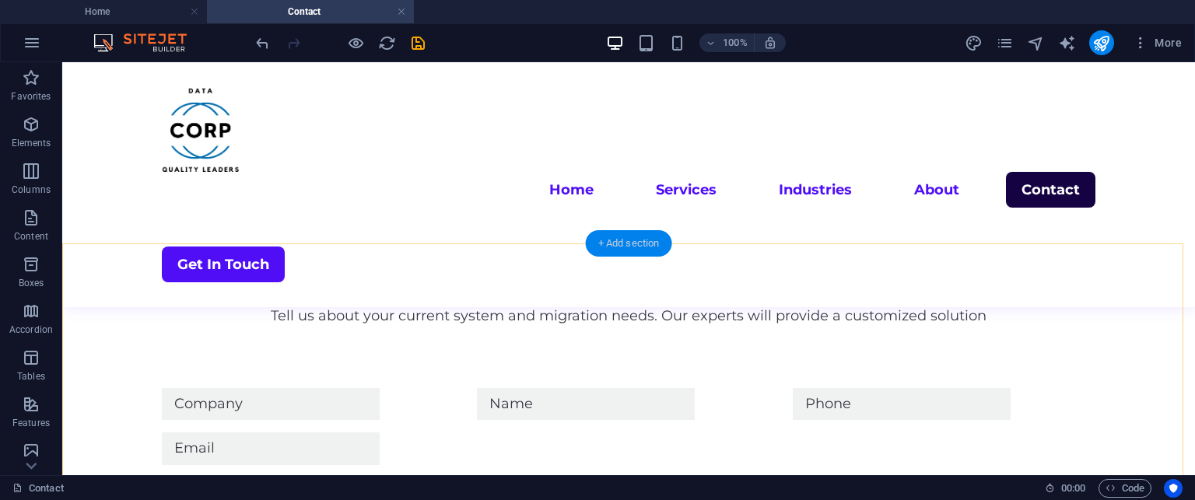
click at [614, 237] on div "+ Add section" at bounding box center [629, 243] width 86 height 26
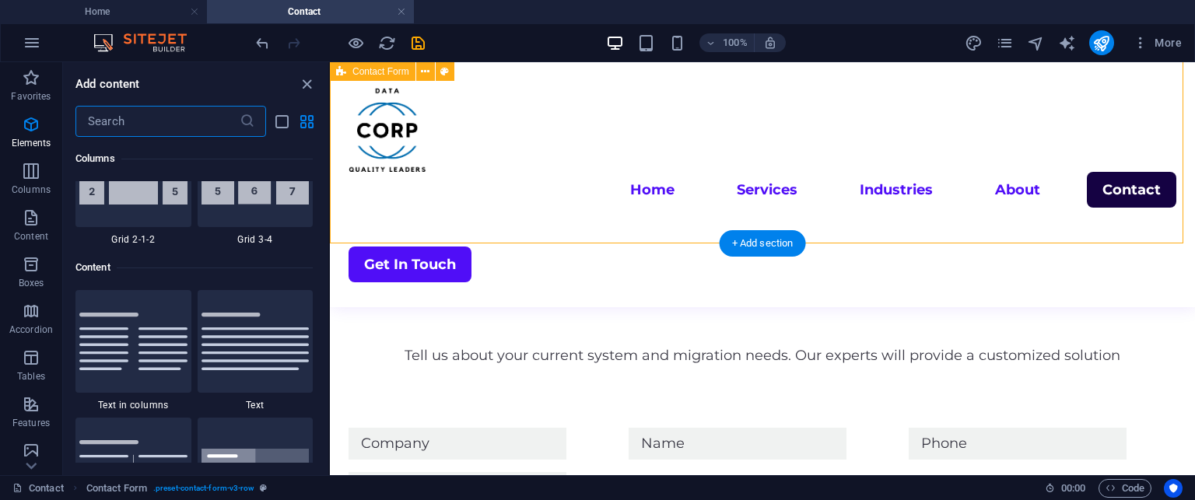
scroll to position [2723, 0]
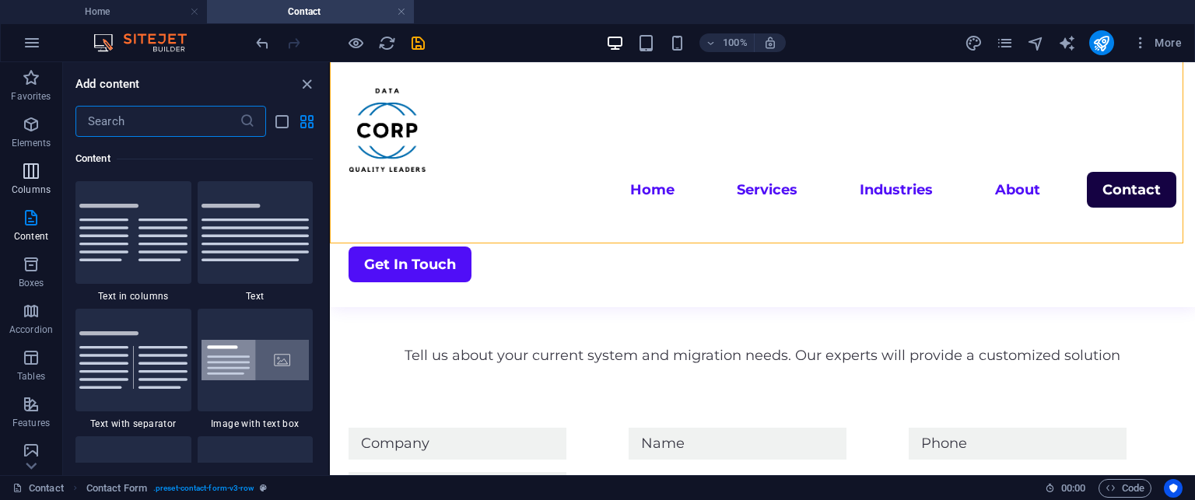
click at [44, 189] on p "Columns" at bounding box center [31, 190] width 39 height 12
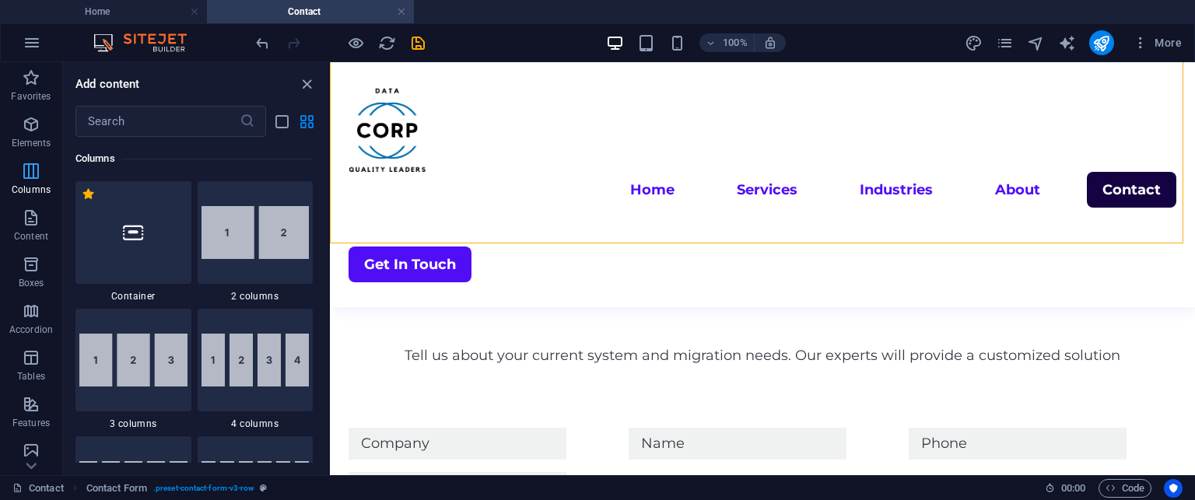
scroll to position [770, 0]
click at [34, 256] on icon "button" at bounding box center [31, 264] width 19 height 19
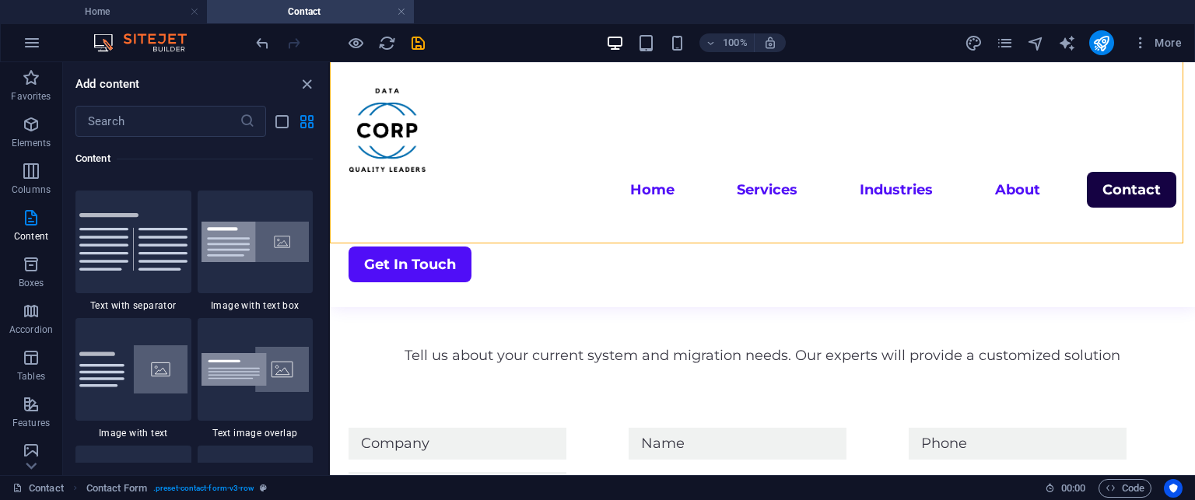
scroll to position [2804, 0]
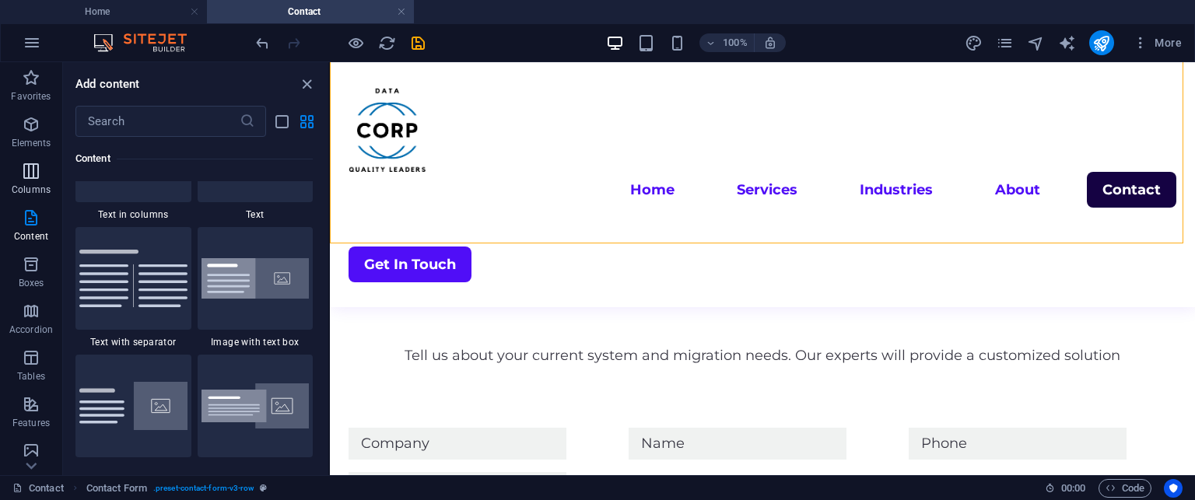
click at [32, 170] on icon "button" at bounding box center [31, 171] width 19 height 19
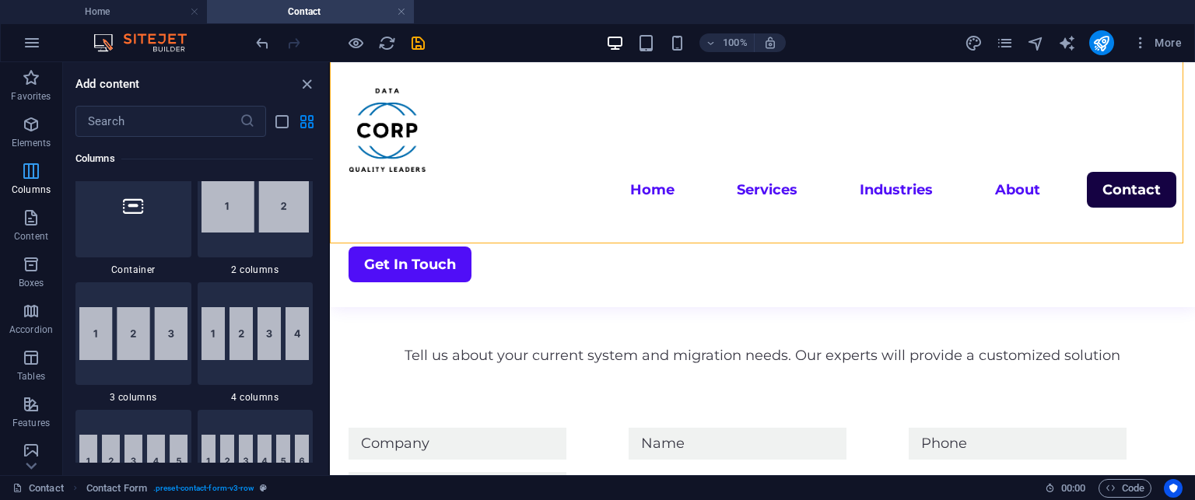
scroll to position [770, 0]
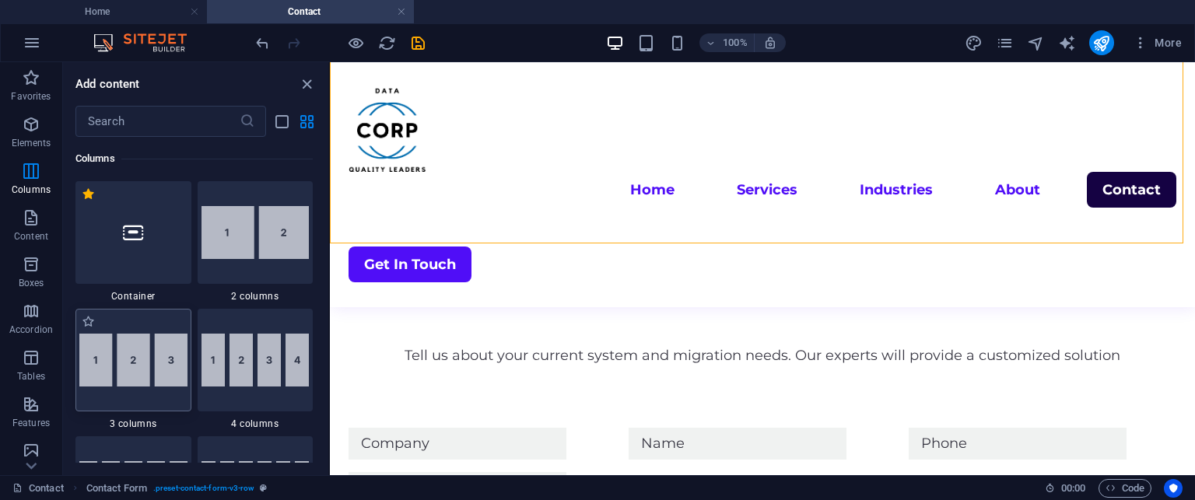
click at [160, 345] on img at bounding box center [133, 360] width 108 height 53
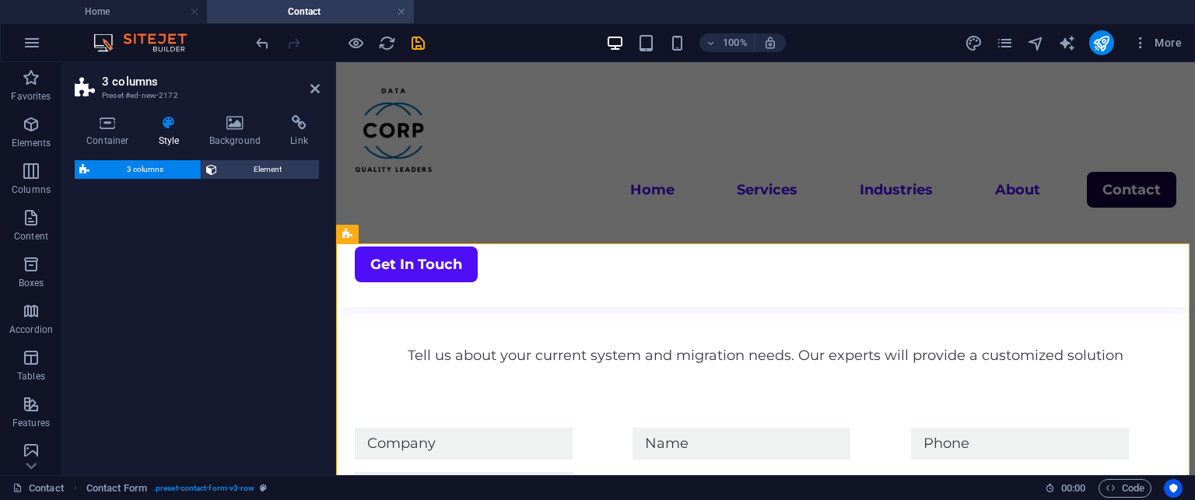
select select "rem"
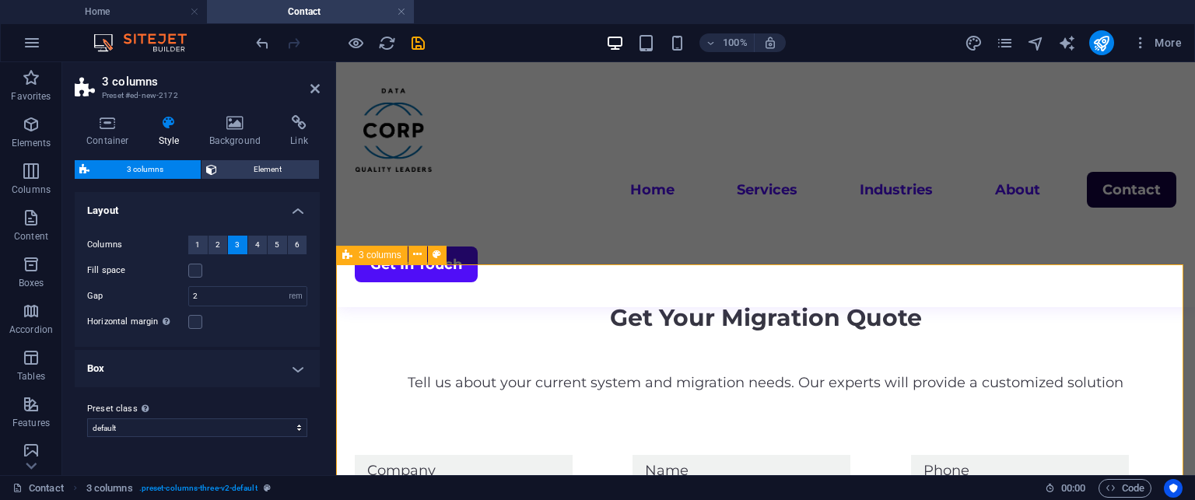
scroll to position [1057, 0]
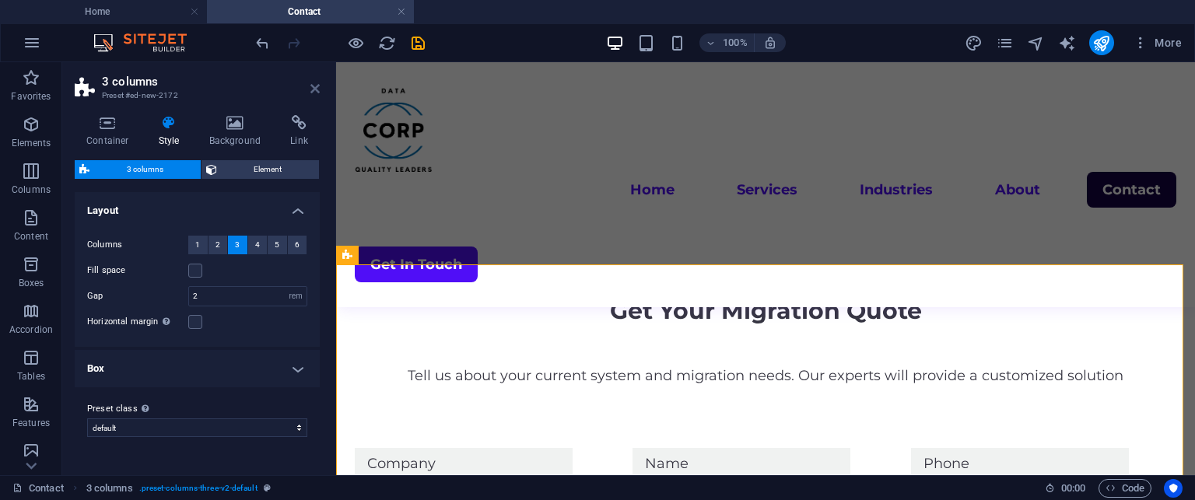
click at [314, 85] on icon at bounding box center [314, 88] width 9 height 12
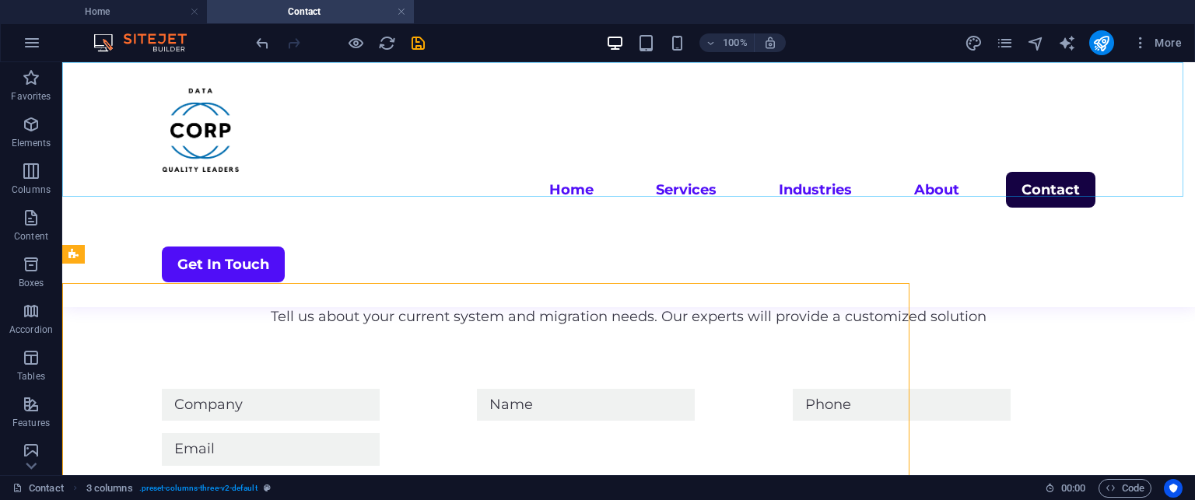
scroll to position [1038, 0]
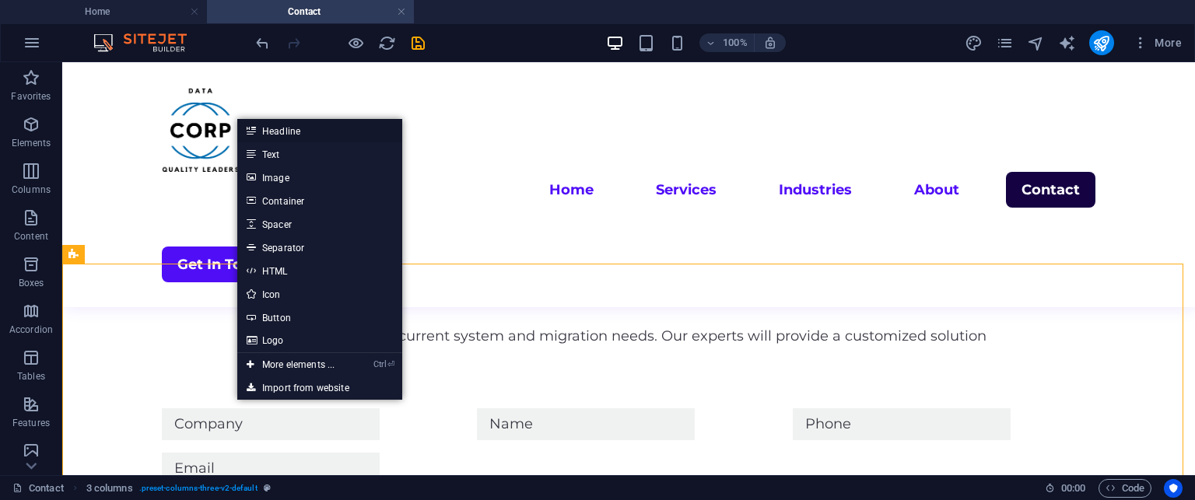
click at [296, 130] on link "Headline" at bounding box center [319, 130] width 165 height 23
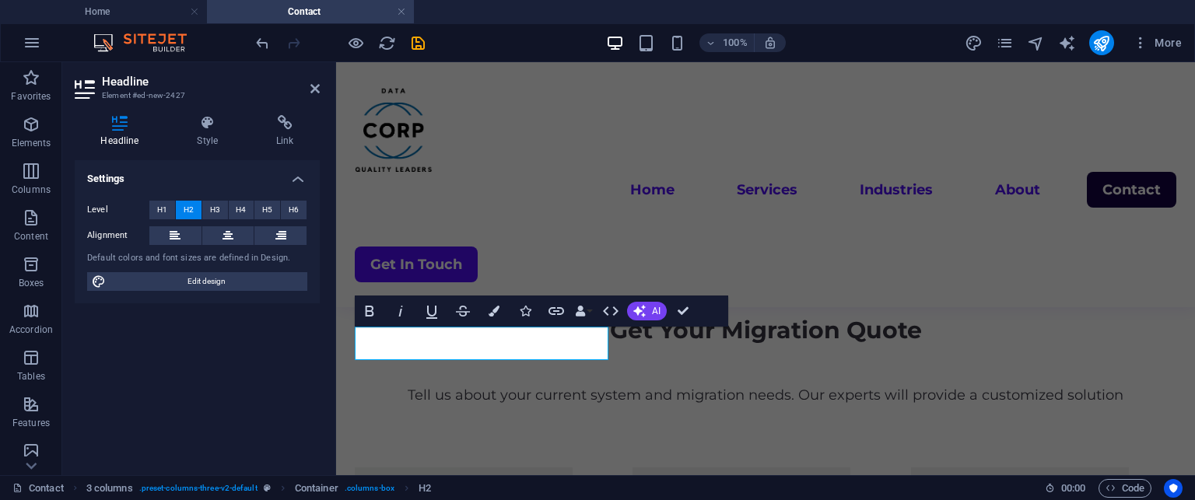
scroll to position [1057, 0]
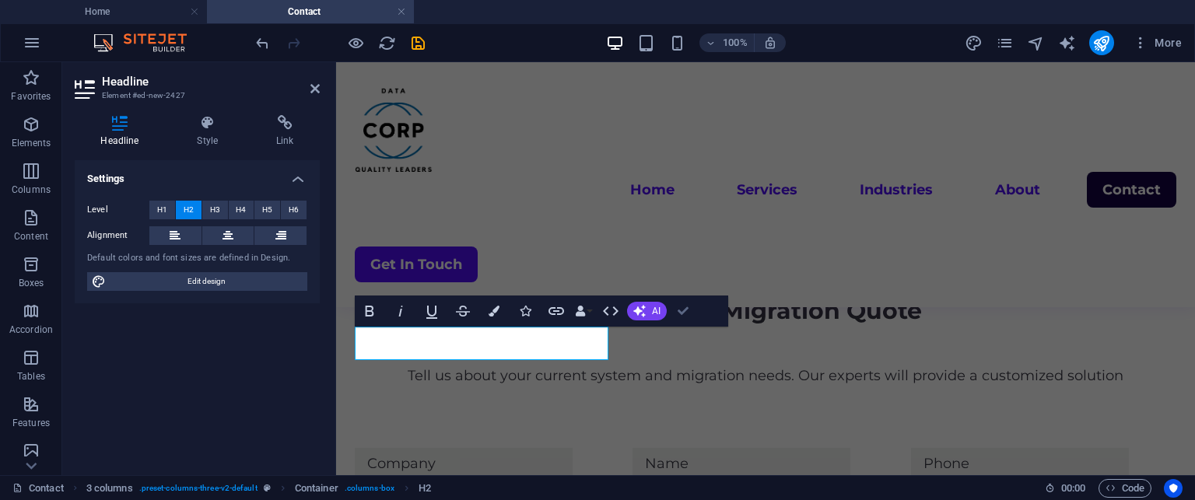
scroll to position [1038, 0]
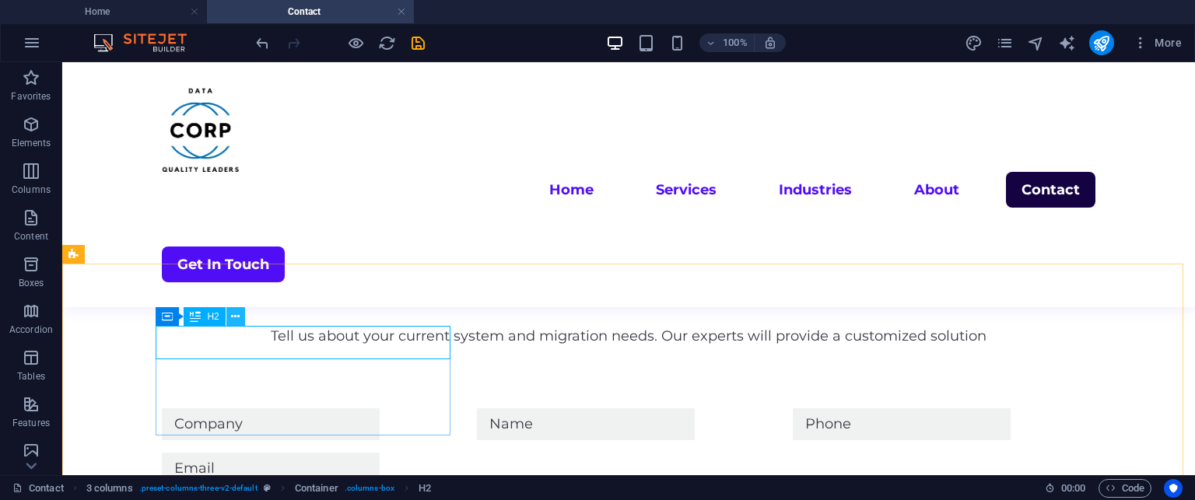
click at [233, 320] on icon at bounding box center [235, 317] width 9 height 16
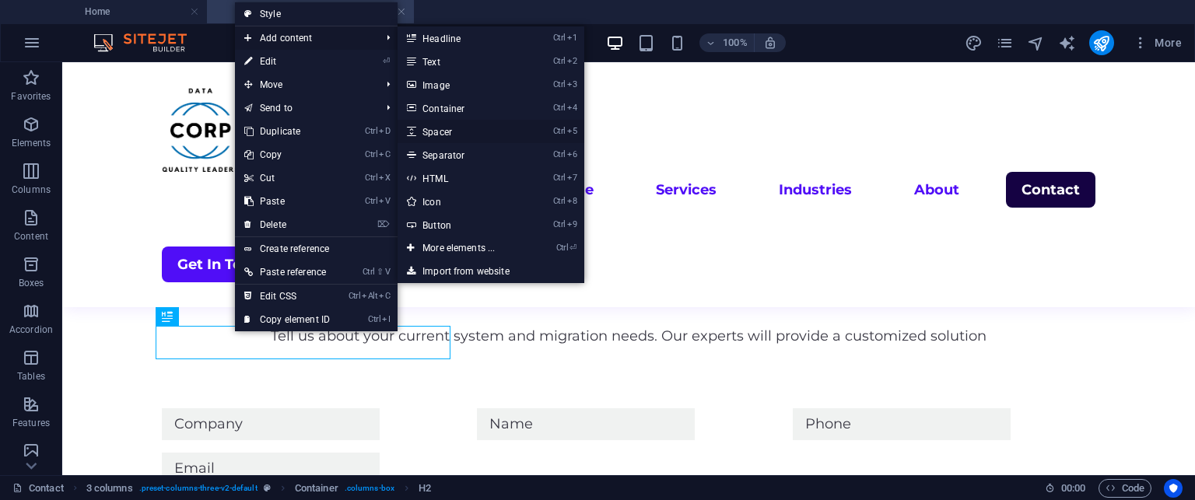
click at [423, 125] on link "Ctrl 5 Spacer" at bounding box center [462, 131] width 128 height 23
select select "px"
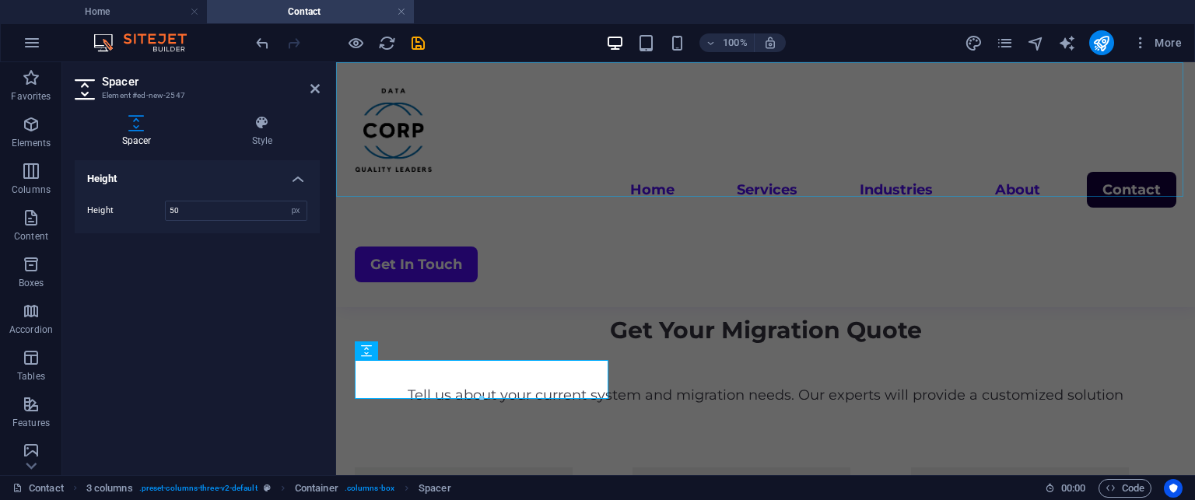
scroll to position [1057, 0]
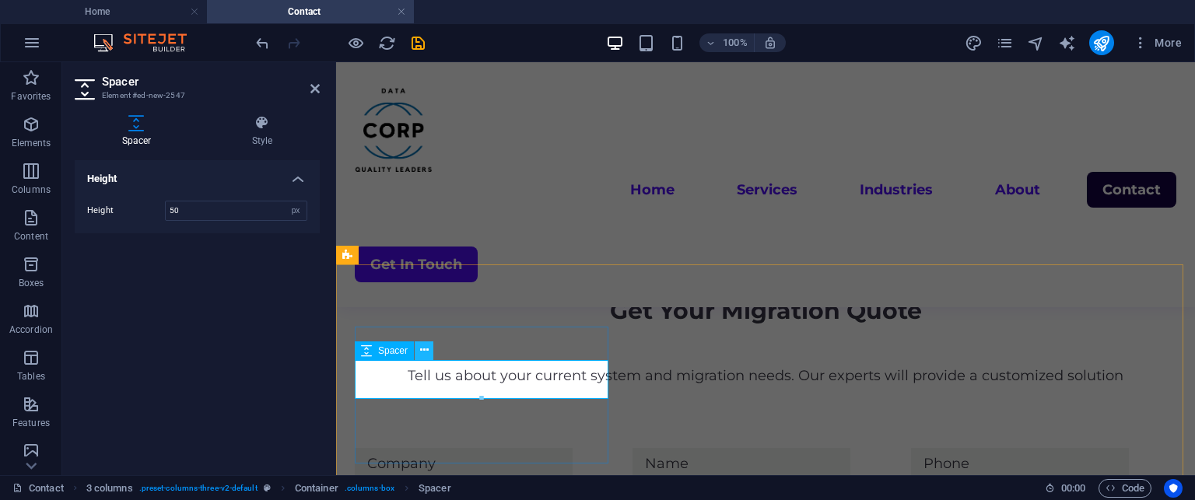
click at [423, 349] on icon at bounding box center [424, 350] width 9 height 16
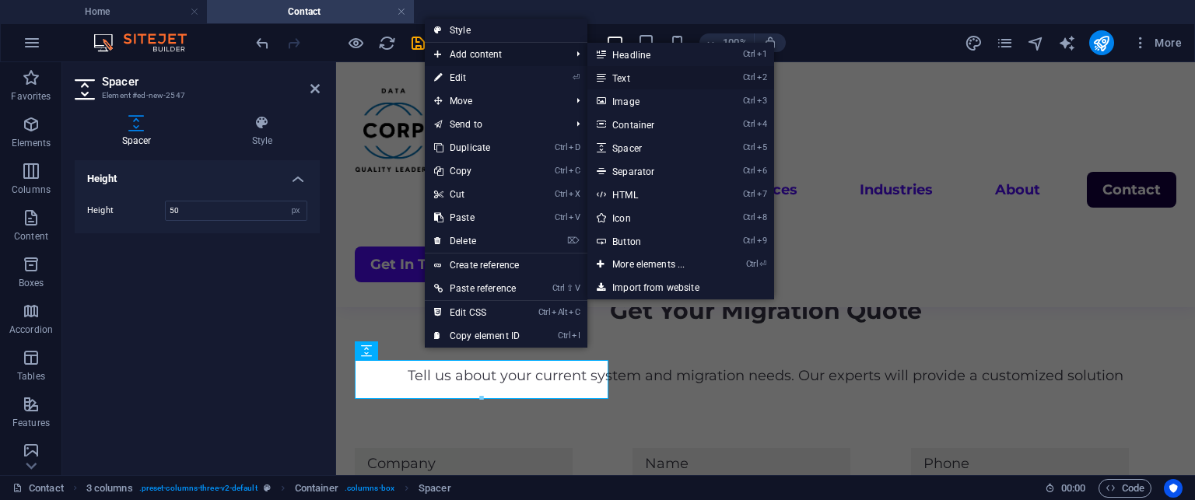
click at [623, 81] on link "Ctrl 2 Text" at bounding box center [651, 77] width 128 height 23
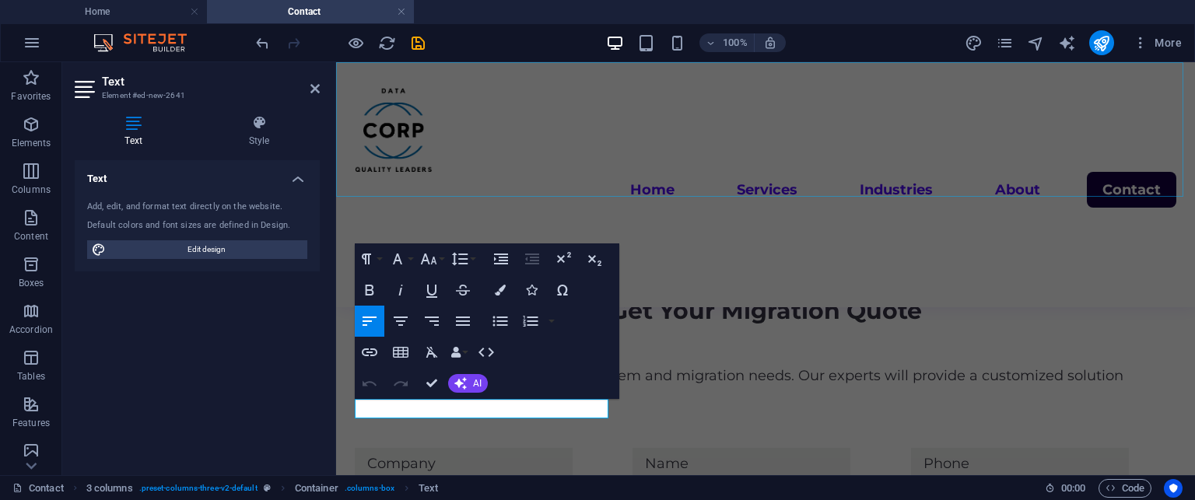
click at [773, 172] on nav "Home Services Industries About Contact" at bounding box center [766, 190] width 822 height 36
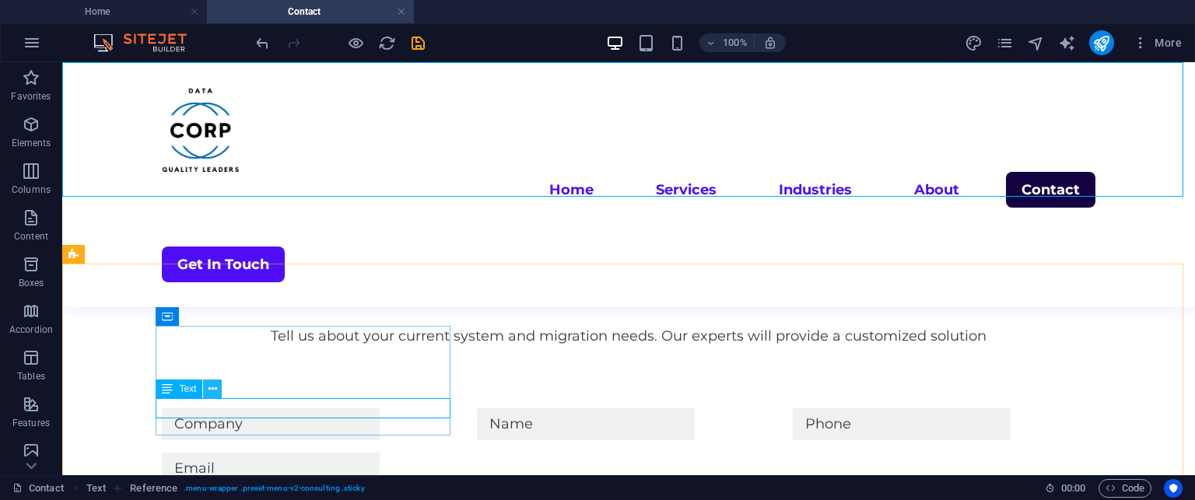
click at [212, 386] on icon at bounding box center [213, 389] width 9 height 16
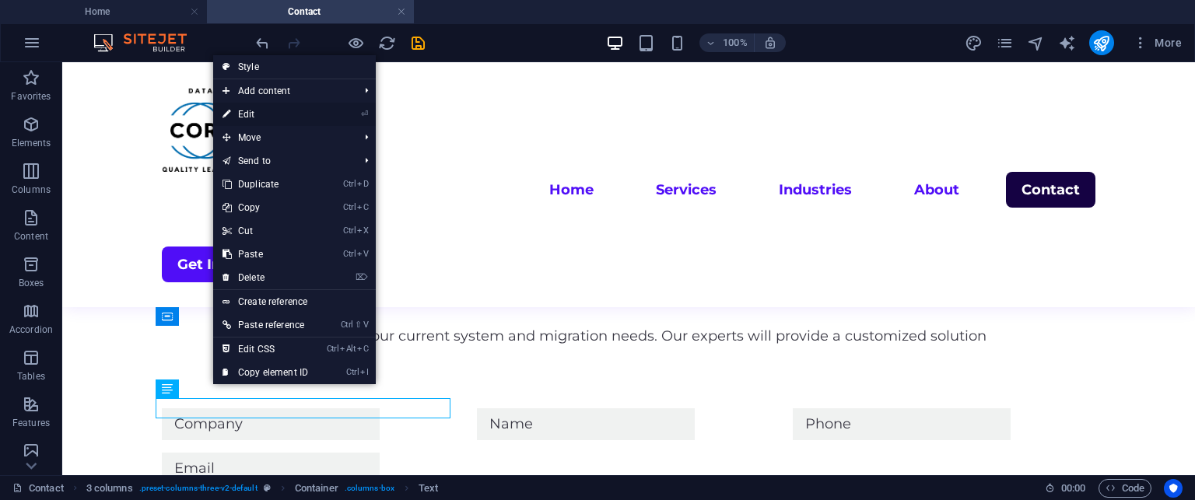
click at [285, 105] on link "⏎ Edit" at bounding box center [265, 114] width 104 height 23
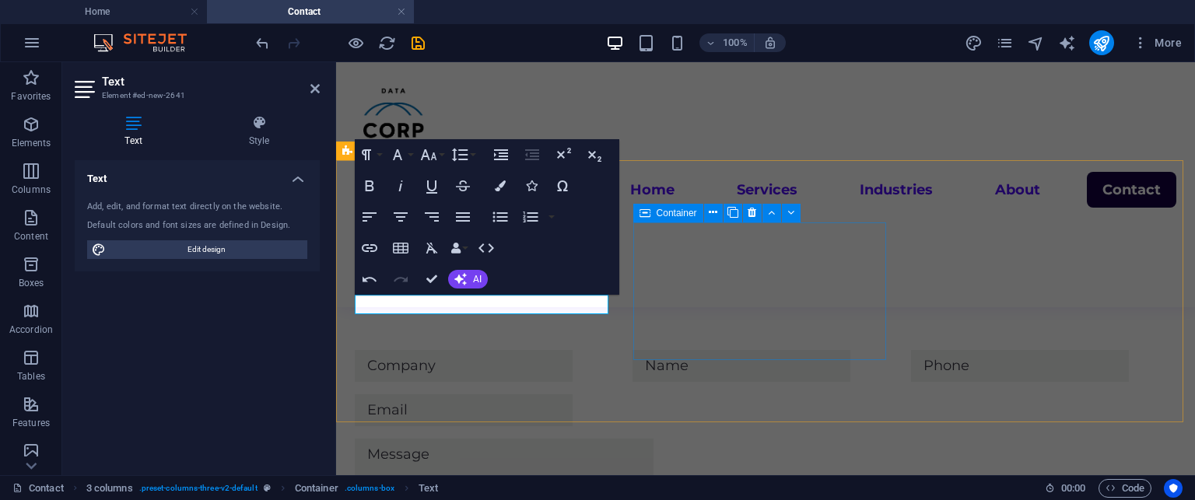
scroll to position [1155, 0]
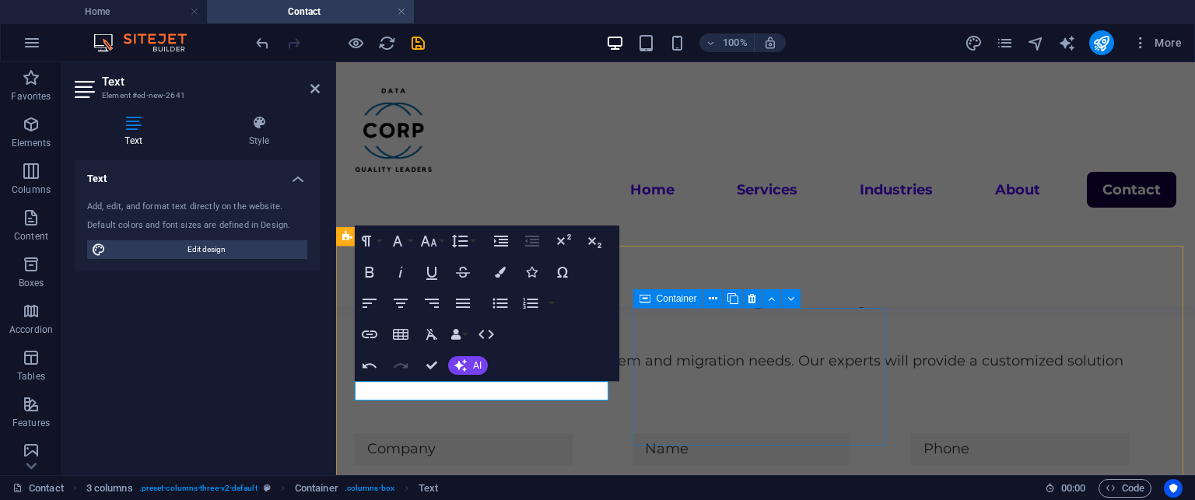
scroll to position [1071, 0]
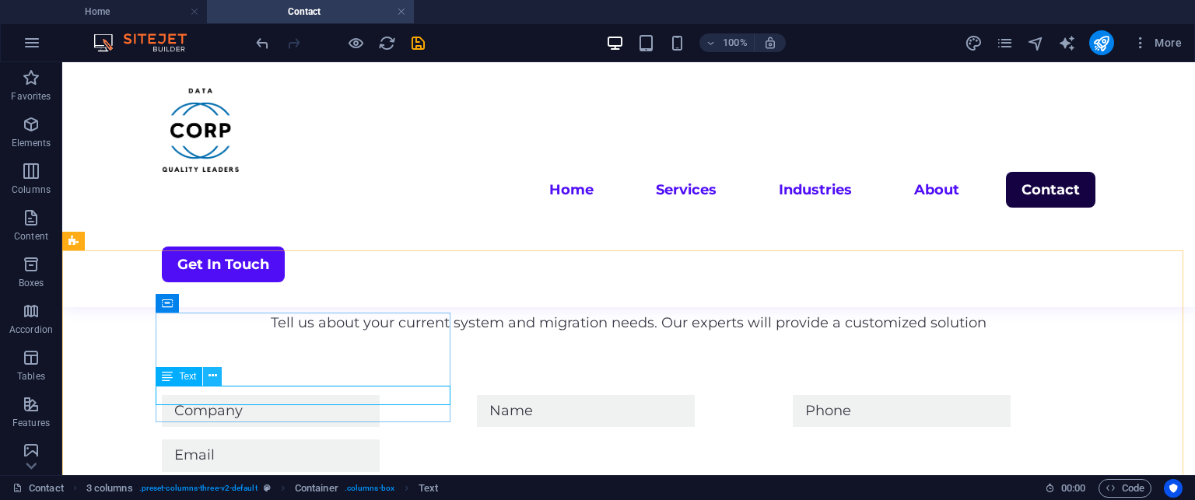
click at [209, 377] on icon at bounding box center [213, 376] width 9 height 16
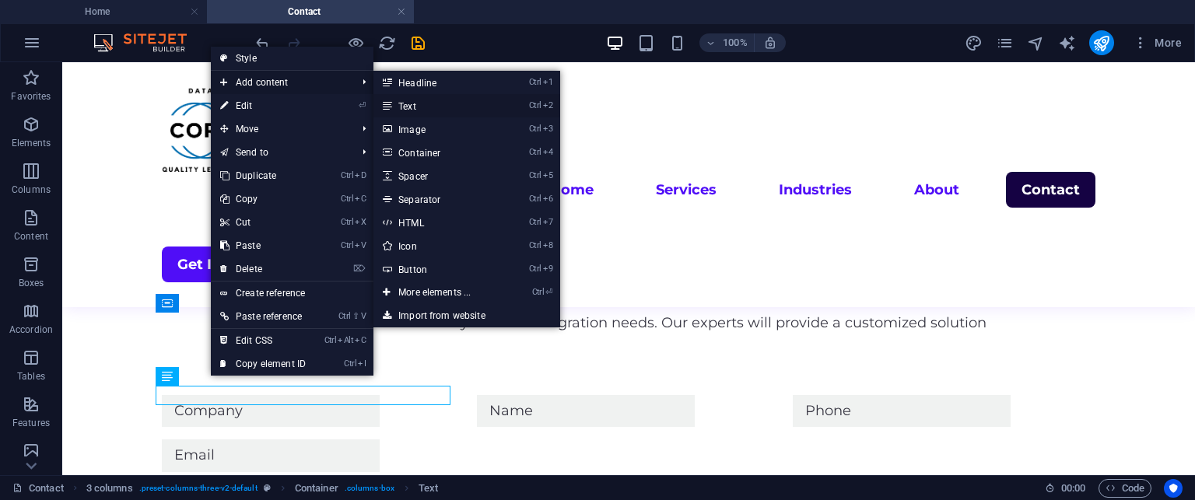
click at [426, 107] on link "Ctrl 2 Text" at bounding box center [438, 105] width 128 height 23
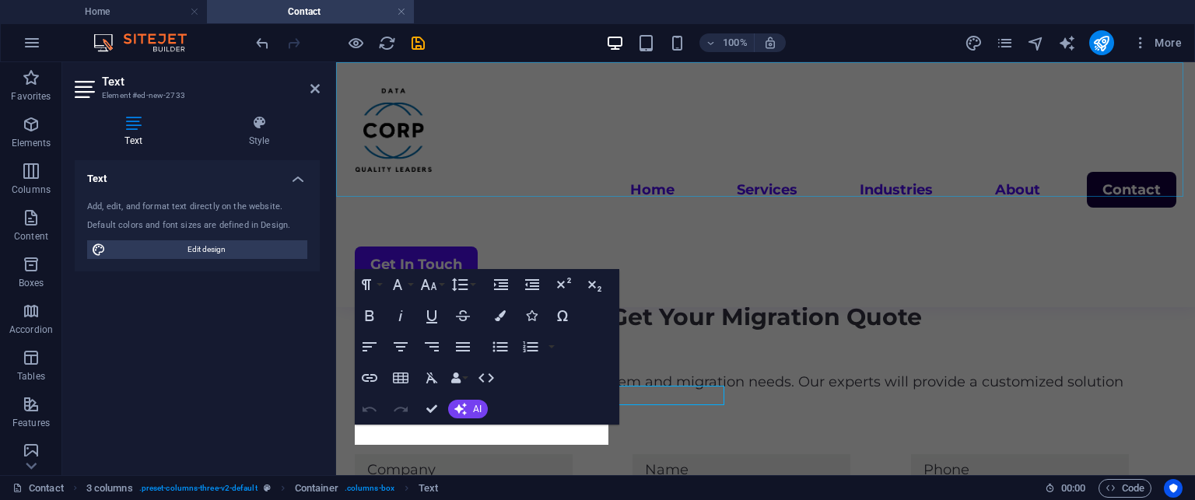
scroll to position [1071, 0]
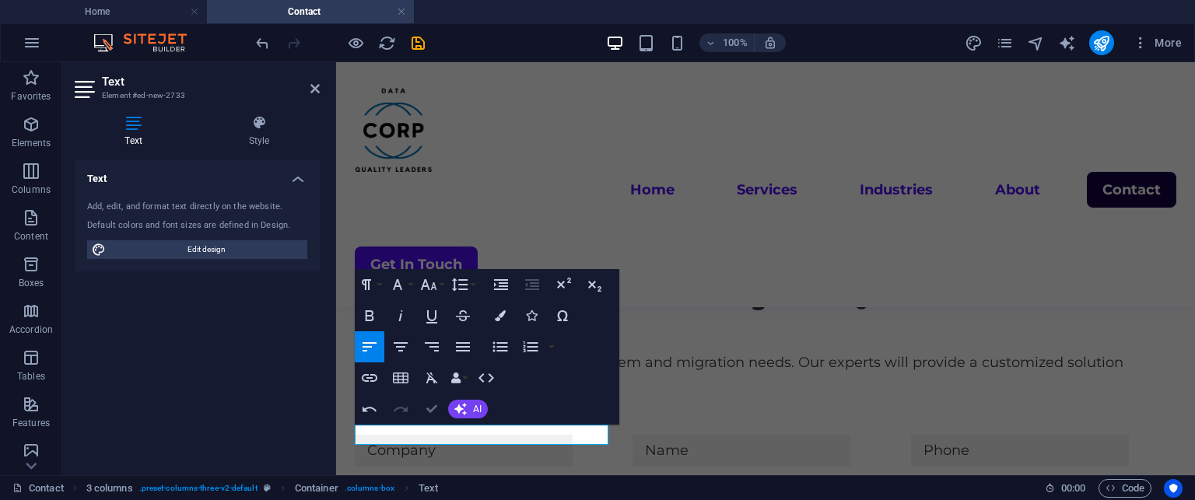
scroll to position [1031, 0]
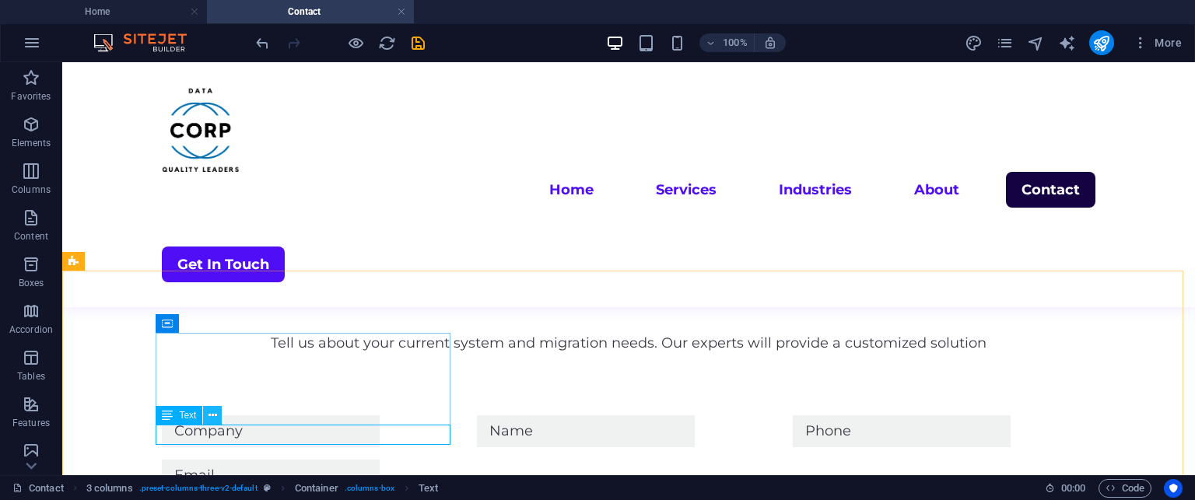
click at [218, 421] on button at bounding box center [212, 415] width 19 height 19
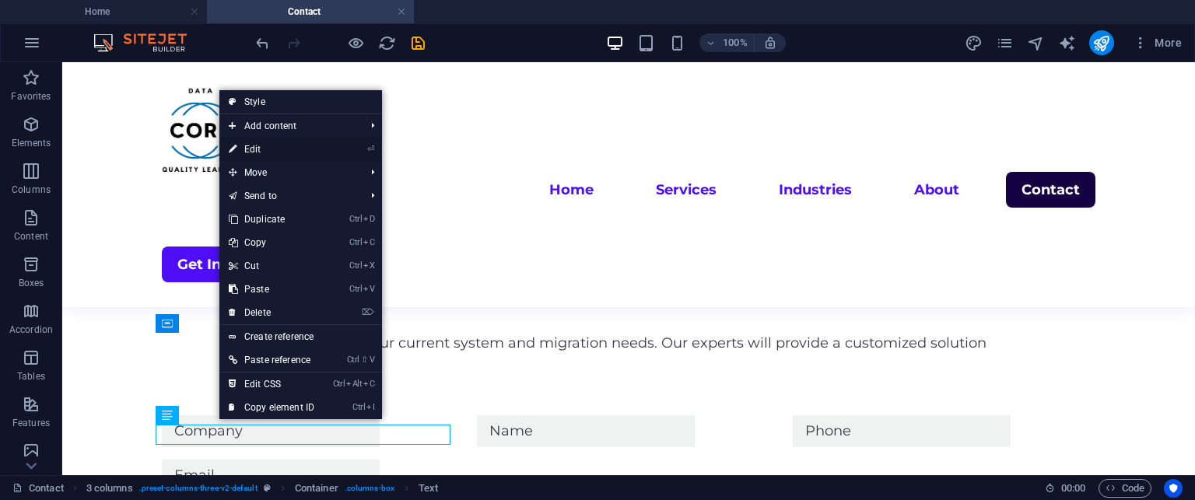
click at [292, 146] on link "⏎ Edit" at bounding box center [271, 149] width 104 height 23
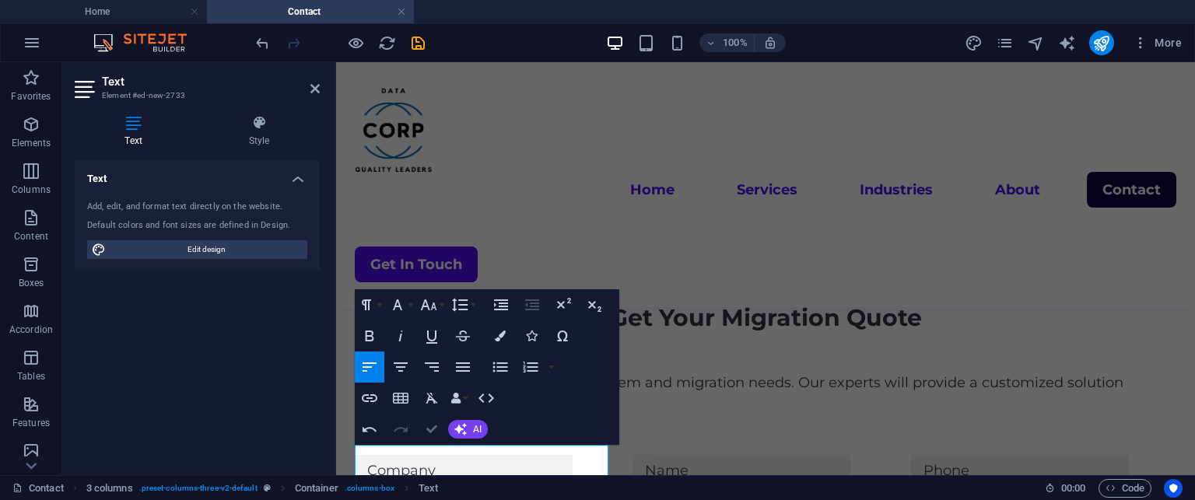
scroll to position [1012, 0]
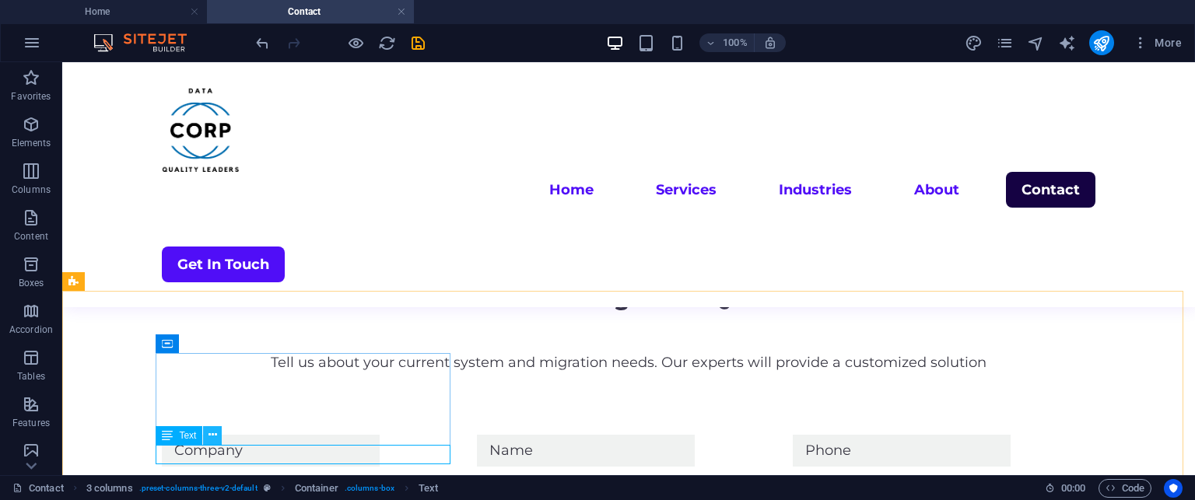
click at [209, 436] on icon at bounding box center [213, 435] width 9 height 16
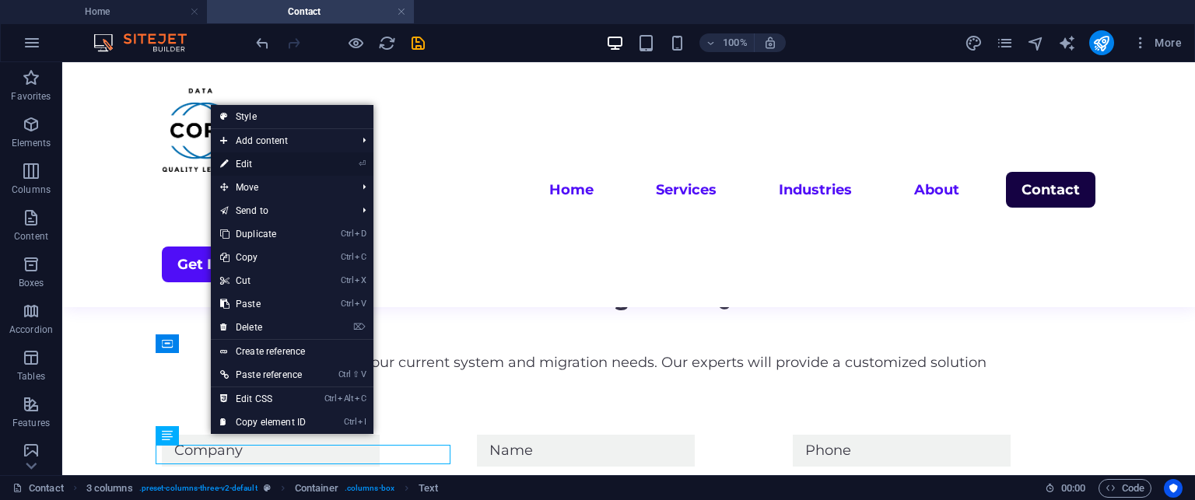
click at [280, 164] on link "⏎ Edit" at bounding box center [263, 164] width 104 height 23
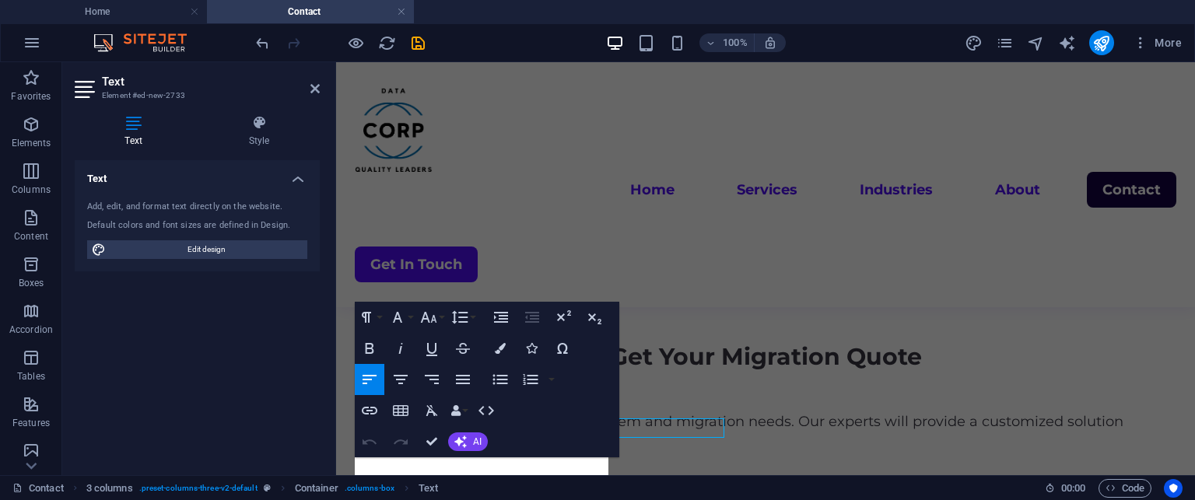
scroll to position [1038, 0]
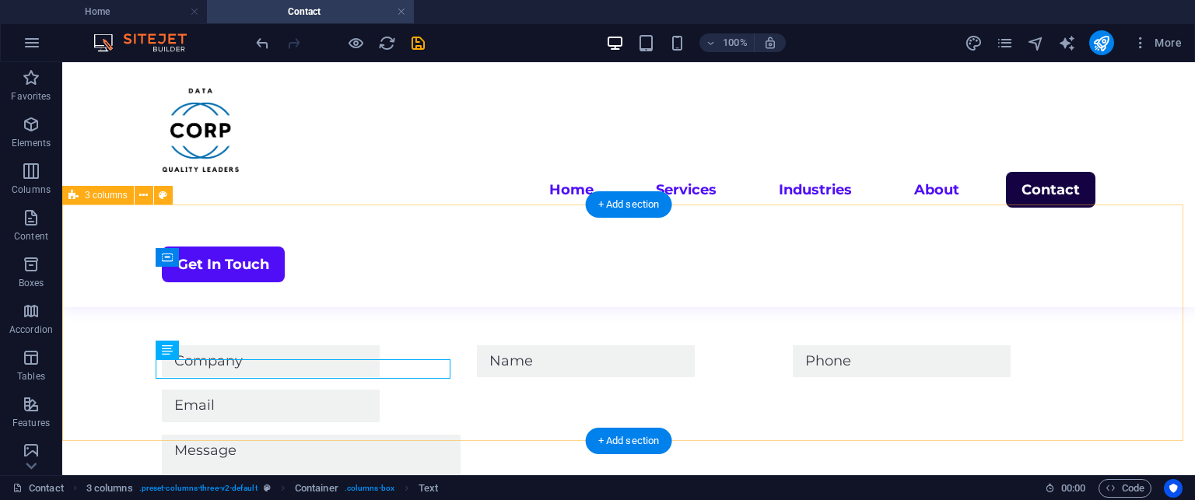
scroll to position [1102, 0]
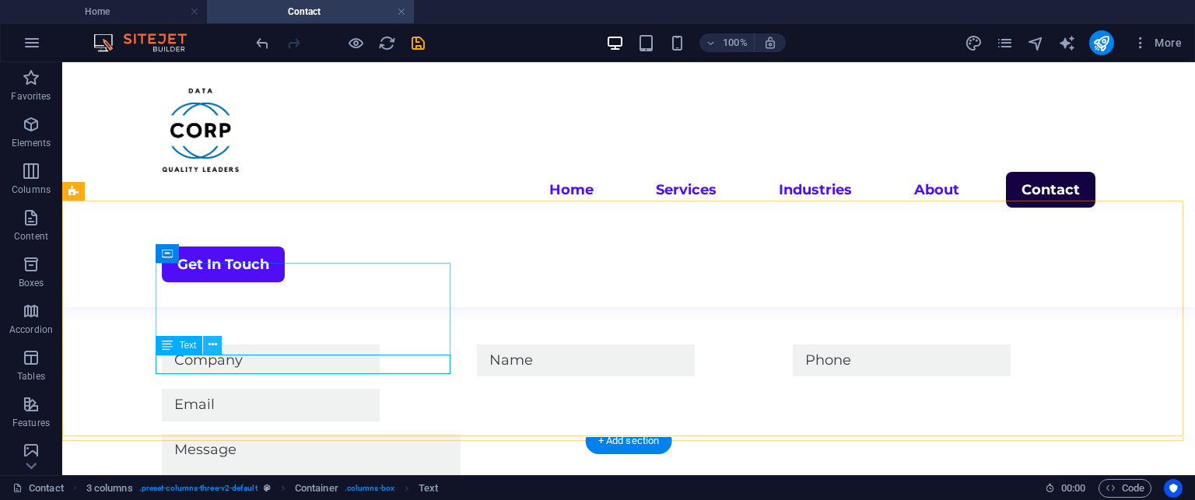
click at [213, 339] on icon at bounding box center [213, 345] width 9 height 16
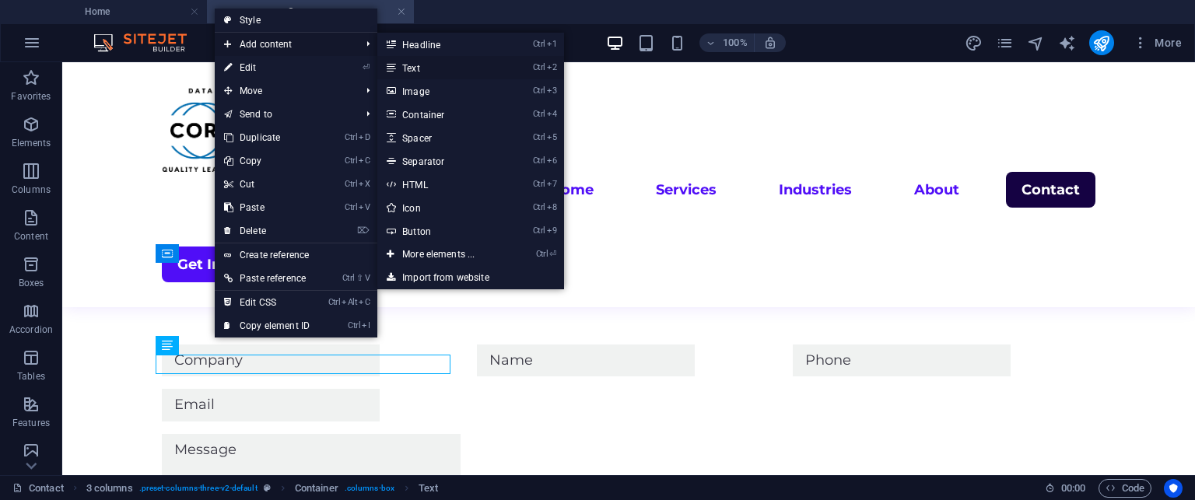
click at [394, 61] on icon at bounding box center [391, 67] width 8 height 23
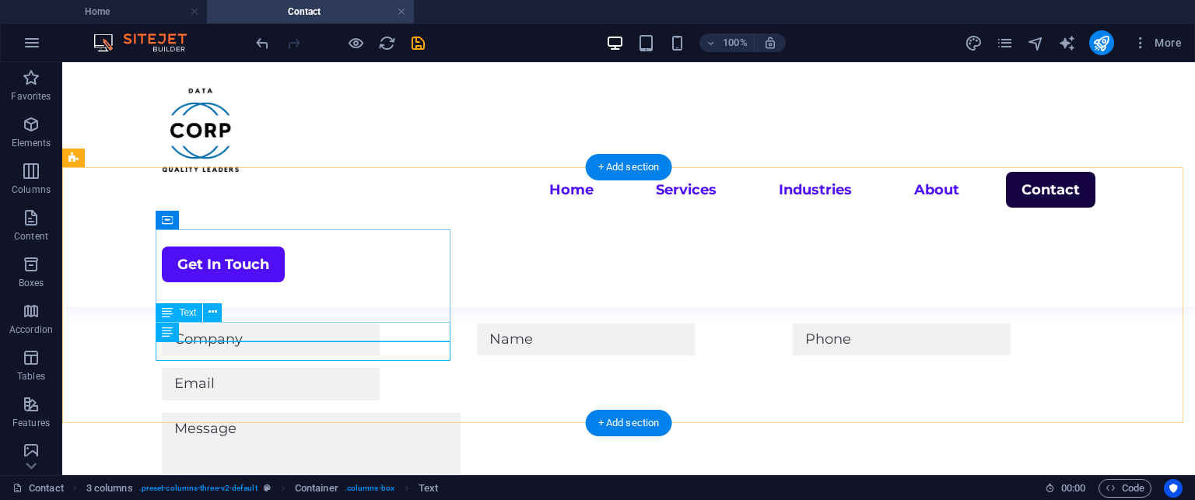
scroll to position [1114, 0]
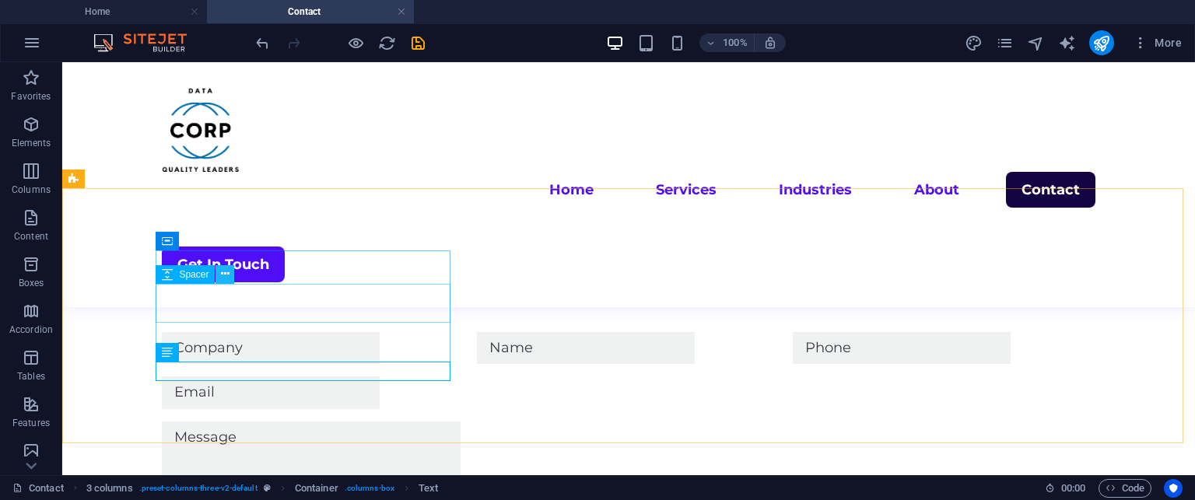
click at [226, 279] on icon at bounding box center [225, 274] width 9 height 16
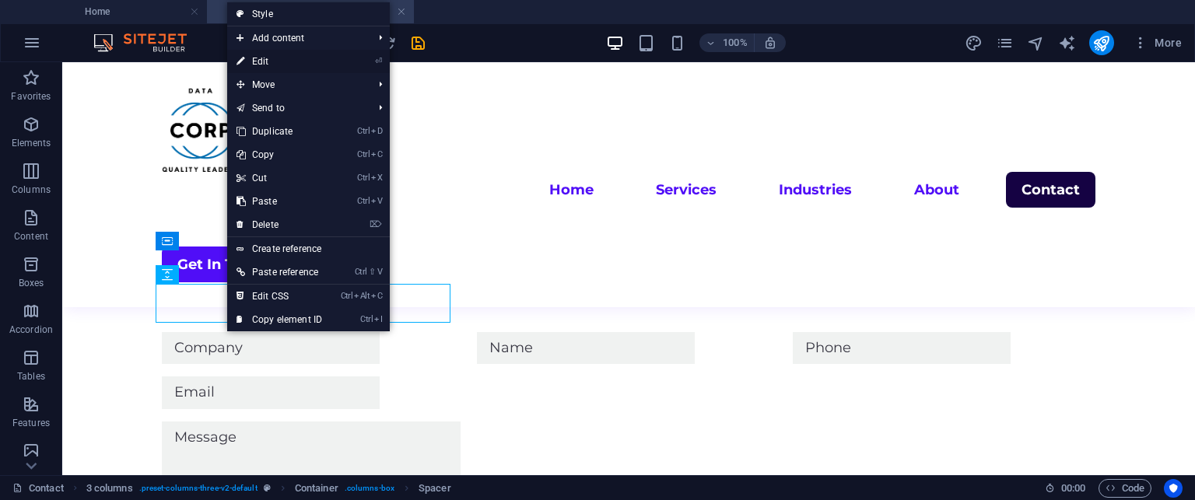
click at [279, 59] on link "⏎ Edit" at bounding box center [279, 61] width 104 height 23
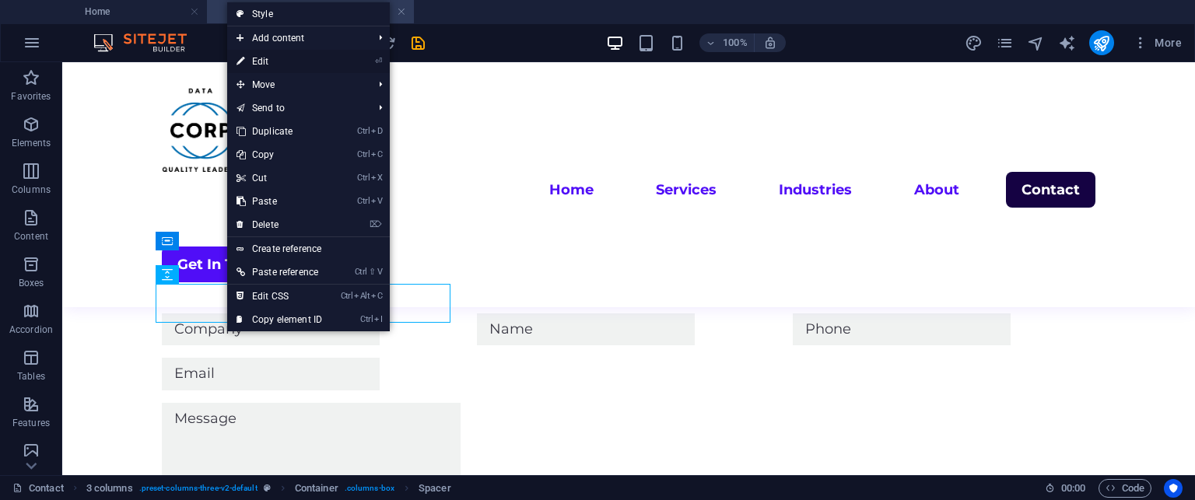
select select "px"
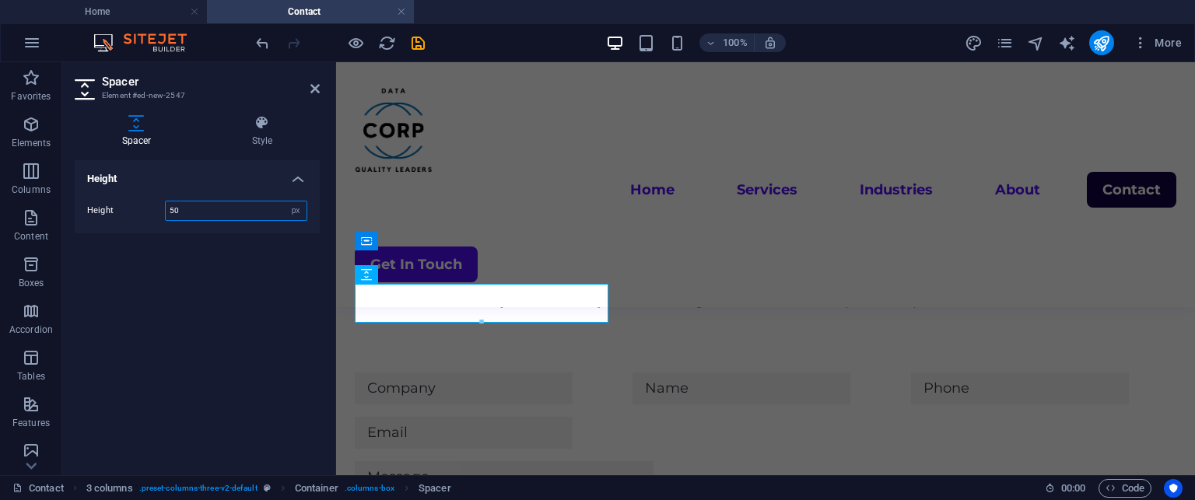
click at [187, 202] on input "50" at bounding box center [236, 211] width 141 height 19
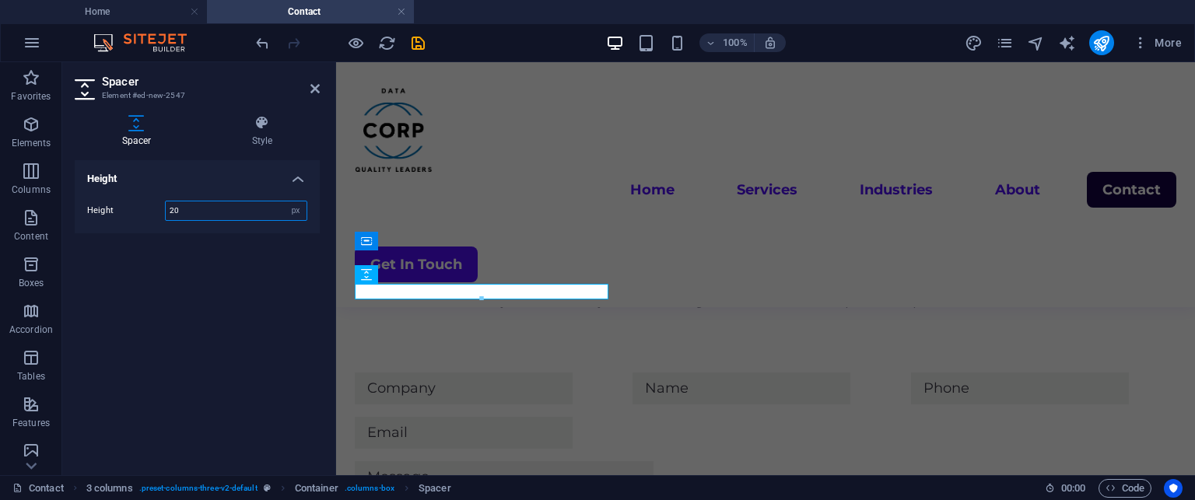
type input "0"
type input "25"
click at [311, 89] on icon at bounding box center [314, 88] width 9 height 12
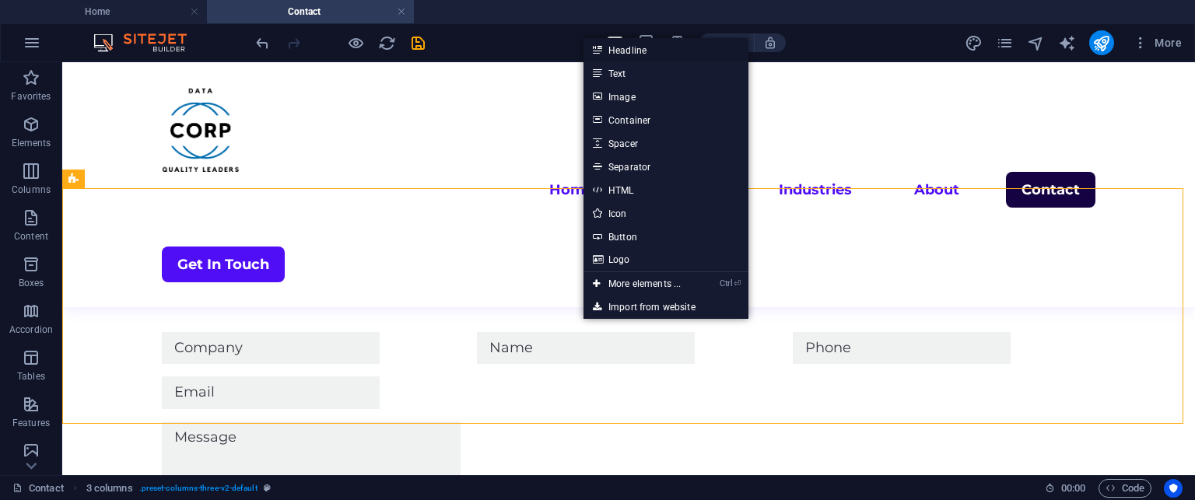
click at [630, 55] on link "Headline" at bounding box center [666, 49] width 165 height 23
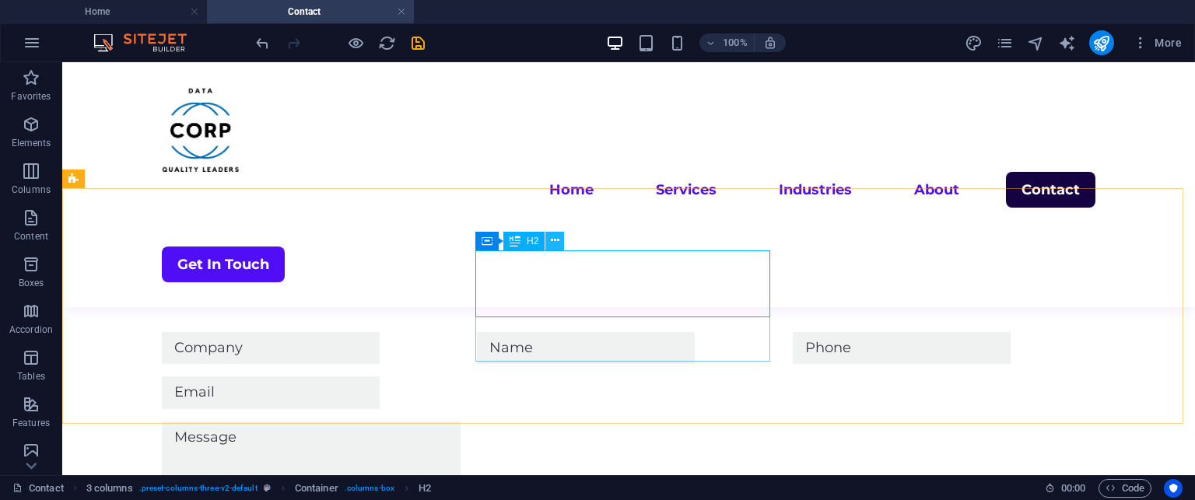
click at [551, 244] on icon at bounding box center [555, 241] width 9 height 16
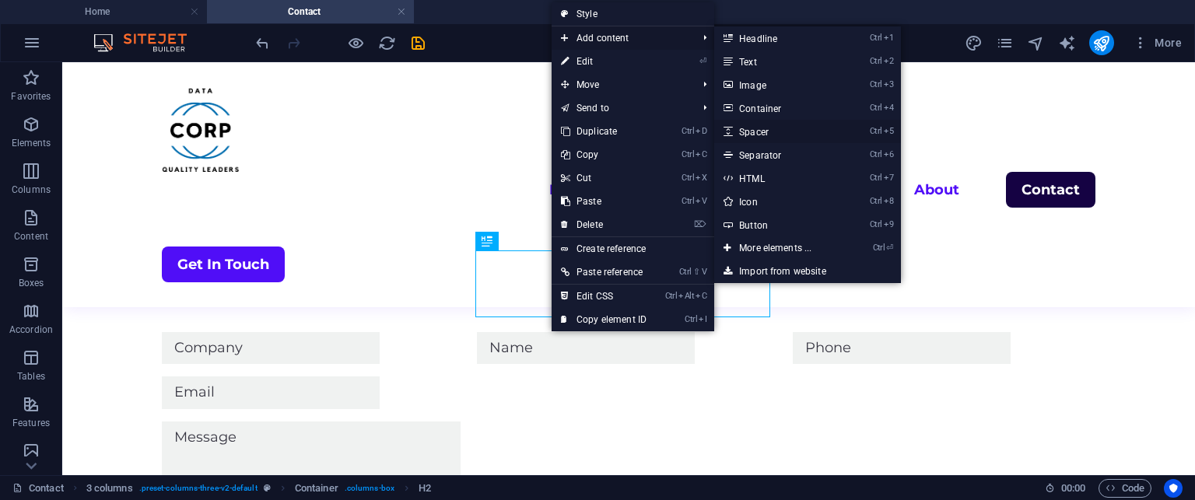
click at [742, 125] on link "Ctrl 5 Spacer" at bounding box center [778, 131] width 128 height 23
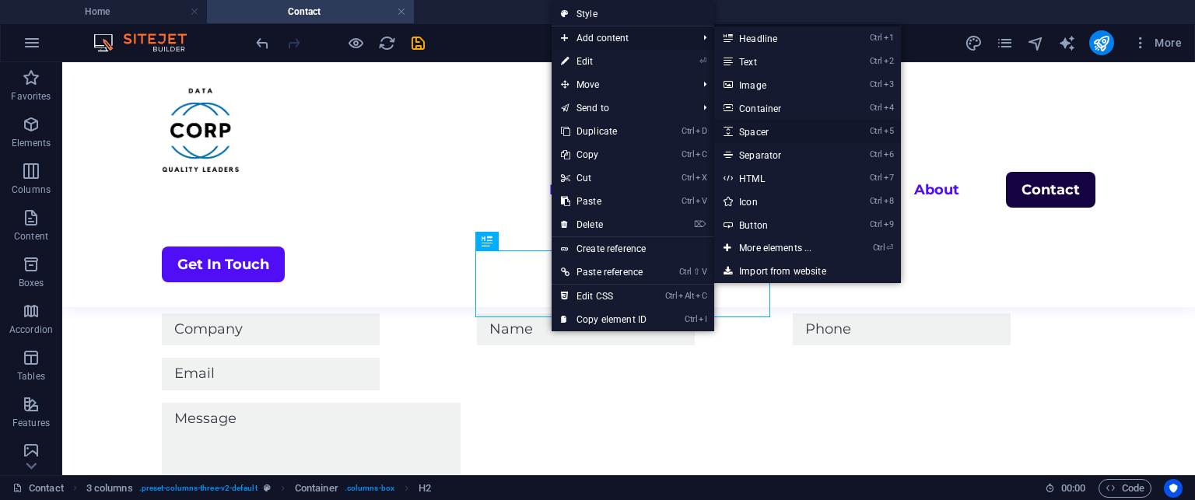
select select "px"
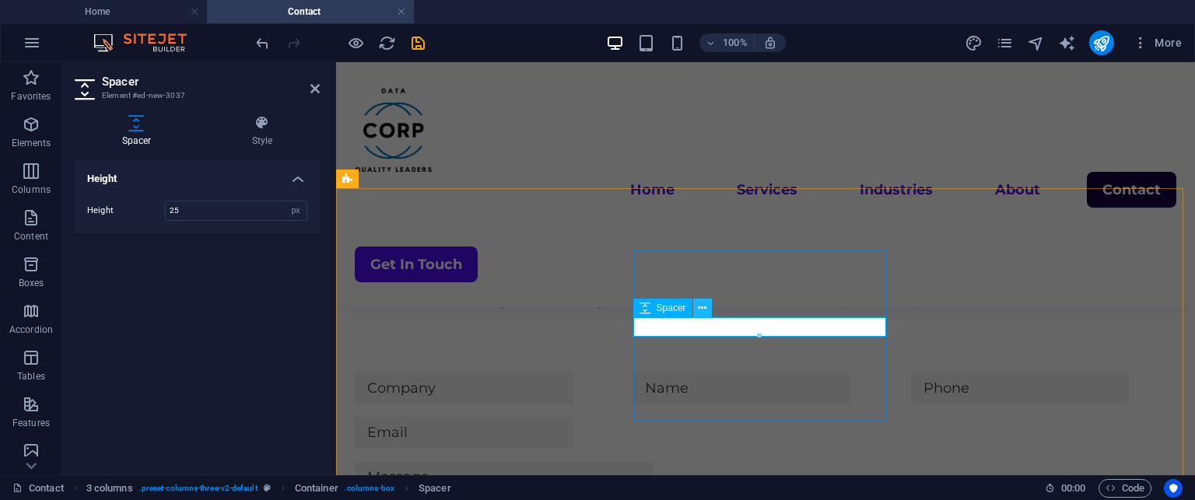
type input "25"
click at [704, 312] on icon at bounding box center [702, 308] width 9 height 16
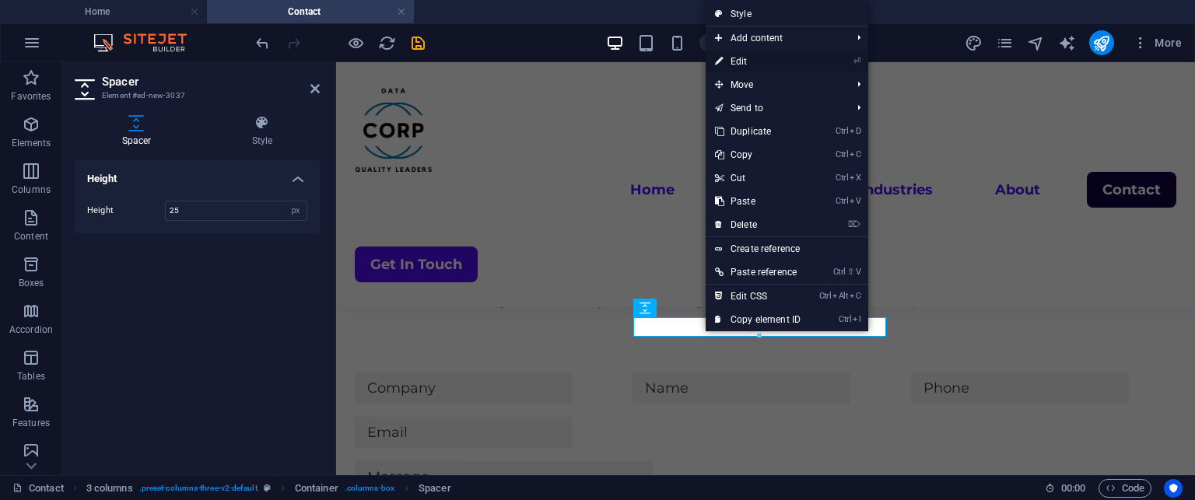
click at [739, 60] on link "⏎ Edit" at bounding box center [758, 61] width 104 height 23
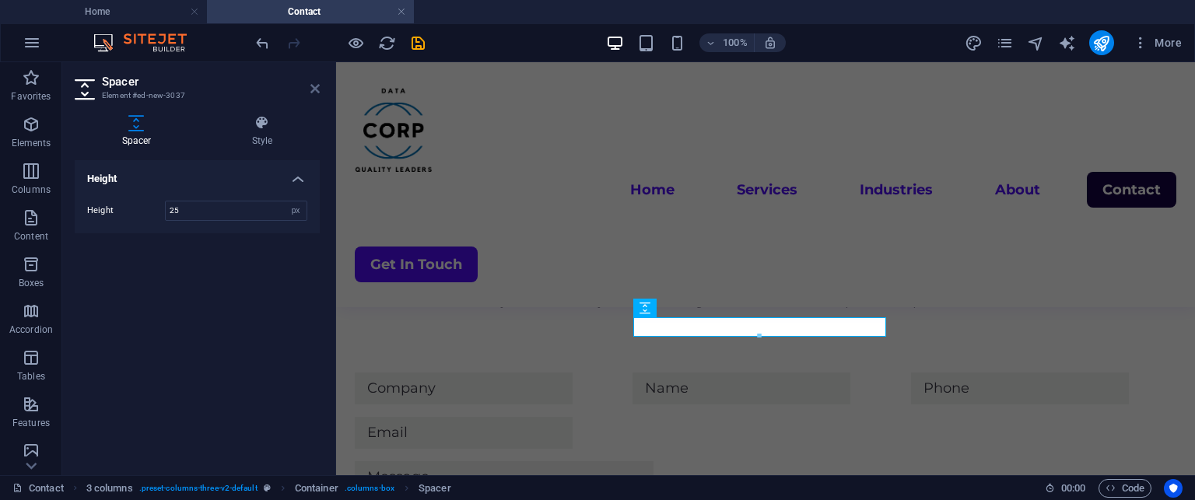
click at [319, 90] on icon at bounding box center [314, 88] width 9 height 12
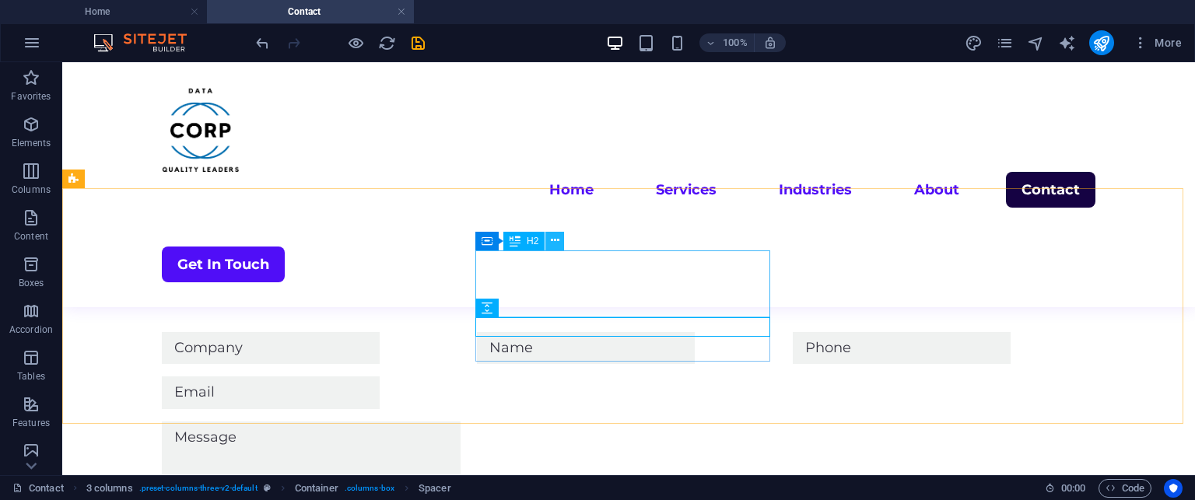
click at [552, 242] on icon at bounding box center [555, 241] width 9 height 16
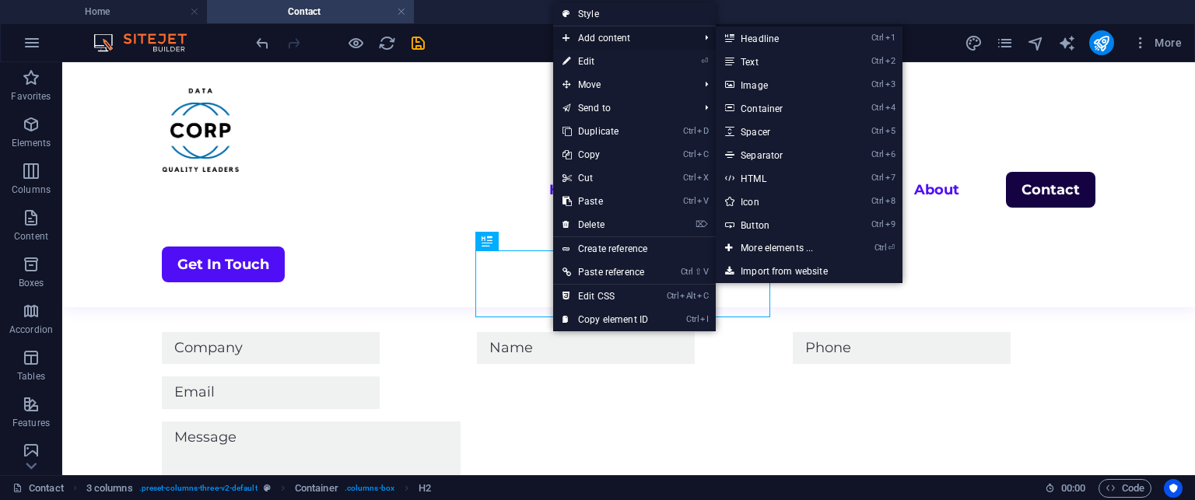
click at [611, 35] on span "Add content" at bounding box center [622, 37] width 139 height 23
click at [763, 61] on link "Ctrl 2 Text" at bounding box center [780, 61] width 128 height 23
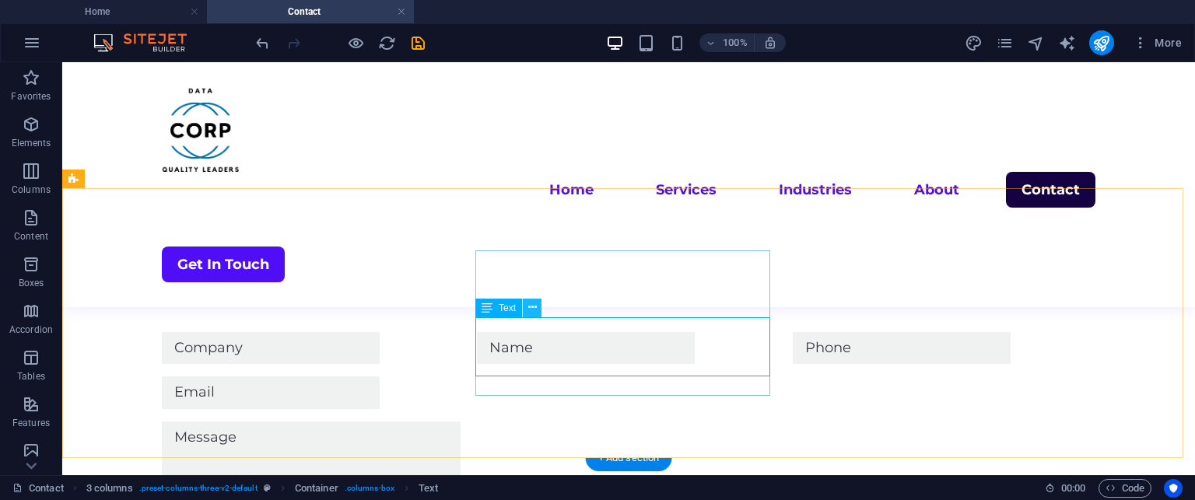
click at [534, 310] on icon at bounding box center [532, 308] width 9 height 16
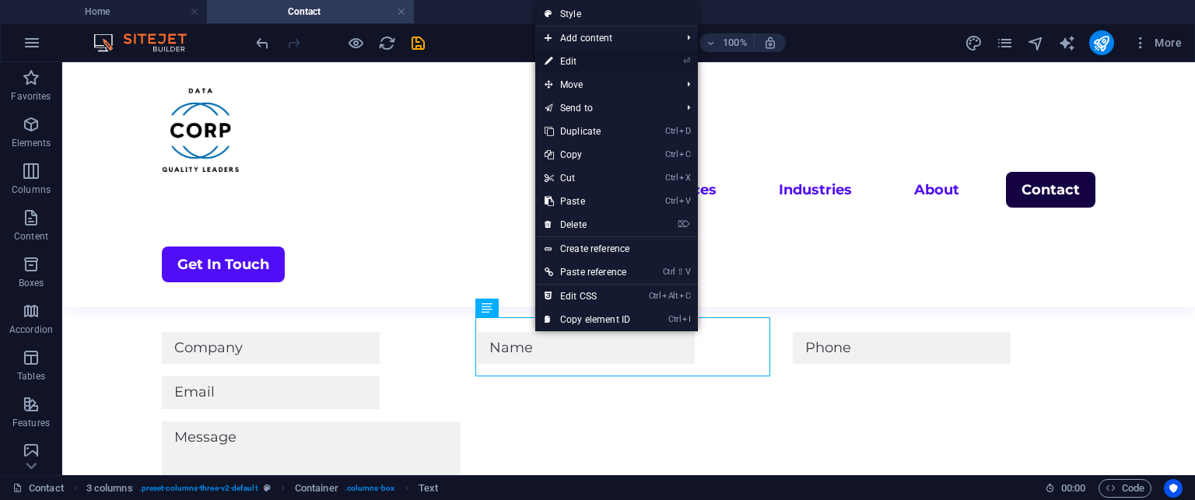
click at [581, 58] on link "⏎ Edit" at bounding box center [587, 61] width 104 height 23
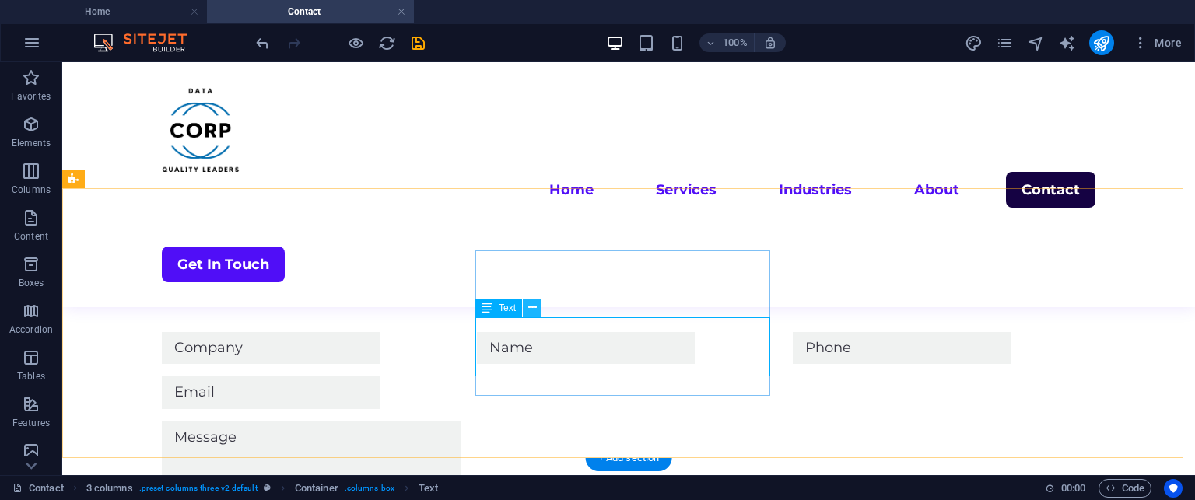
click at [531, 308] on icon at bounding box center [532, 308] width 9 height 16
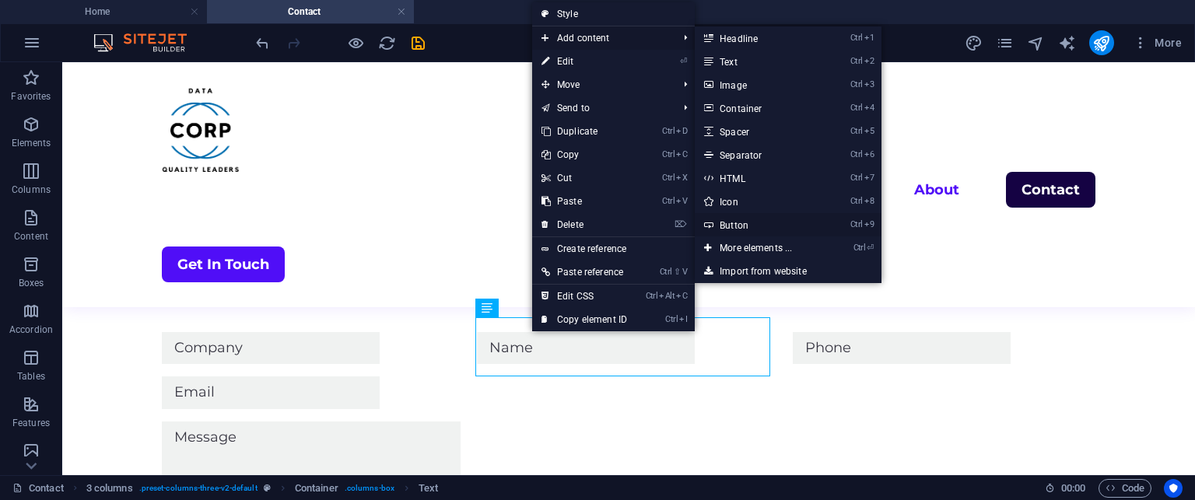
click at [735, 216] on link "Ctrl 9 Button" at bounding box center [759, 224] width 128 height 23
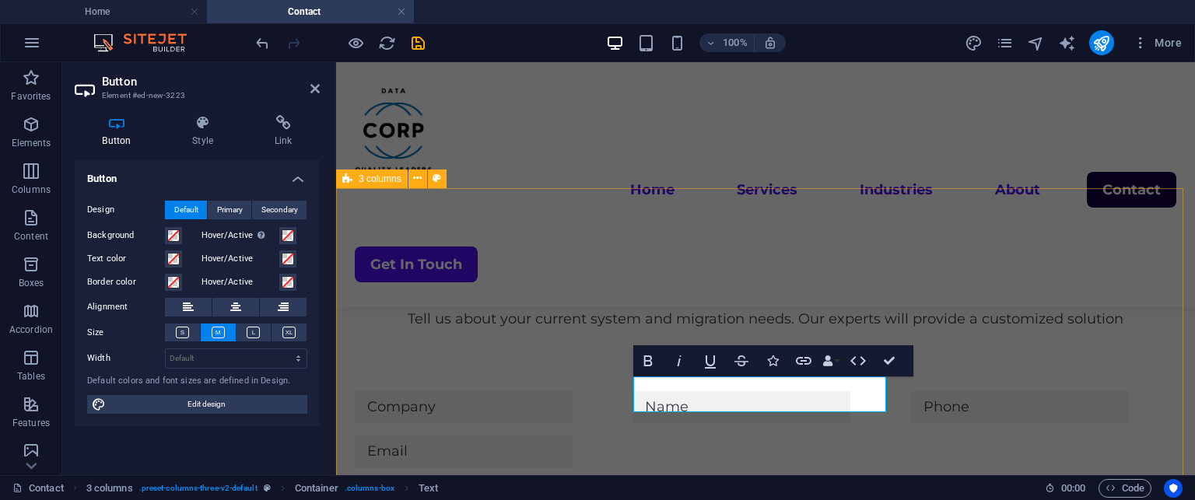
scroll to position [1133, 0]
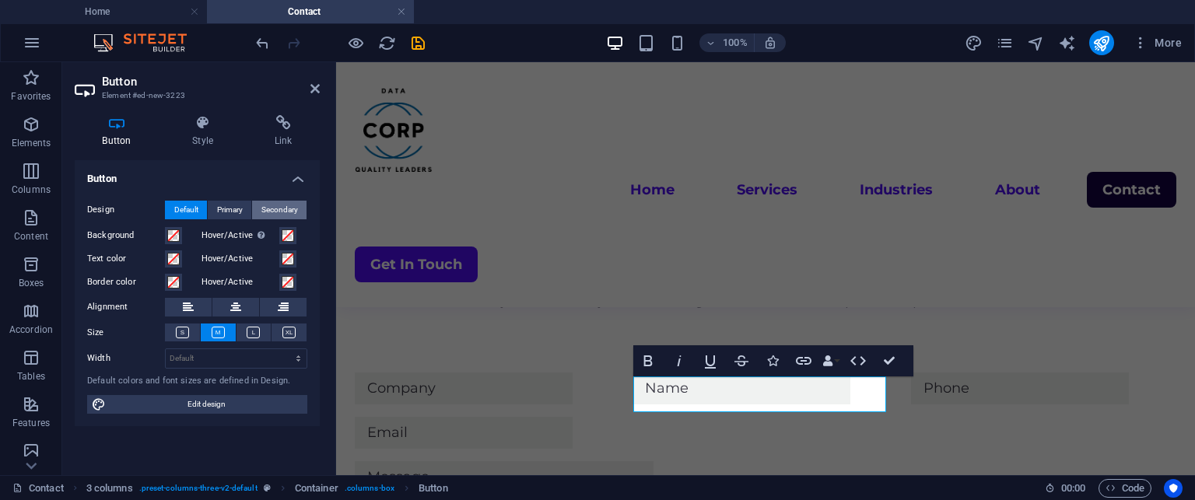
click at [293, 208] on span "Secondary" at bounding box center [279, 210] width 37 height 19
click at [233, 301] on icon at bounding box center [235, 307] width 11 height 19
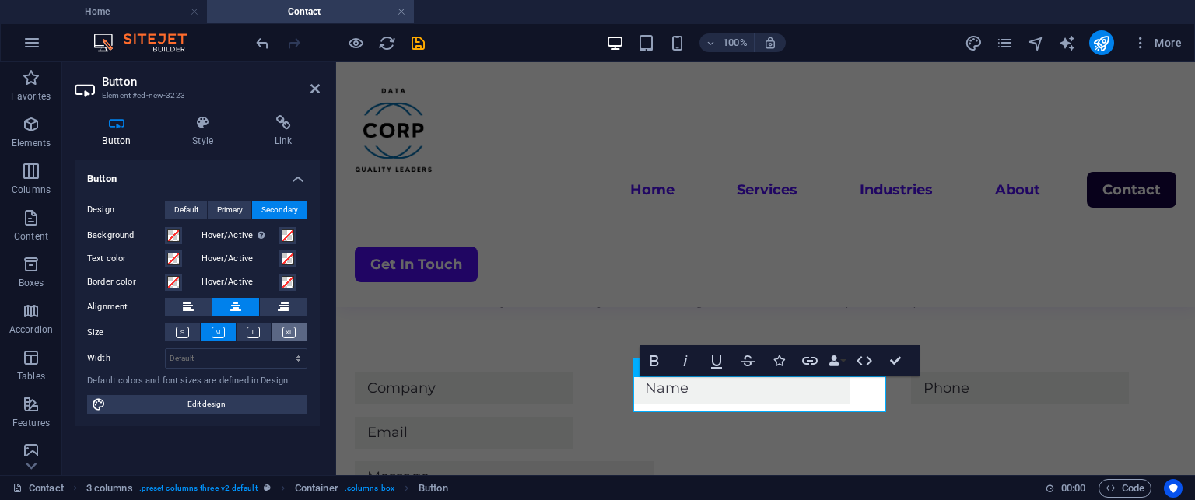
click at [280, 335] on button at bounding box center [289, 333] width 35 height 18
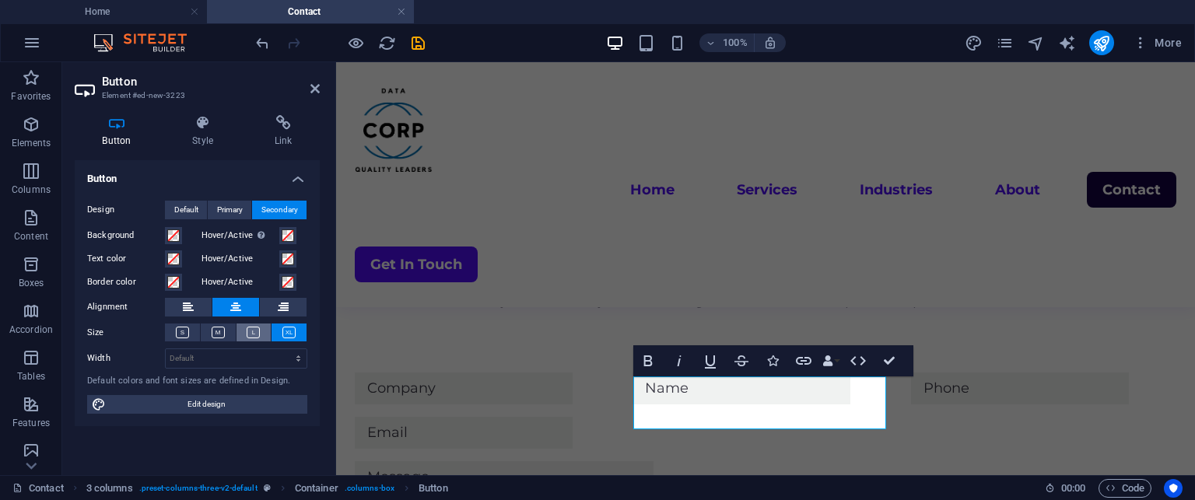
click at [254, 334] on icon at bounding box center [253, 333] width 13 height 12
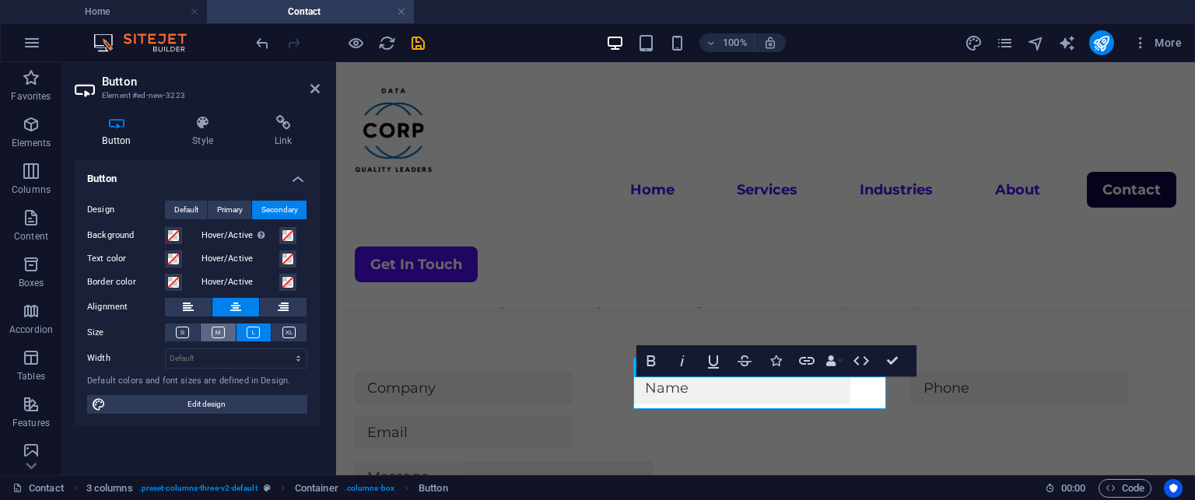
click at [228, 331] on button at bounding box center [218, 333] width 35 height 18
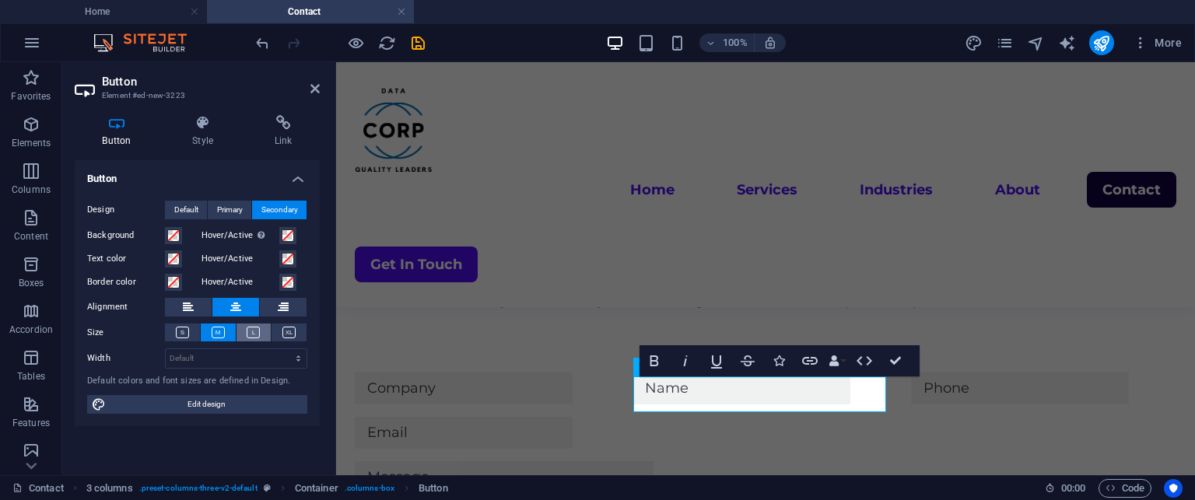
click at [245, 331] on button at bounding box center [254, 333] width 35 height 18
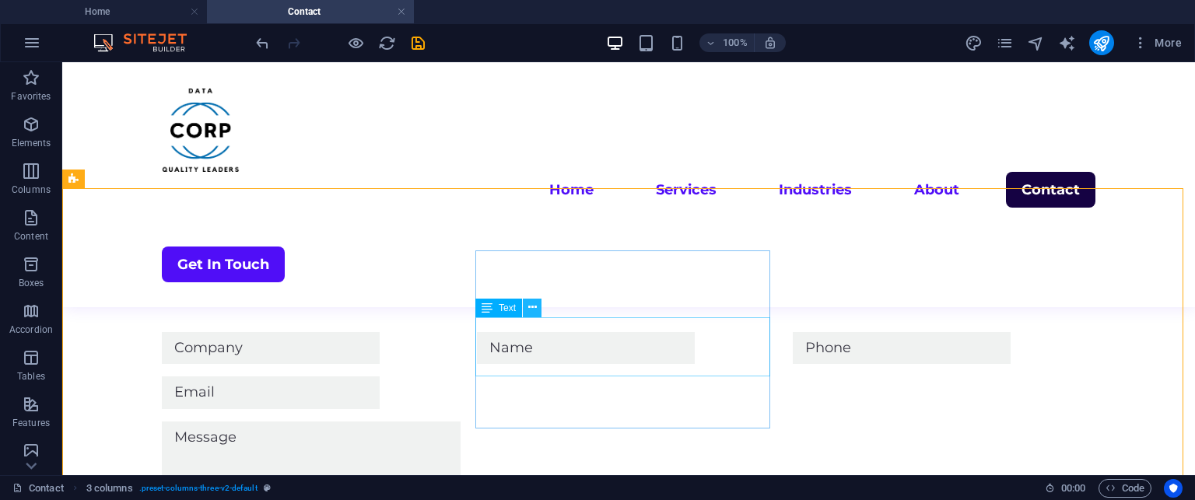
click at [532, 310] on icon at bounding box center [532, 308] width 9 height 16
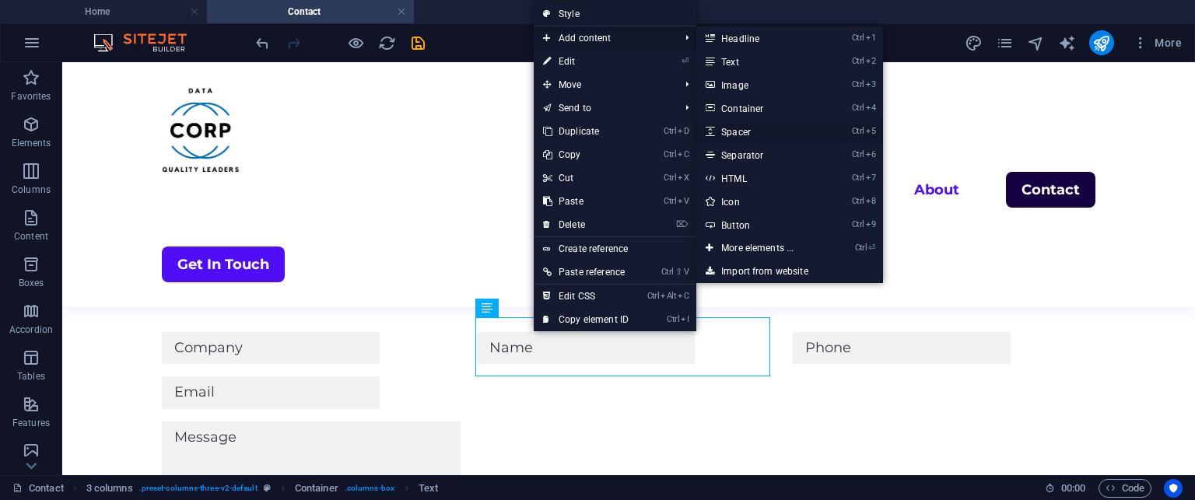
click at [740, 132] on link "Ctrl 5 Spacer" at bounding box center [760, 131] width 128 height 23
select select "px"
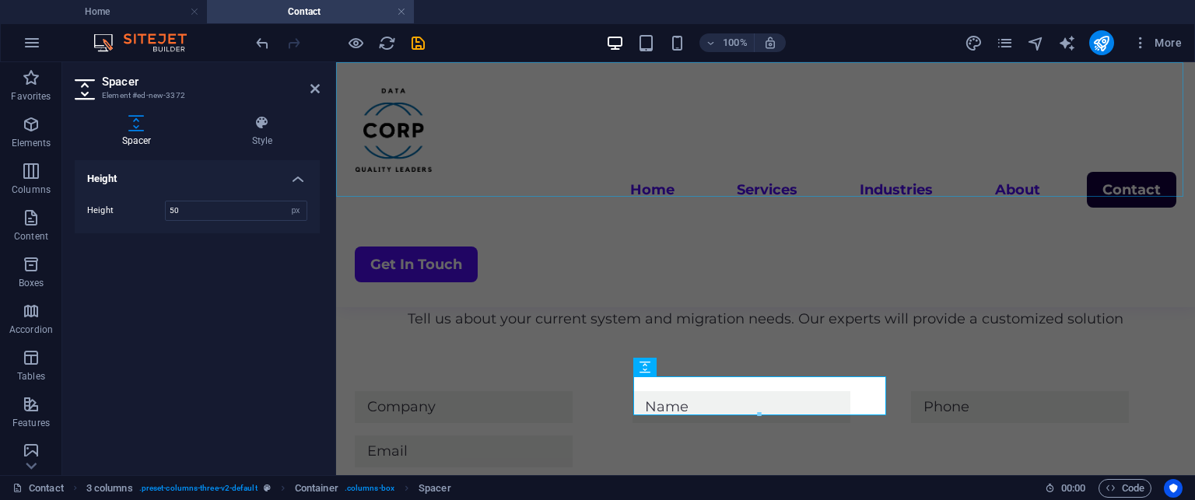
scroll to position [1133, 0]
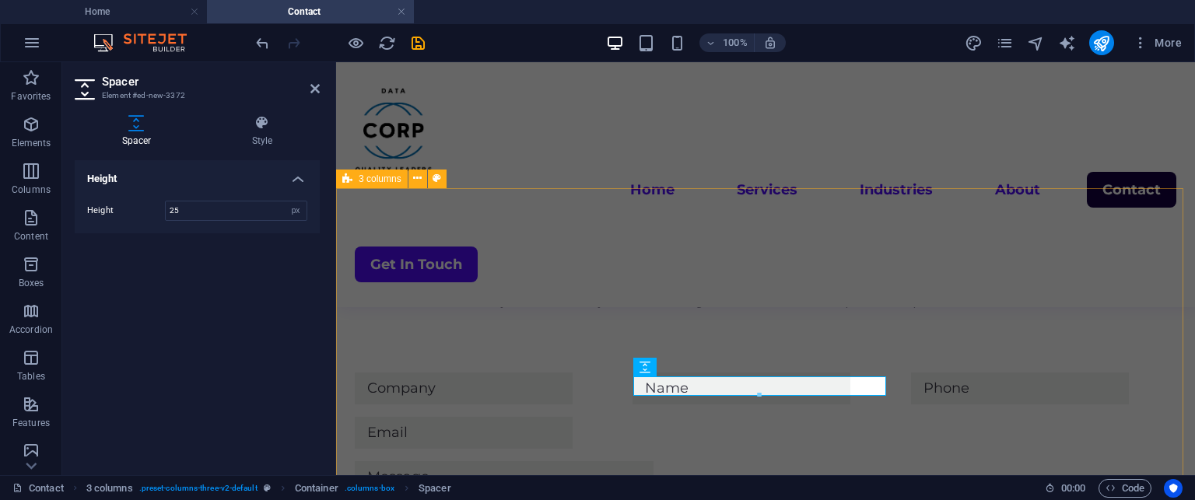
type input "25"
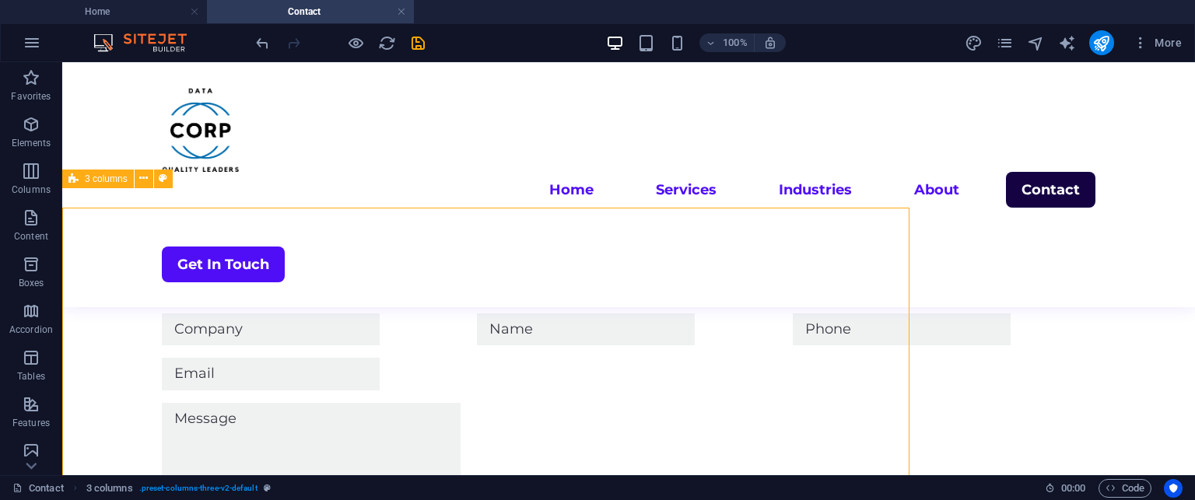
scroll to position [1114, 0]
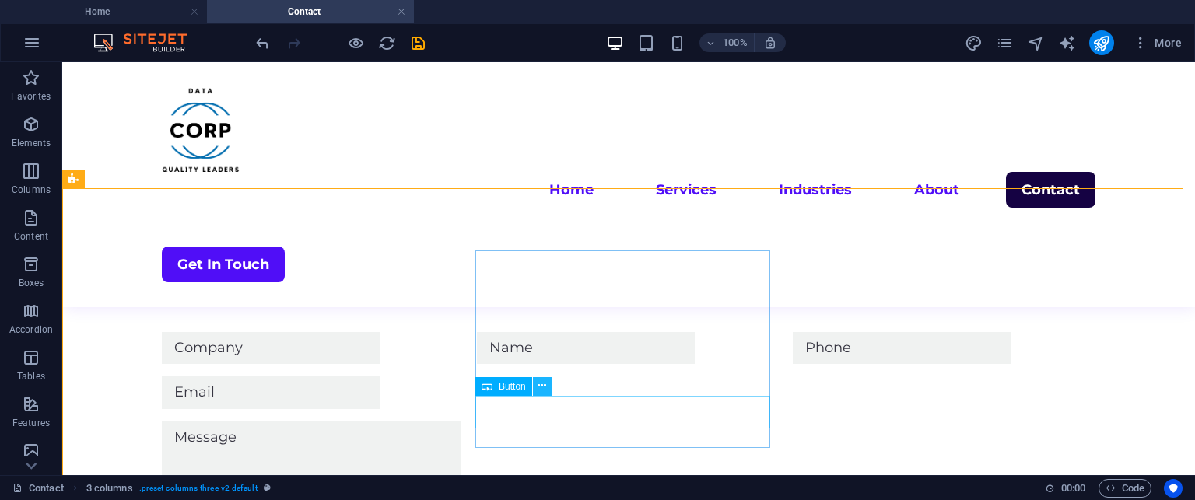
click at [546, 391] on button at bounding box center [542, 386] width 19 height 19
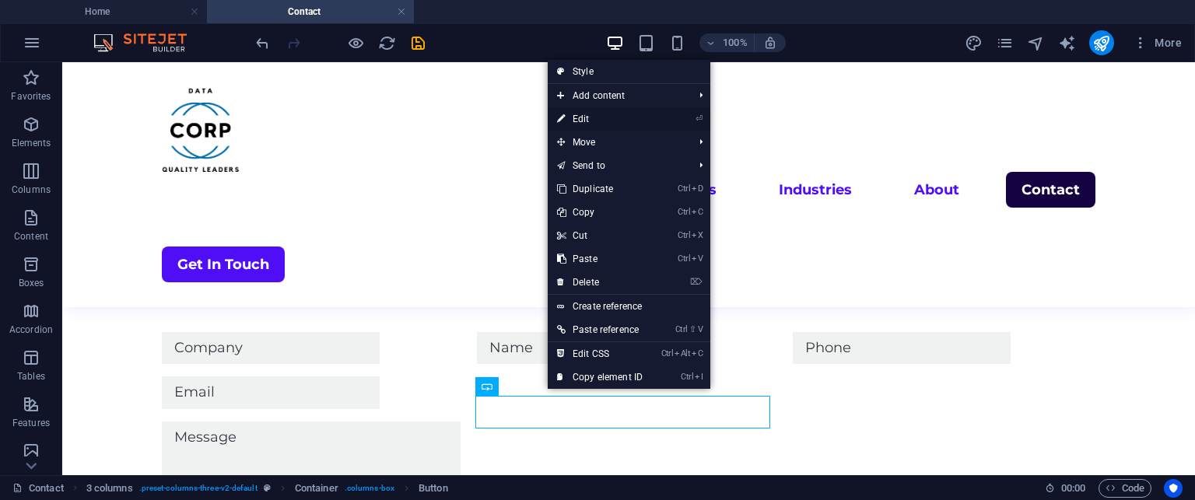
click at [579, 119] on link "⏎ Edit" at bounding box center [600, 118] width 104 height 23
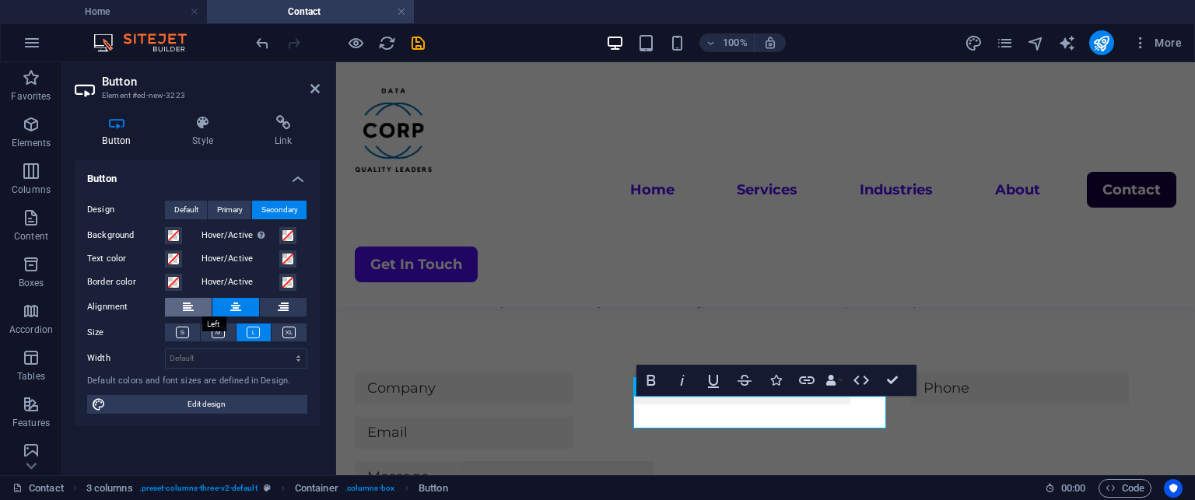
click at [199, 301] on button at bounding box center [188, 307] width 47 height 19
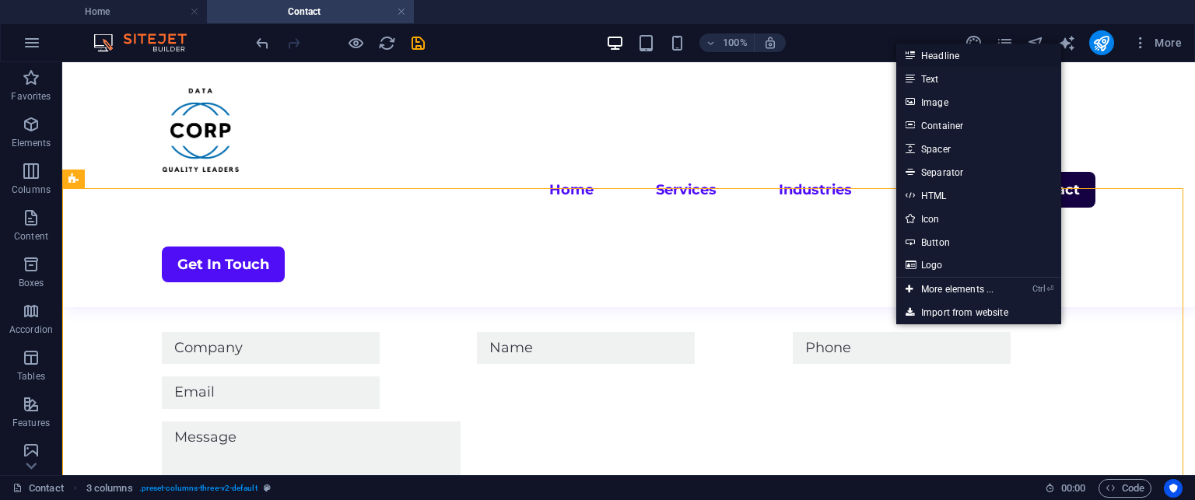
click at [924, 52] on link "Headline" at bounding box center [978, 55] width 165 height 23
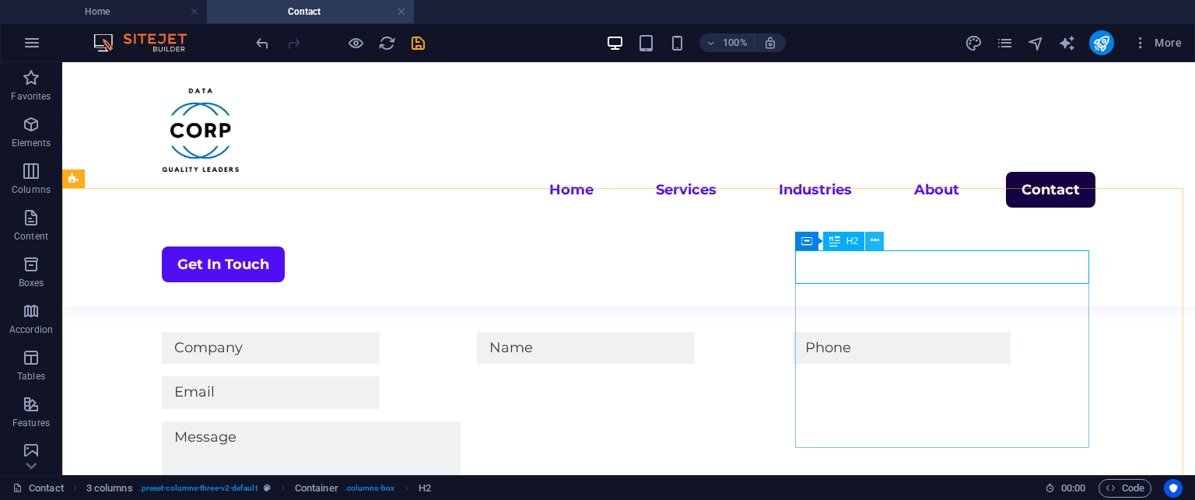
click at [872, 238] on icon at bounding box center [875, 241] width 9 height 16
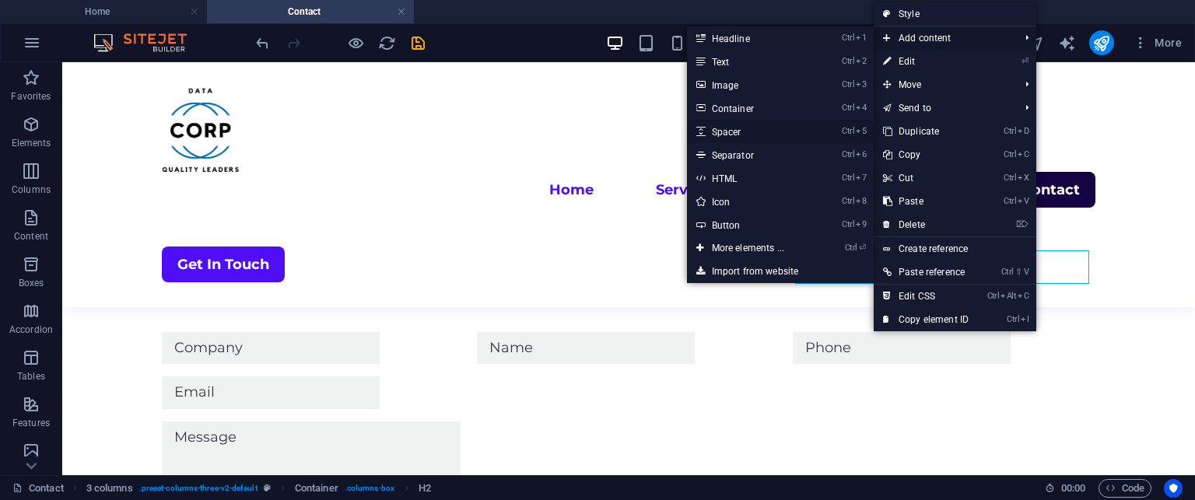
click at [732, 121] on link "Ctrl 5 Spacer" at bounding box center [751, 131] width 128 height 23
select select "px"
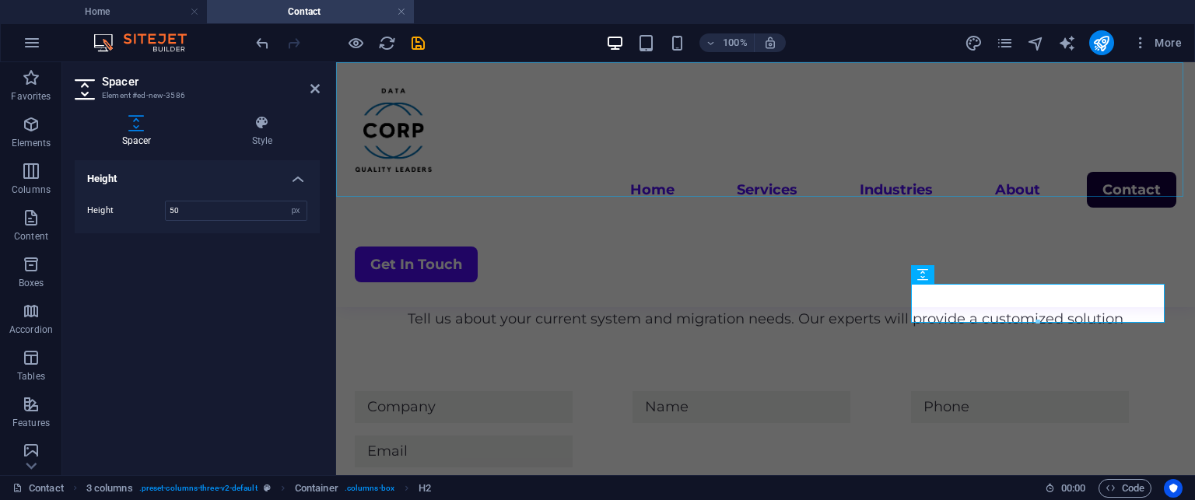
scroll to position [1133, 0]
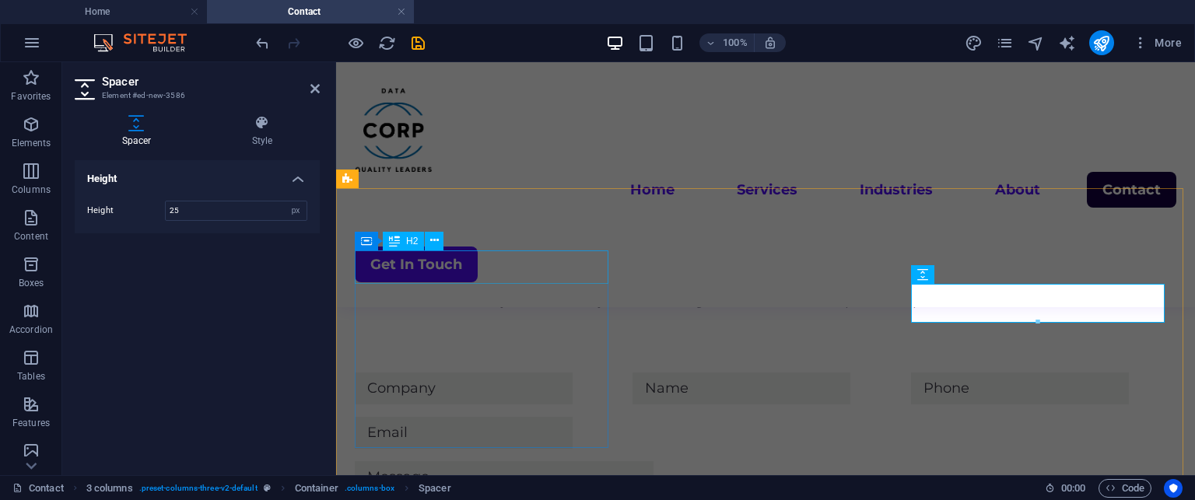
type input "25"
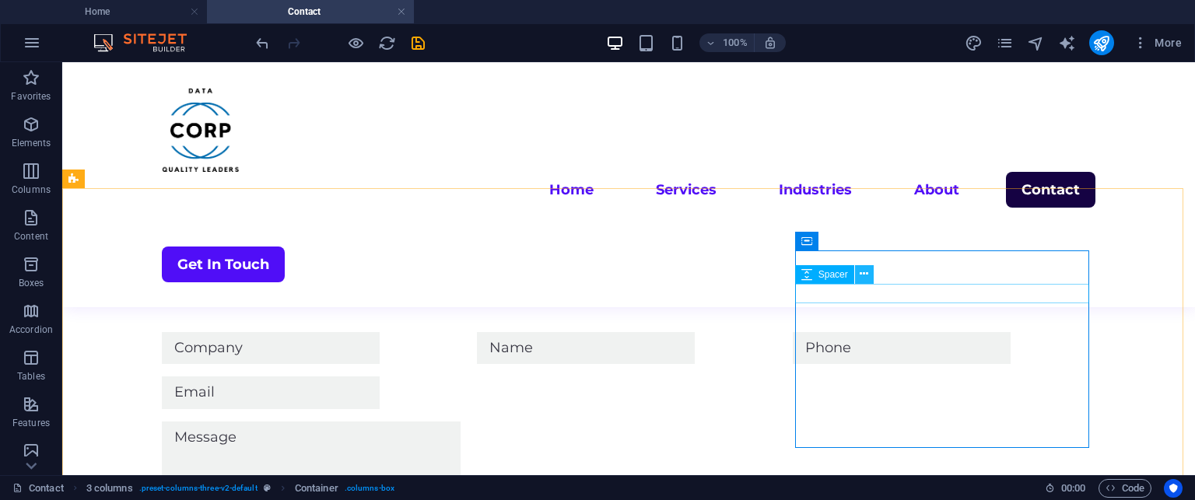
click at [864, 277] on icon at bounding box center [864, 274] width 9 height 16
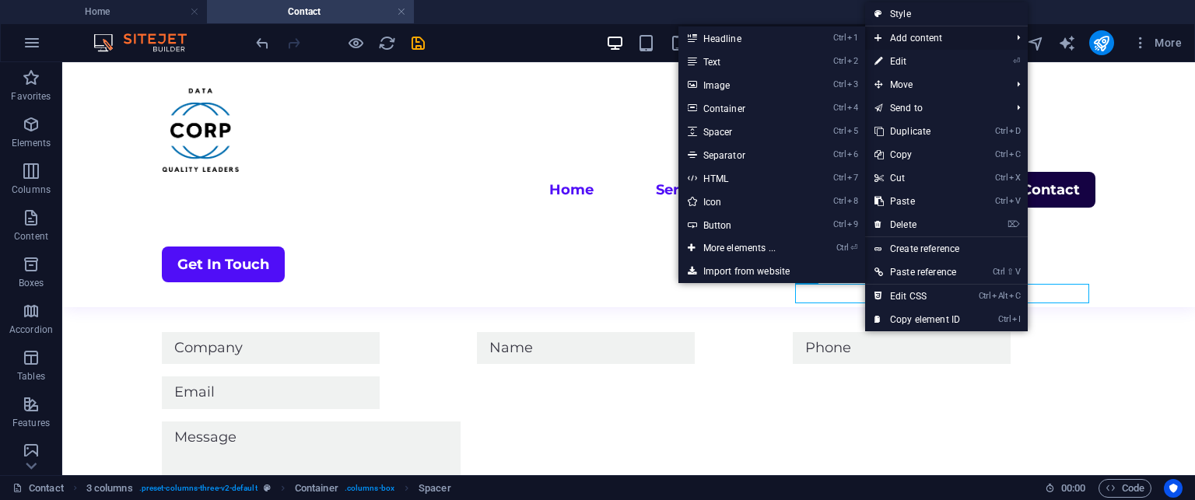
click at [903, 37] on span "Add content" at bounding box center [934, 37] width 139 height 23
click at [761, 55] on link "Ctrl 2 Text" at bounding box center [743, 61] width 128 height 23
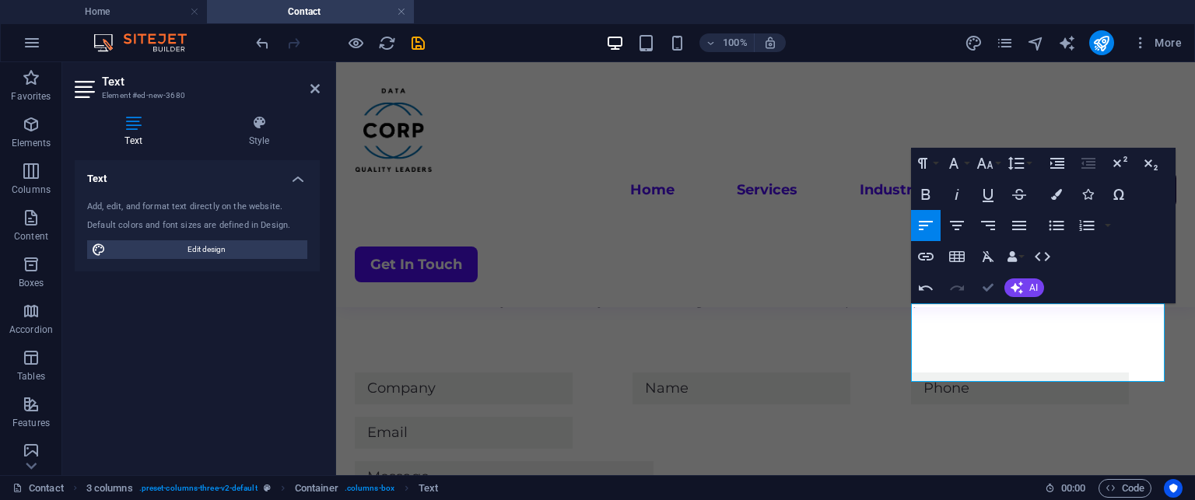
scroll to position [1114, 0]
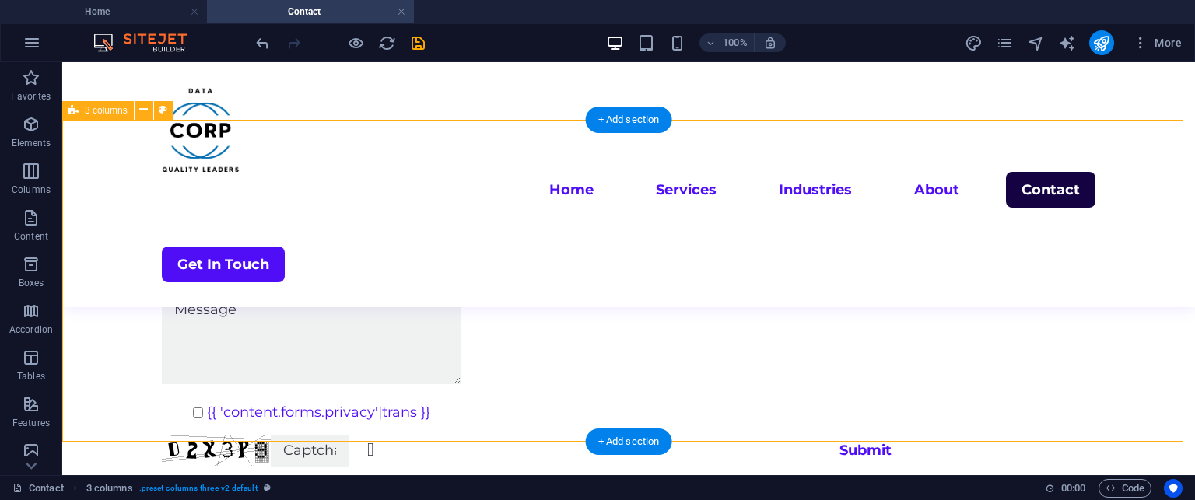
scroll to position [1269, 0]
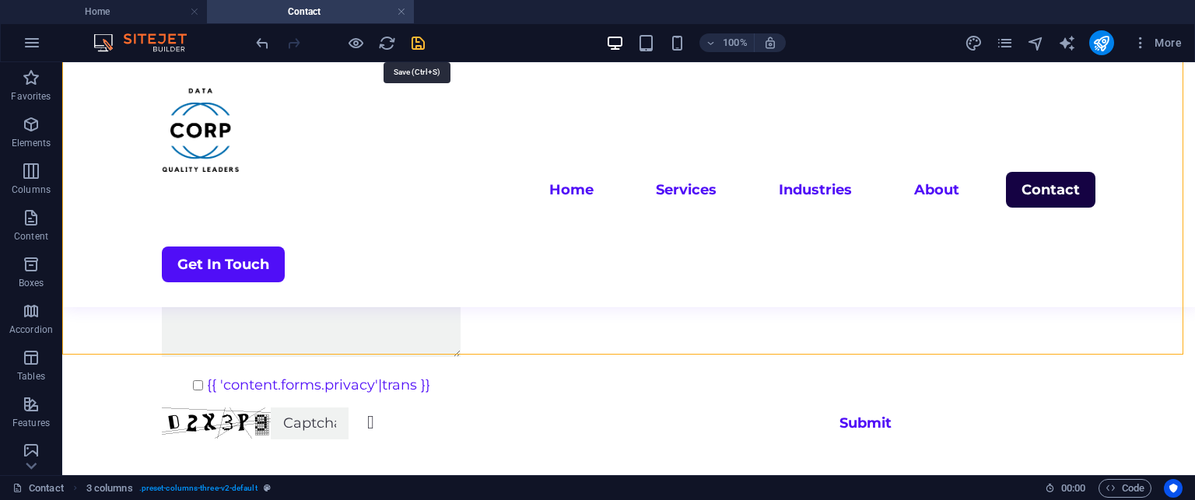
click at [419, 43] on icon "save" at bounding box center [418, 43] width 18 height 18
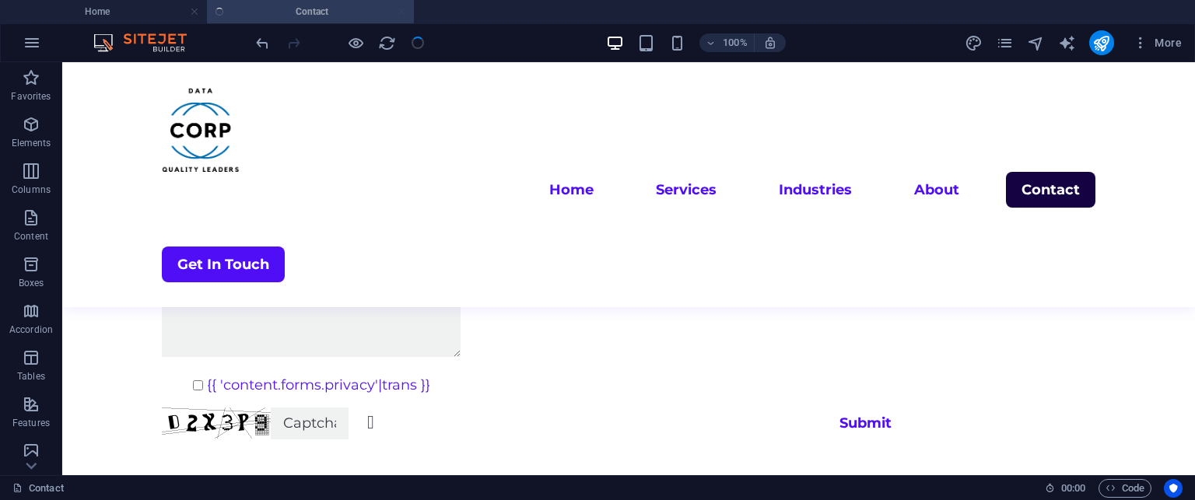
checkbox input "false"
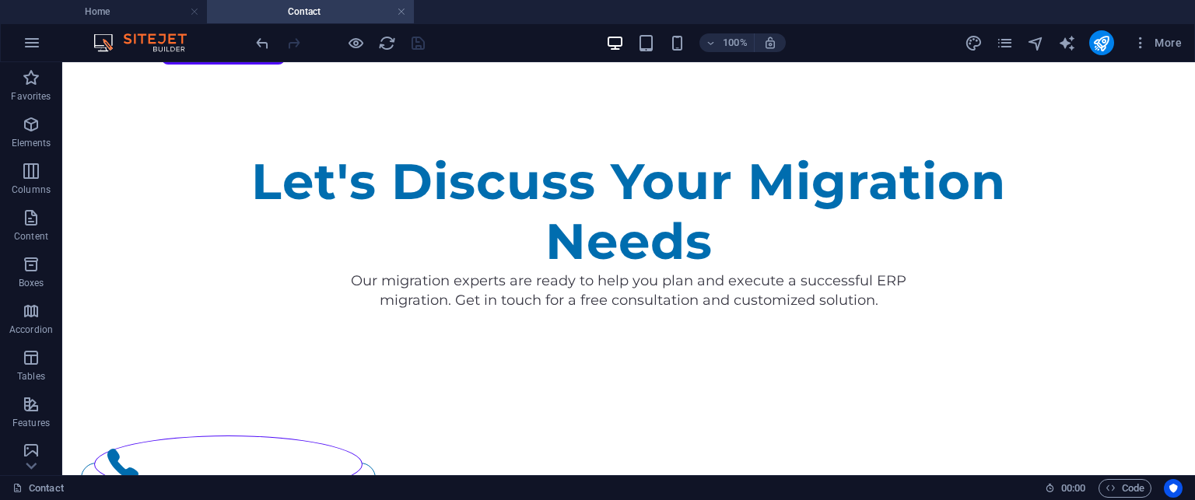
scroll to position [0, 0]
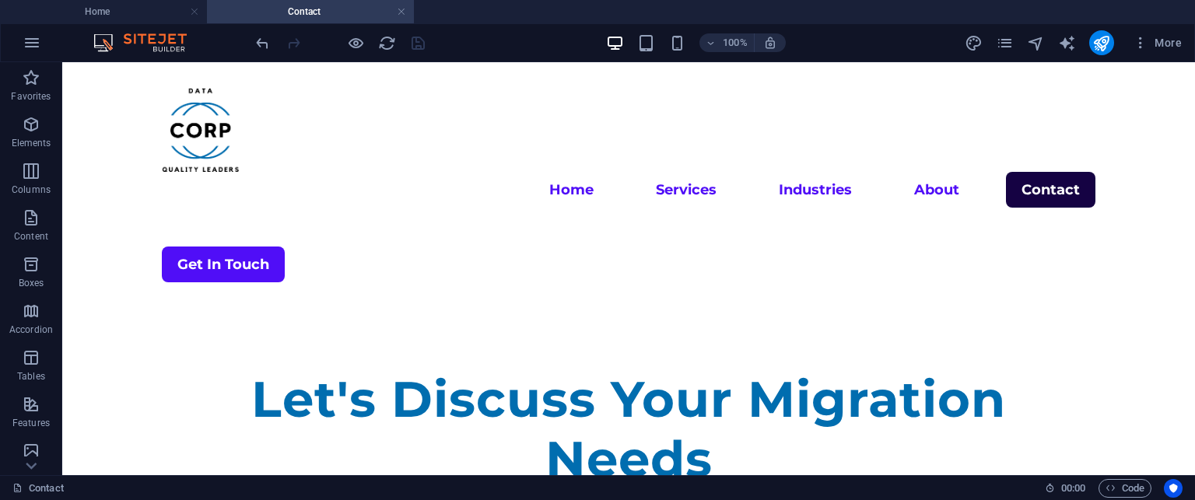
click at [416, 45] on div at bounding box center [340, 42] width 174 height 25
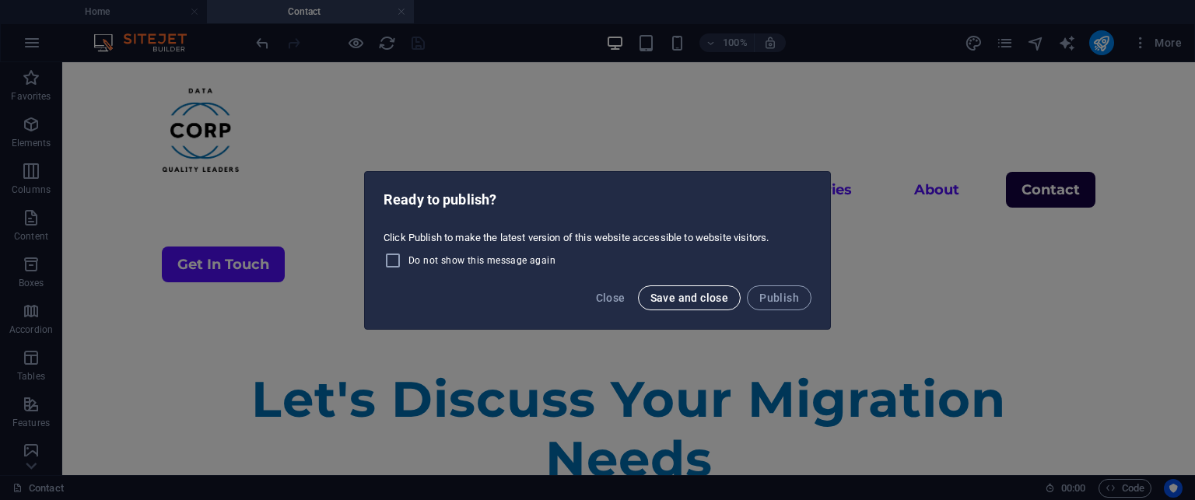
click at [684, 295] on span "Save and close" at bounding box center [690, 298] width 79 height 12
